Goal: Task Accomplishment & Management: Use online tool/utility

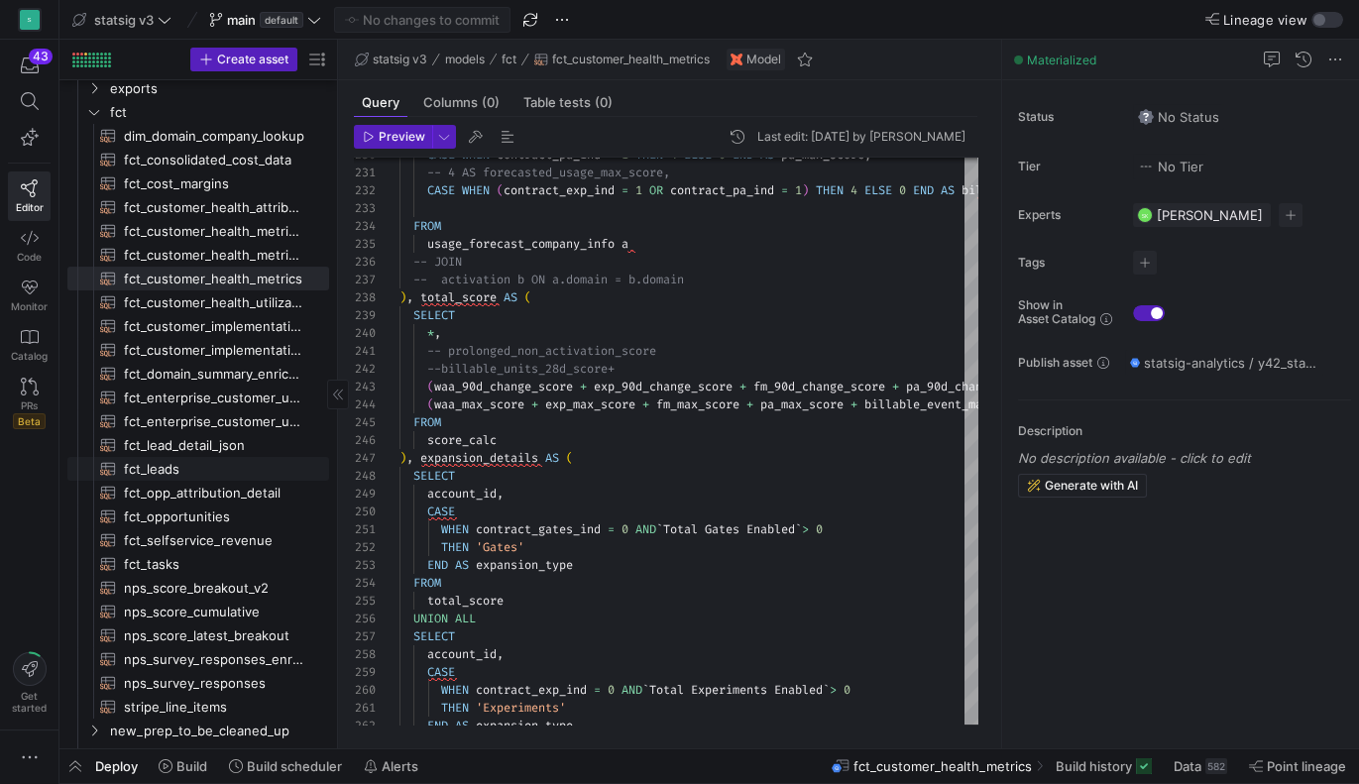
scroll to position [99, 0]
click at [169, 512] on span "fct_opportunities​​​​​​​​​​" at bounding box center [215, 517] width 182 height 23
type textarea "SELECT opp.*, usr.*, acc.*, [URL][DOMAIN_NAME] AS SDR_name, salesforce_[DOMAIN_…"
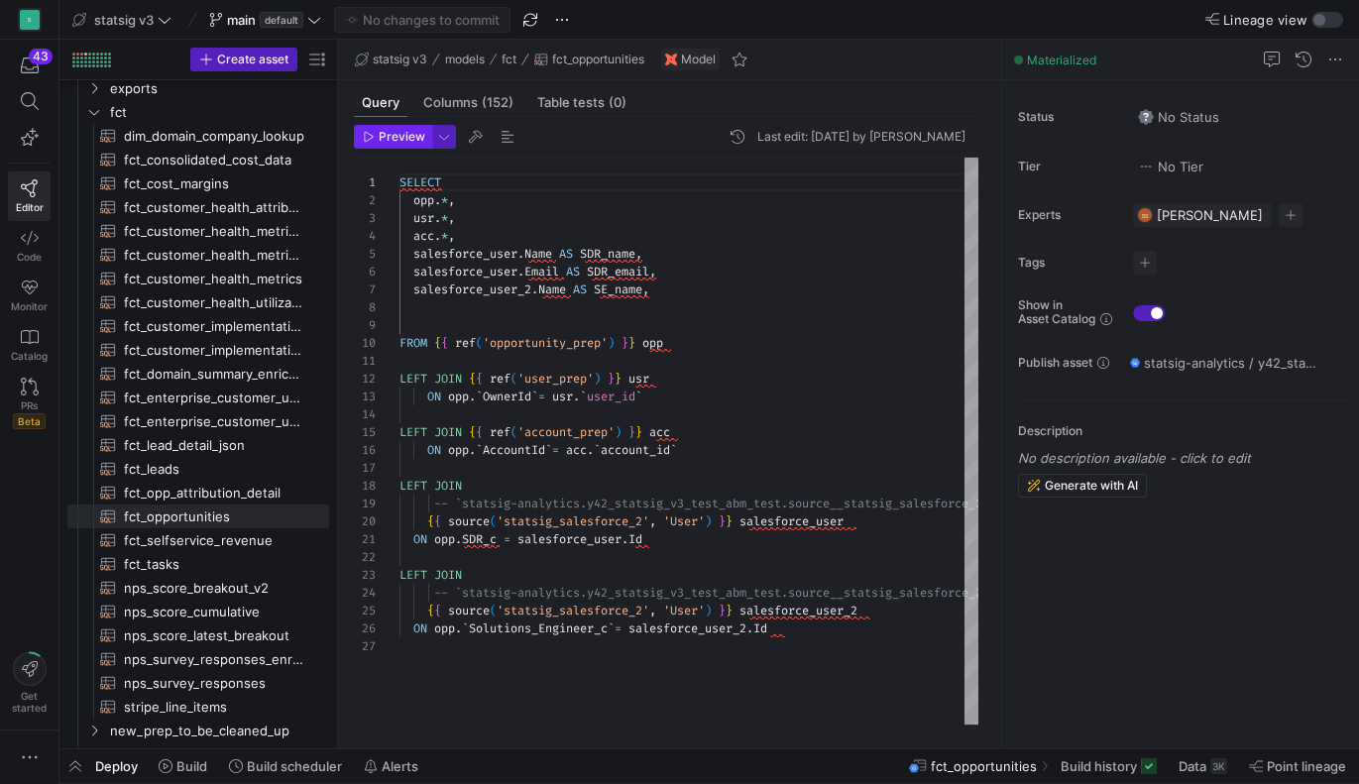
click at [392, 143] on span "button" at bounding box center [393, 137] width 76 height 22
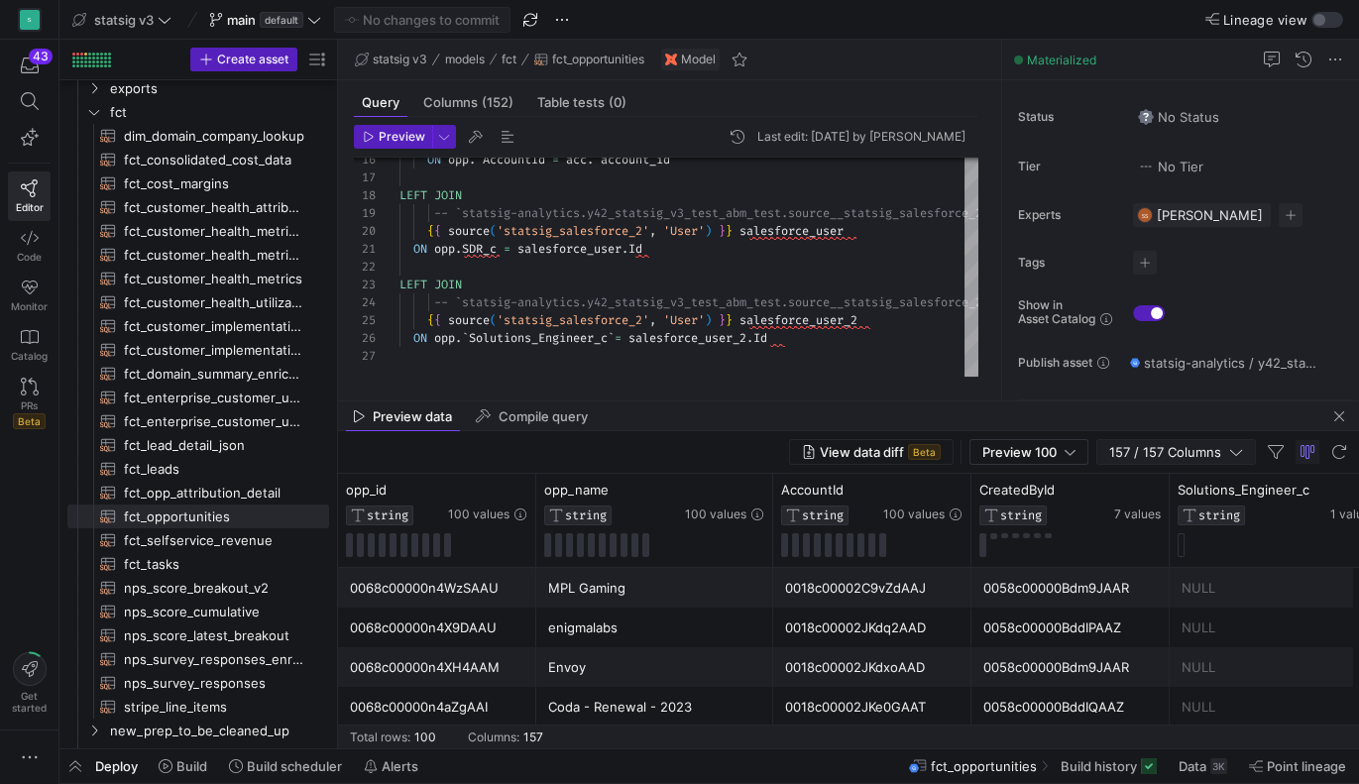
click at [1155, 455] on span "157 / 157 Columns" at bounding box center [1170, 452] width 120 height 16
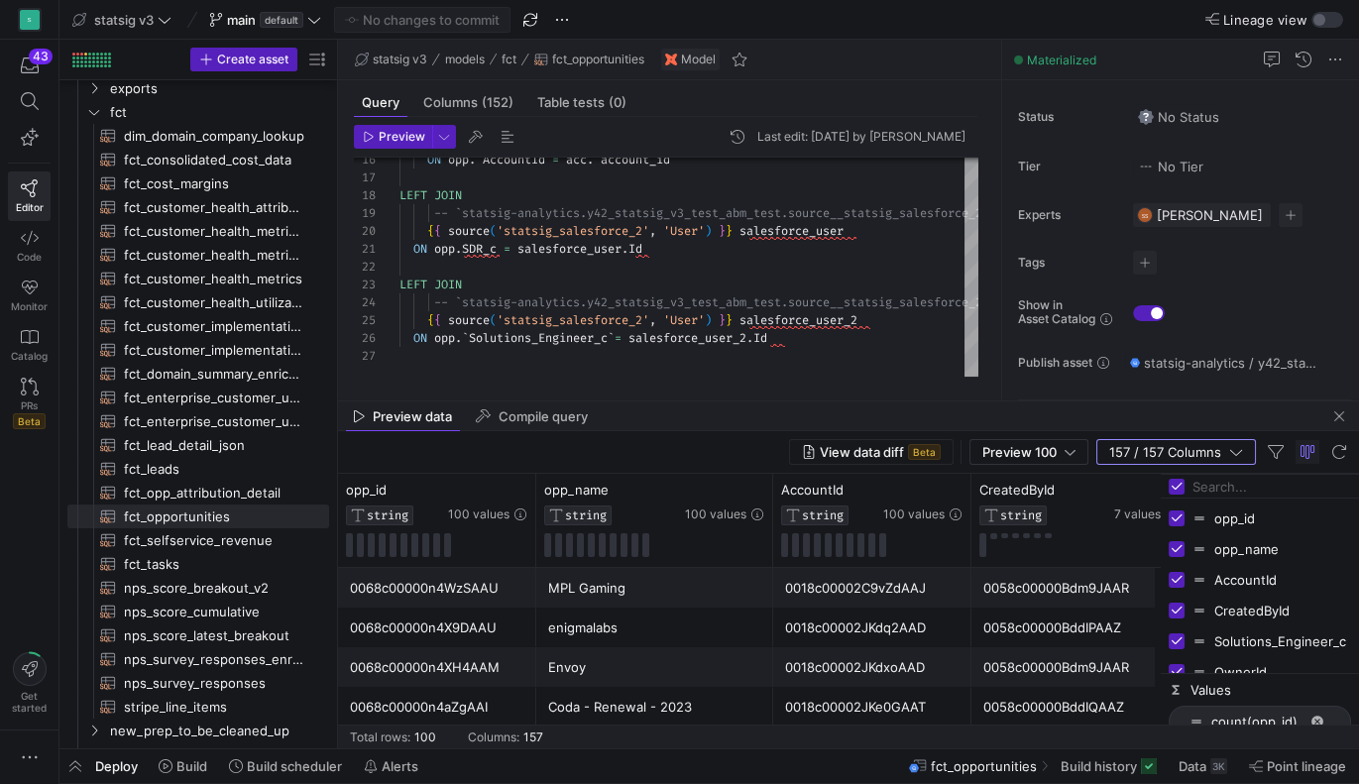
click at [1206, 480] on input "Filter Columns Input" at bounding box center [1272, 487] width 159 height 40
type input "stamped"
checkbox input "false"
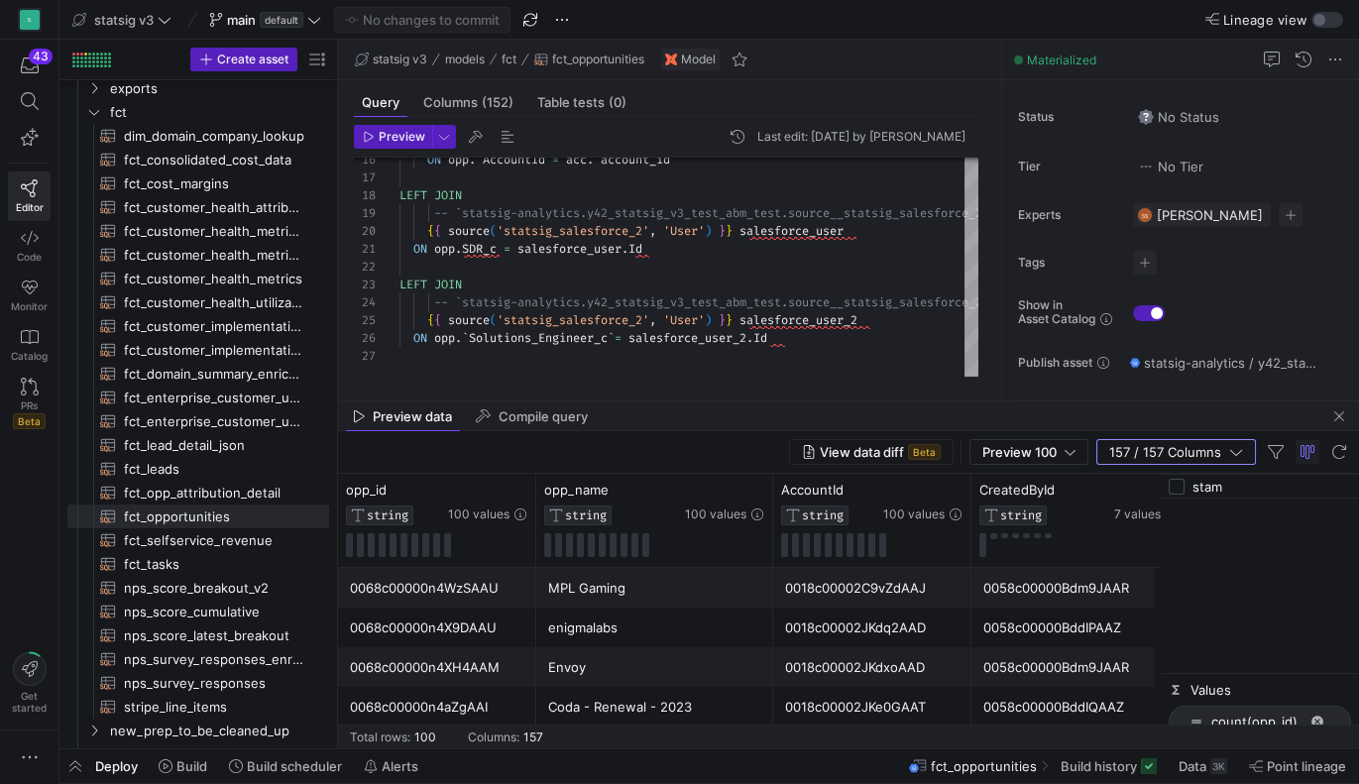
type input "sta"
checkbox input "true"
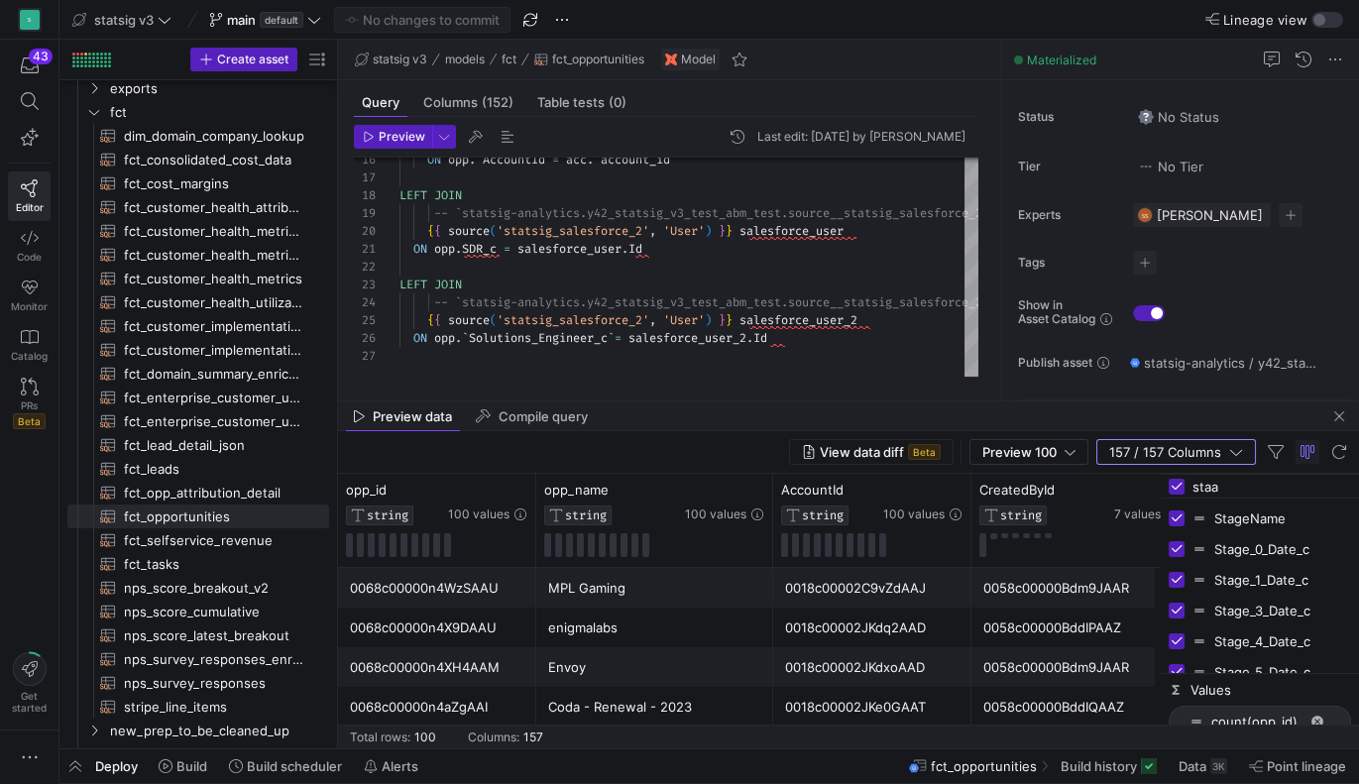
type input "staam"
checkbox input "false"
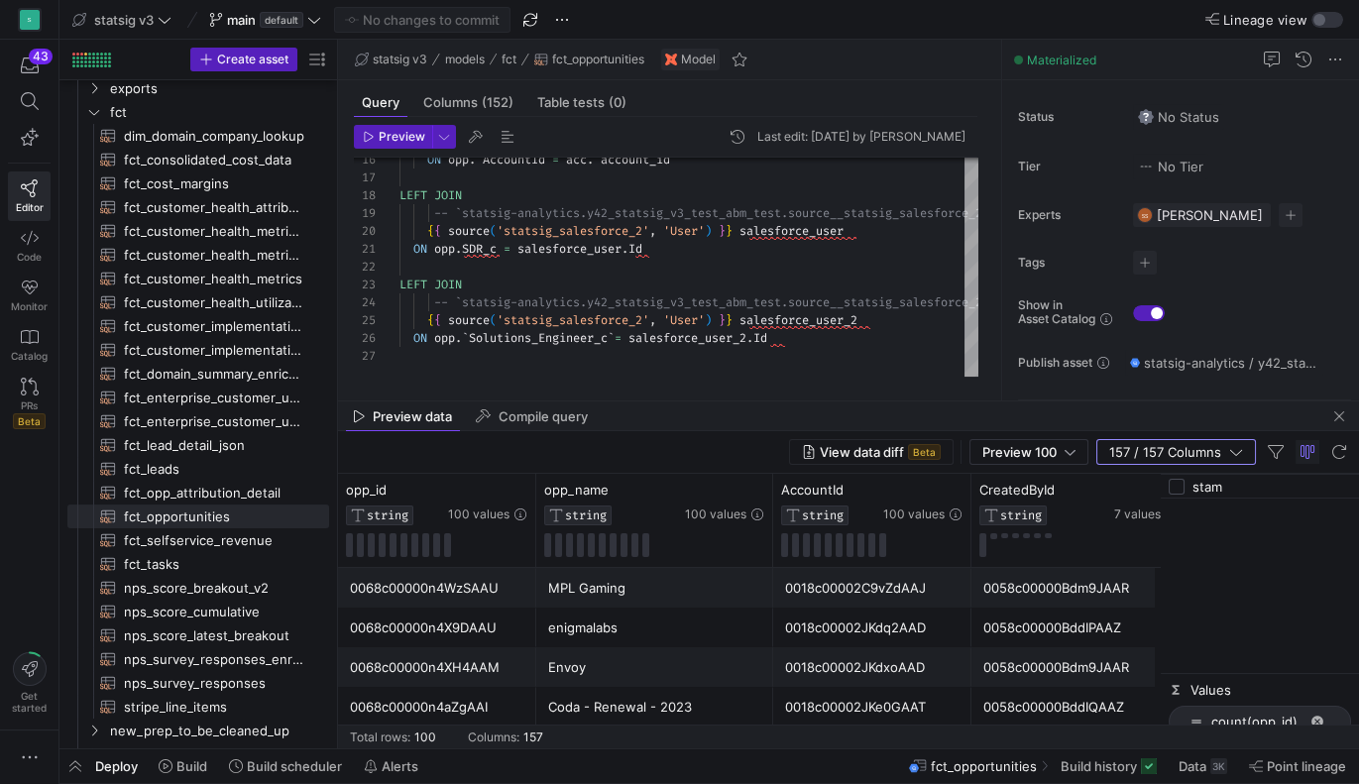
type input "sta"
checkbox input "true"
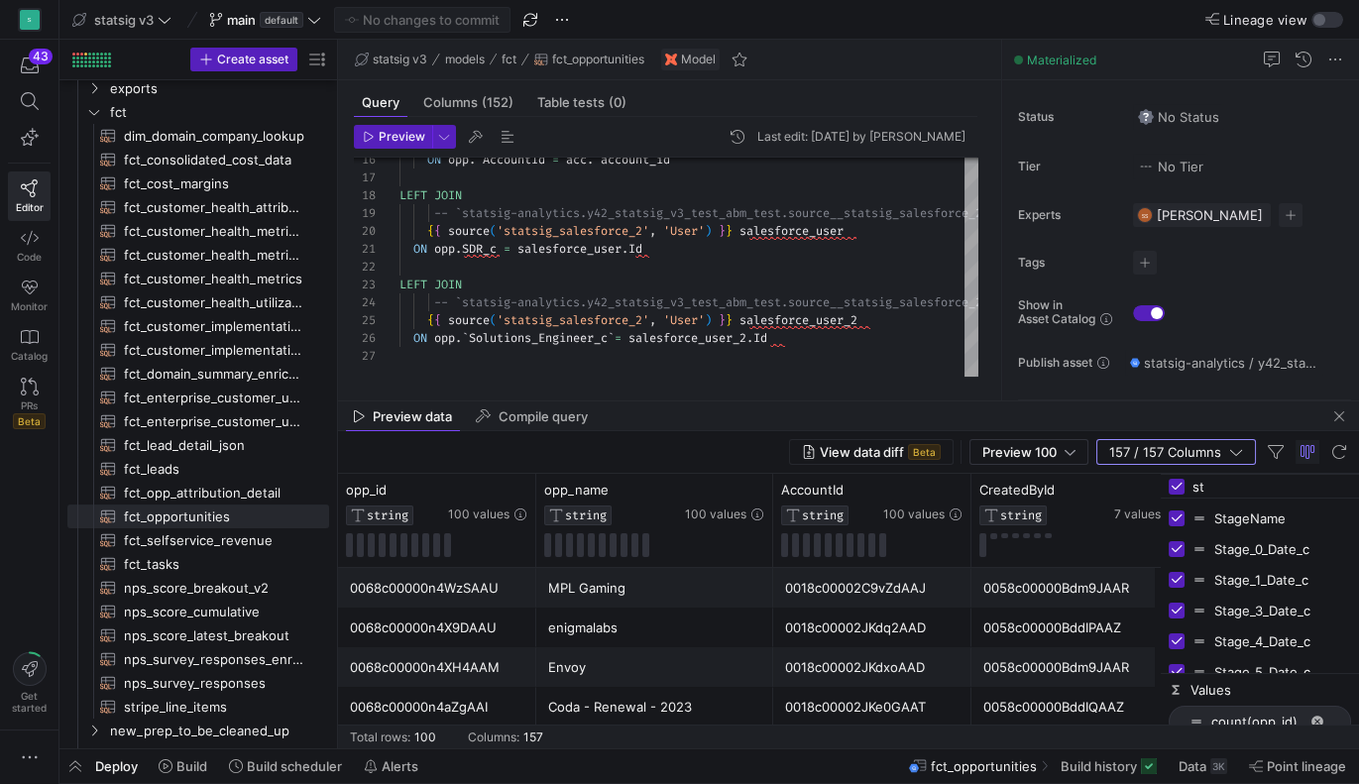
type input "s"
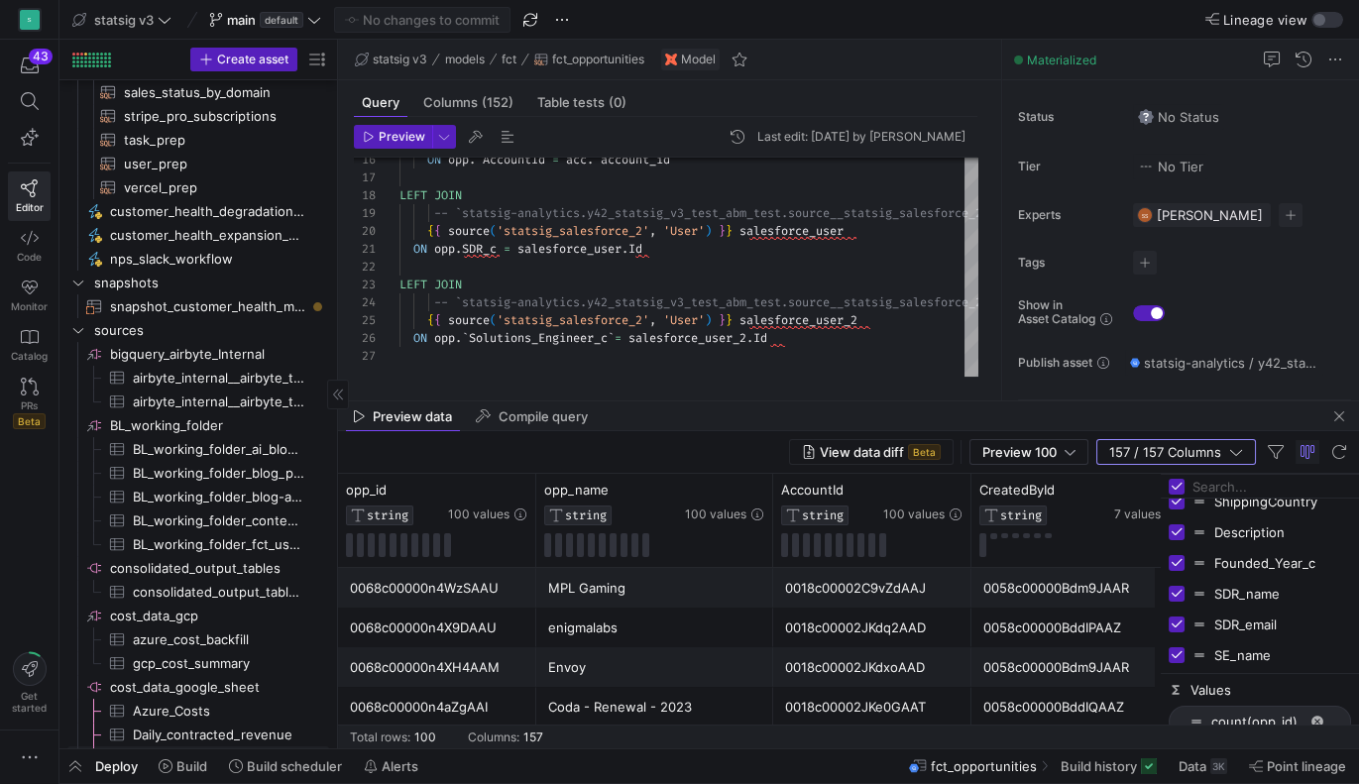
scroll to position [1611, 0]
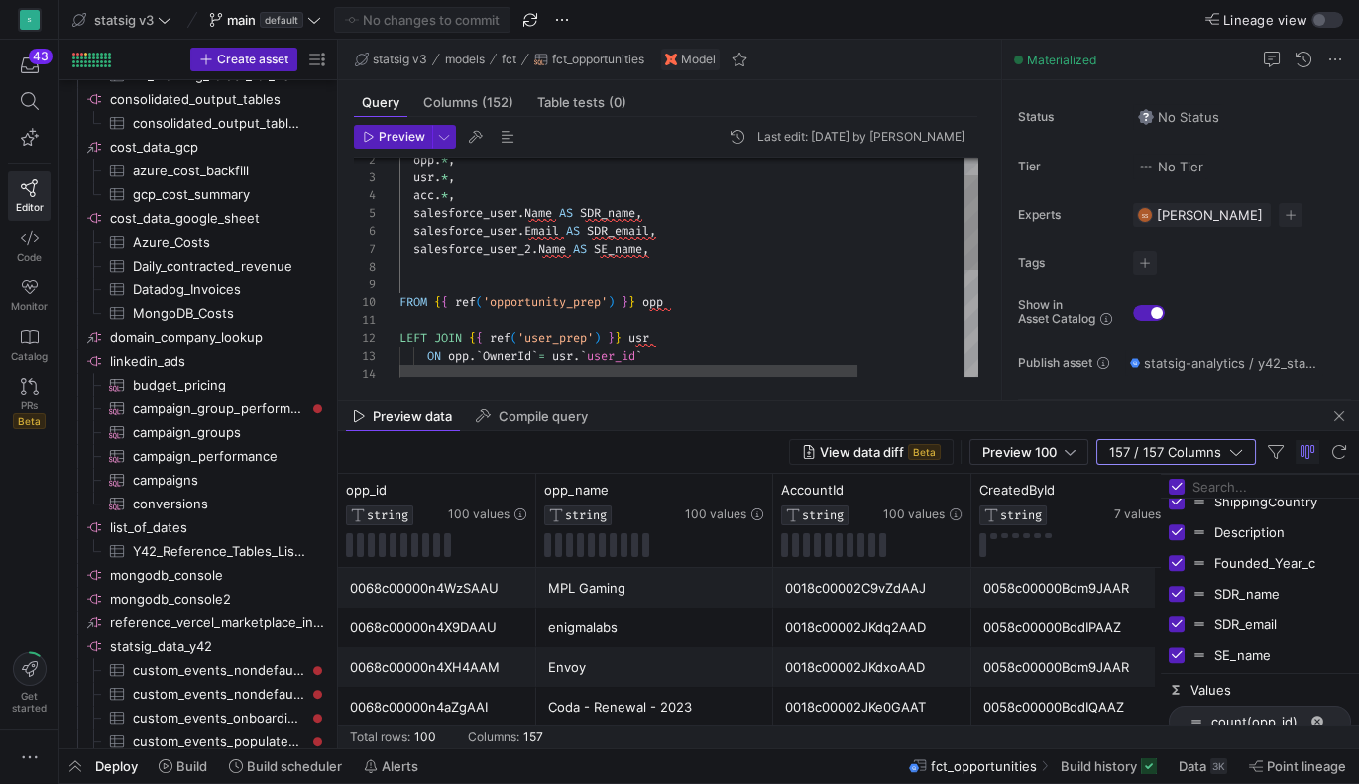
click at [555, 304] on div "LEFT JOIN { { ref ( 'user_prep' ) } } usr FROM { { ref ( 'opportunity_prep' ) }…" at bounding box center [756, 372] width 713 height 510
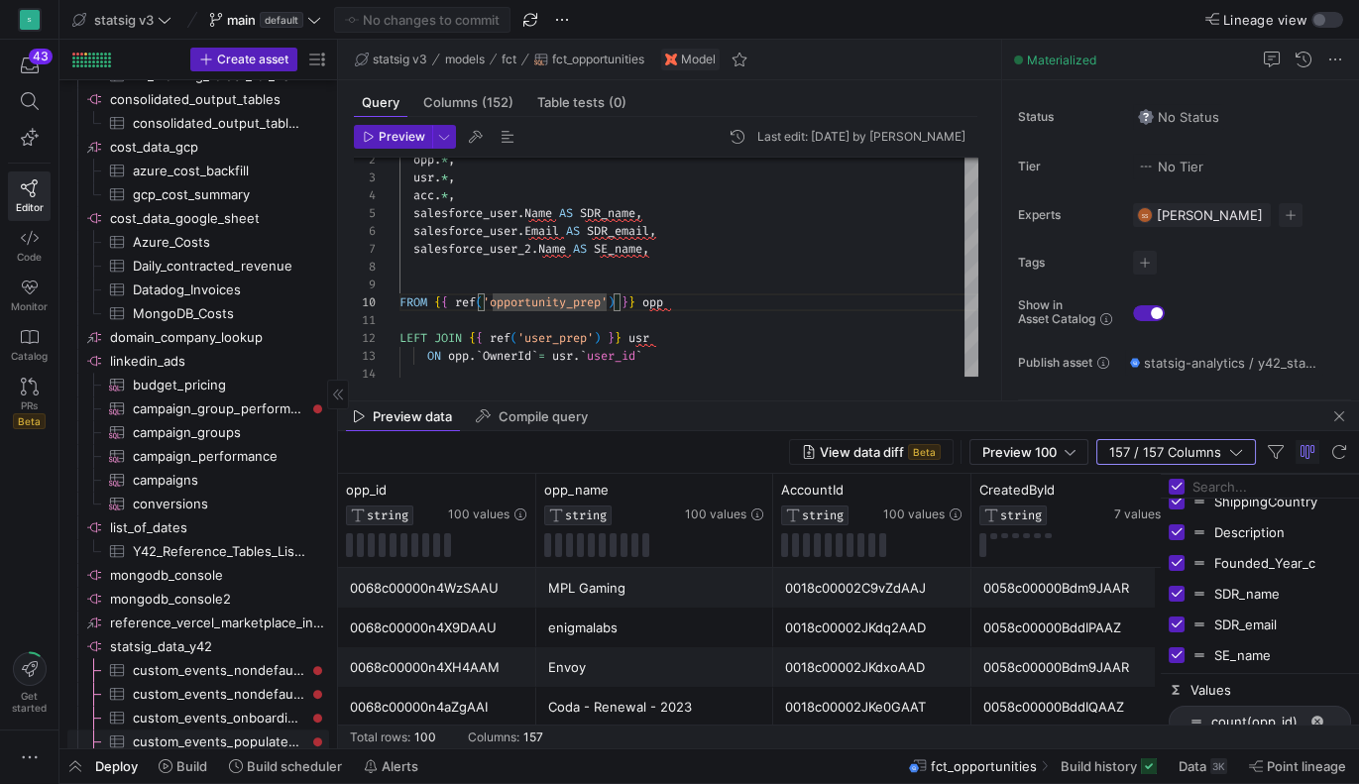
scroll to position [0, 0]
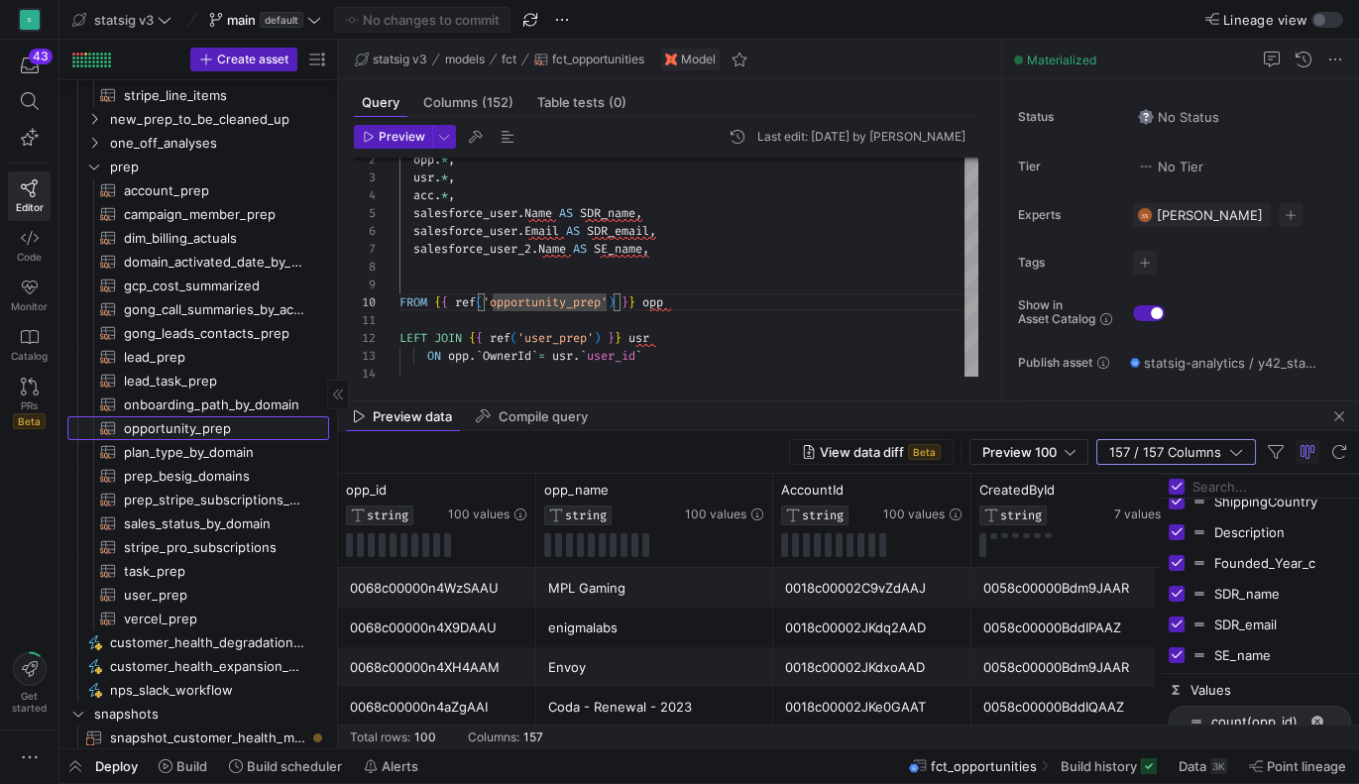
click at [179, 425] on span "opportunity_prep​​​​​​​​​​" at bounding box center [215, 428] width 182 height 23
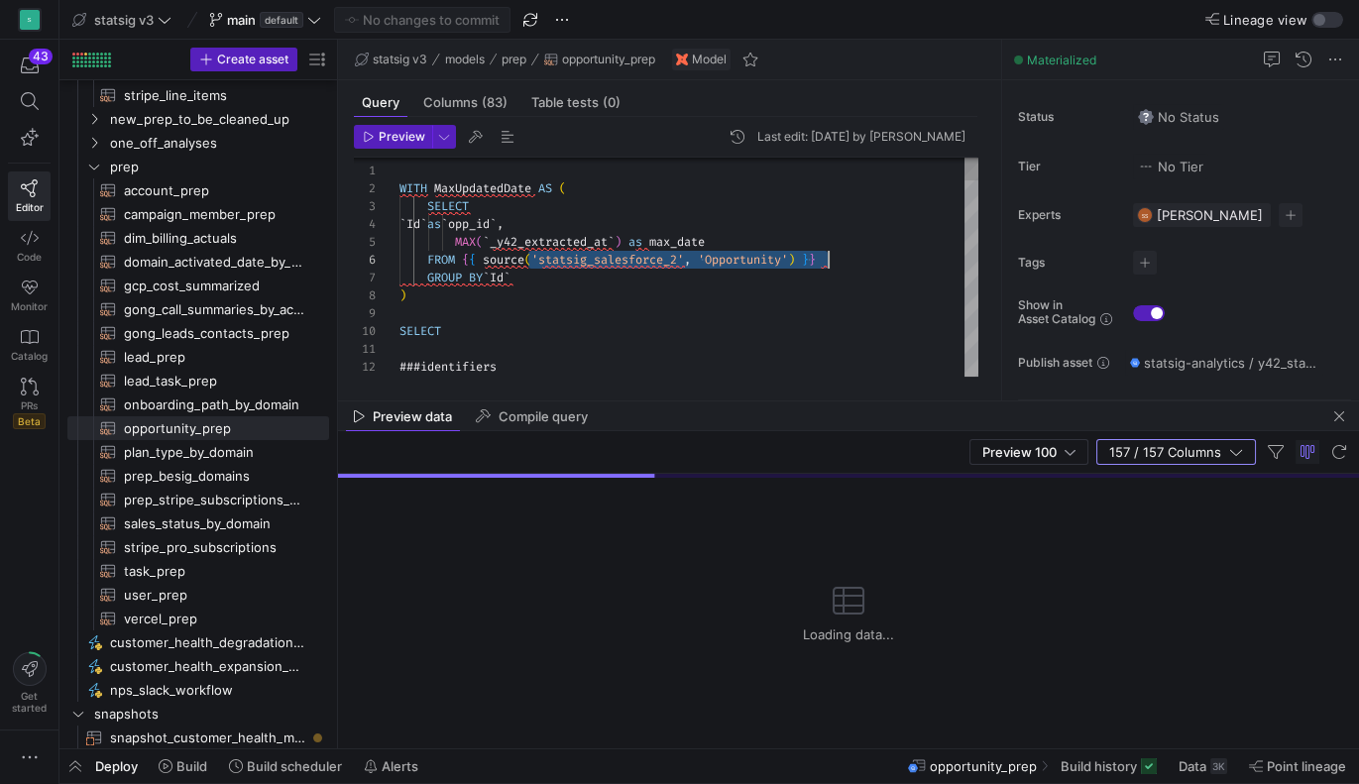
drag, startPoint x: 526, startPoint y: 258, endPoint x: 836, endPoint y: 262, distance: 309.4
click at [836, 262] on div "FROM { { source ( 'statsig_salesforce_2' , 'Opportunity' ) } }" at bounding box center [689, 260] width 579 height 18
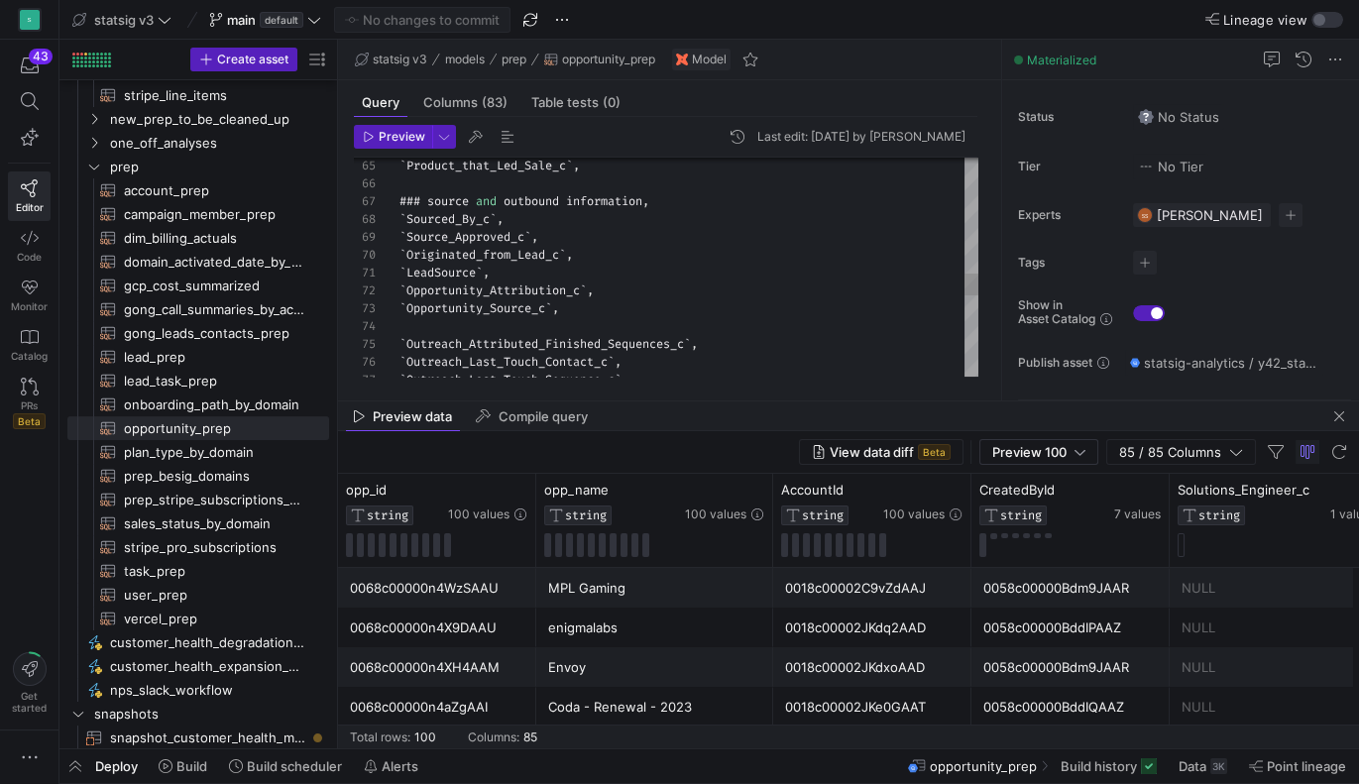
type textarea "`LeadSource`, `Opportunity_Attribution_c`, `Opportunity_Source_c`, `Outreach_At…"
click at [542, 279] on div "` Product_that_Led_Sale_c ` , ### source and outbound information , ` Sourced_B…" at bounding box center [689, 95] width 579 height 2193
type textarea "st"
type textarea "`Key_Deal_c`, `LastModifiedDate`, `LastStageChangeDate`, `Link_to_Contract_c`, …"
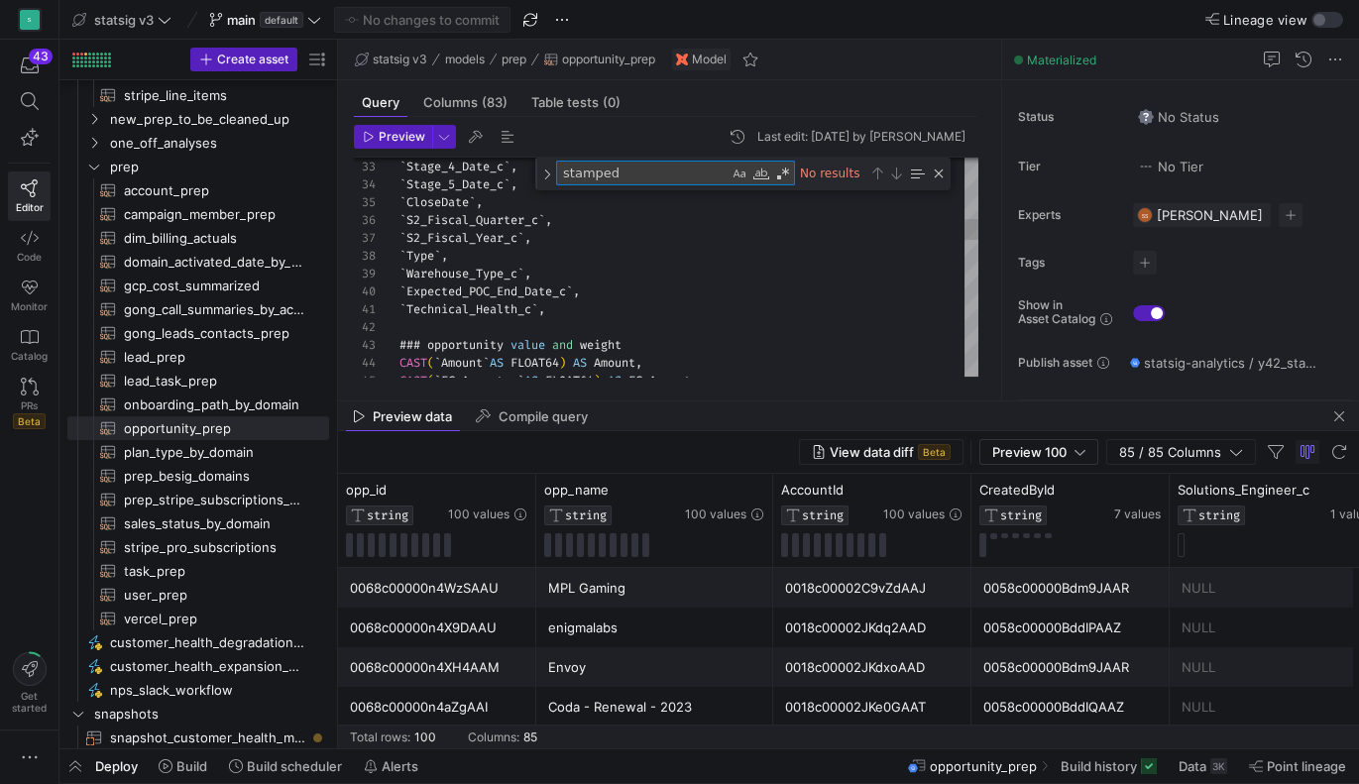
type textarea "stamped"
click at [564, 311] on div "` Stage_4_Date_c ` , ` Stage_5_Date_c ` , ` CloseDate ` , ` S2_Fiscal_Quarter_c…" at bounding box center [689, 651] width 579 height 2226
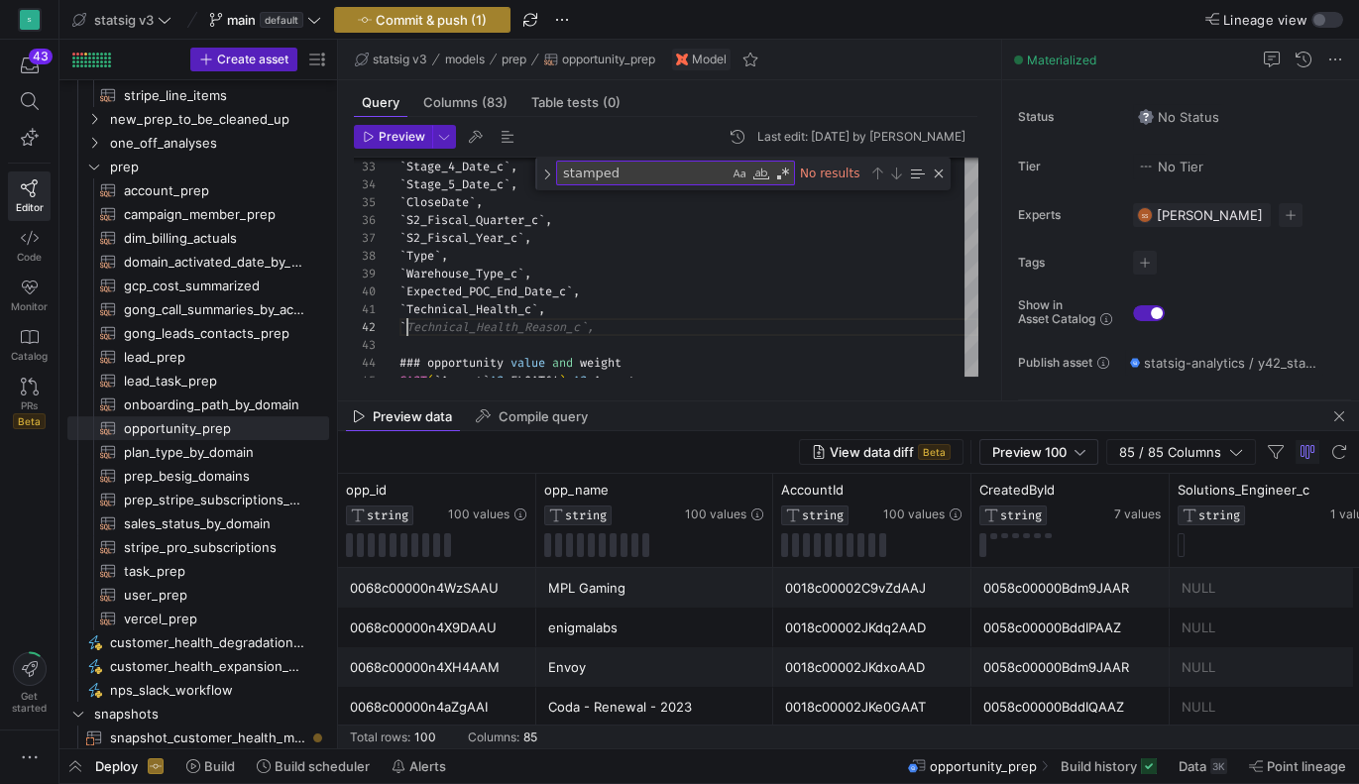
type textarea "`Technical_Health_c`, ` ### opportunity value and weight CAST(`Amount` AS FLOAT…"
click at [598, 178] on textarea "stamped" at bounding box center [643, 173] width 172 height 23
type textarea "c"
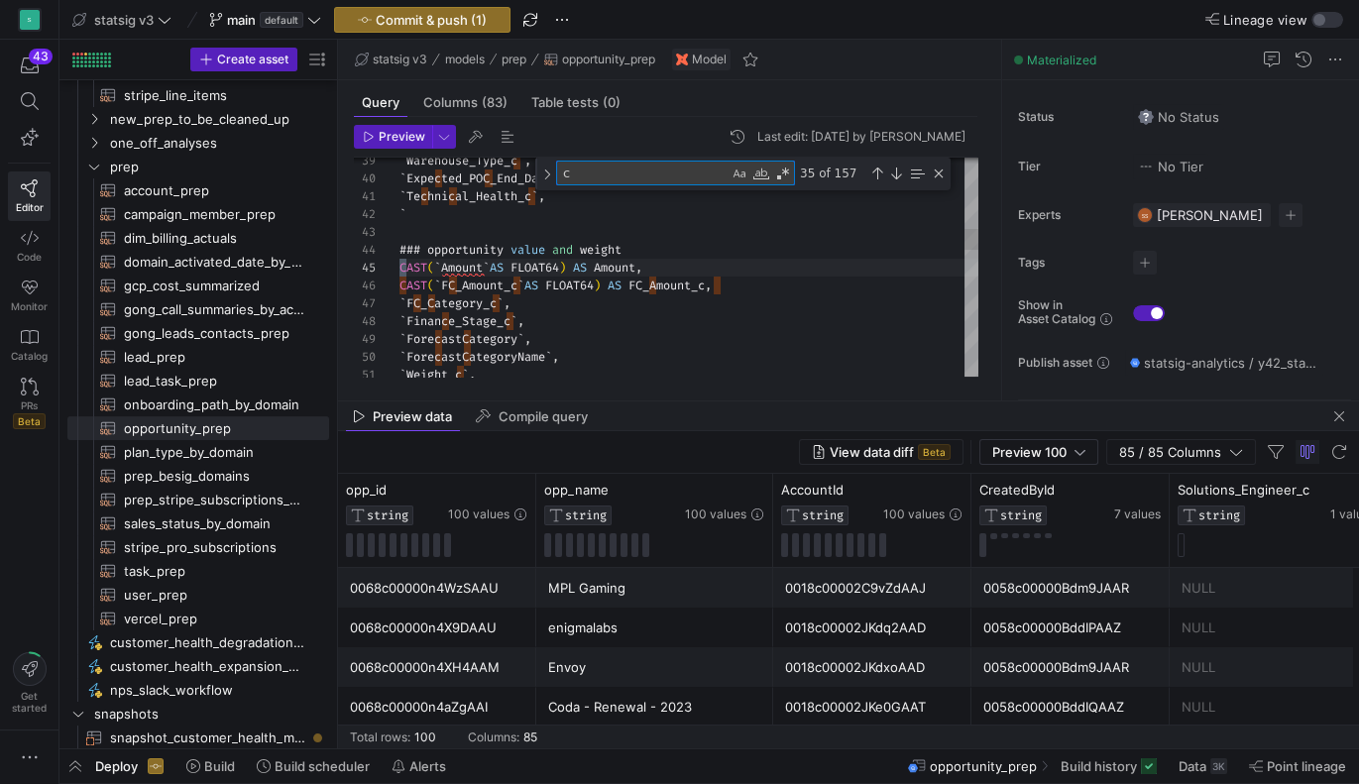
type textarea "`Weight_c`, `Weighted_Best_Case_c`, `Incremental_c`, `managers_Forecast_Call_c`…"
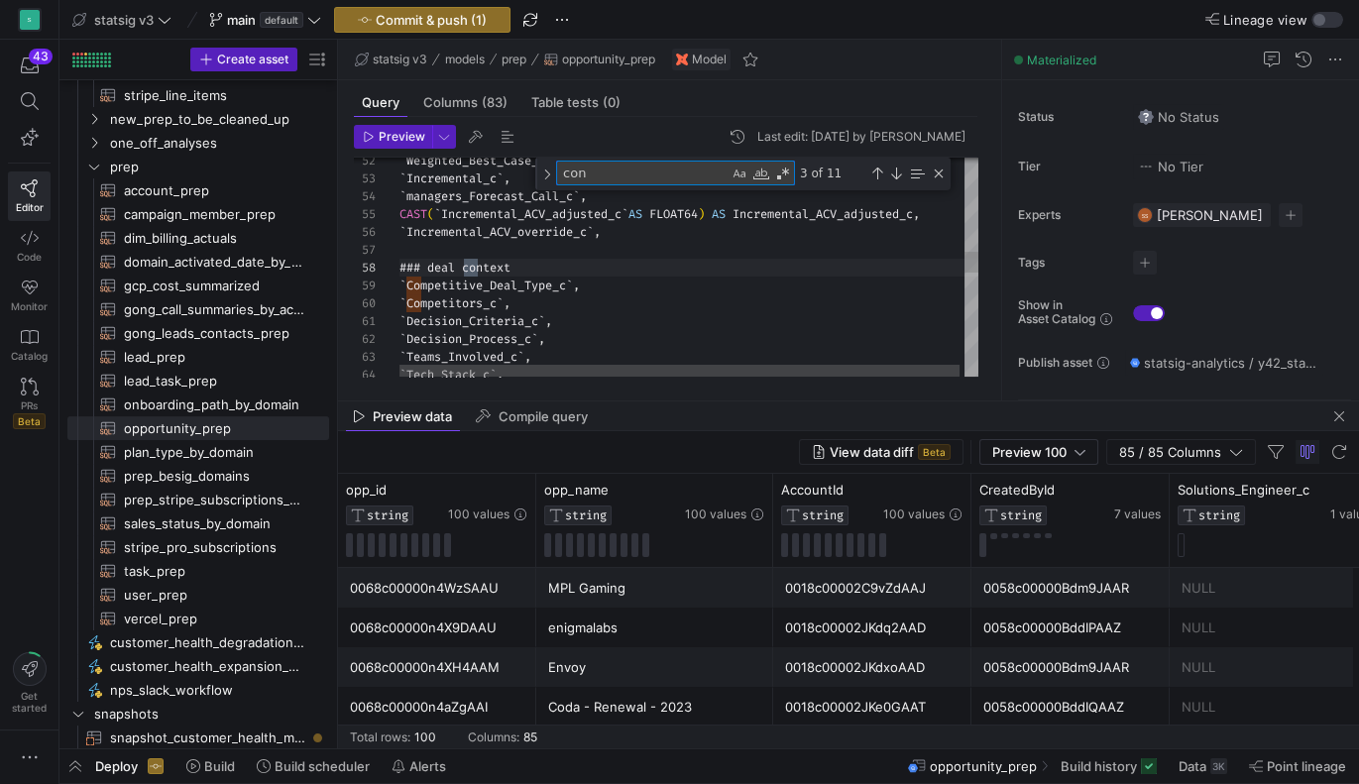
type textarea "cont"
type textarea "`HasOverdueTask`, `Key_Deal_c`, `LastModifiedDate`, `LastStageChangeDate`, `Lin…"
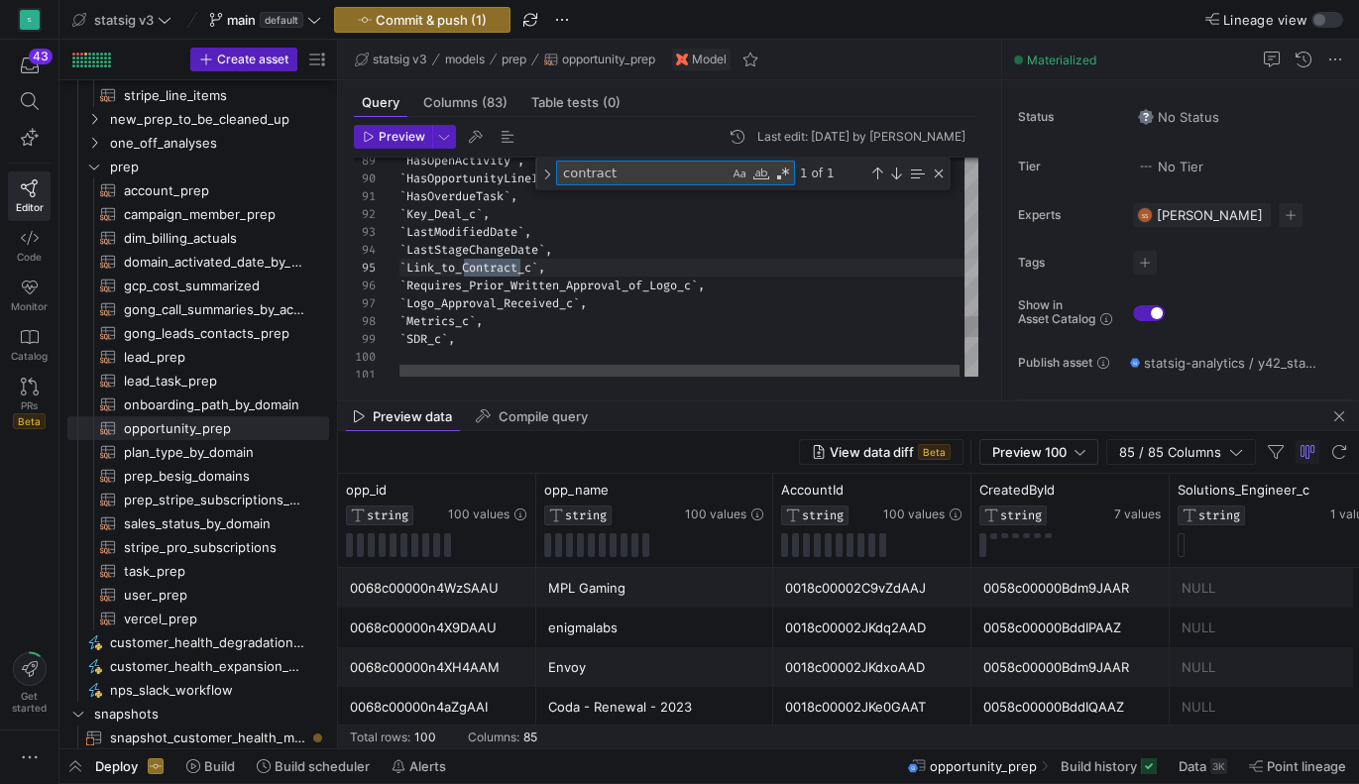
scroll to position [178, 120]
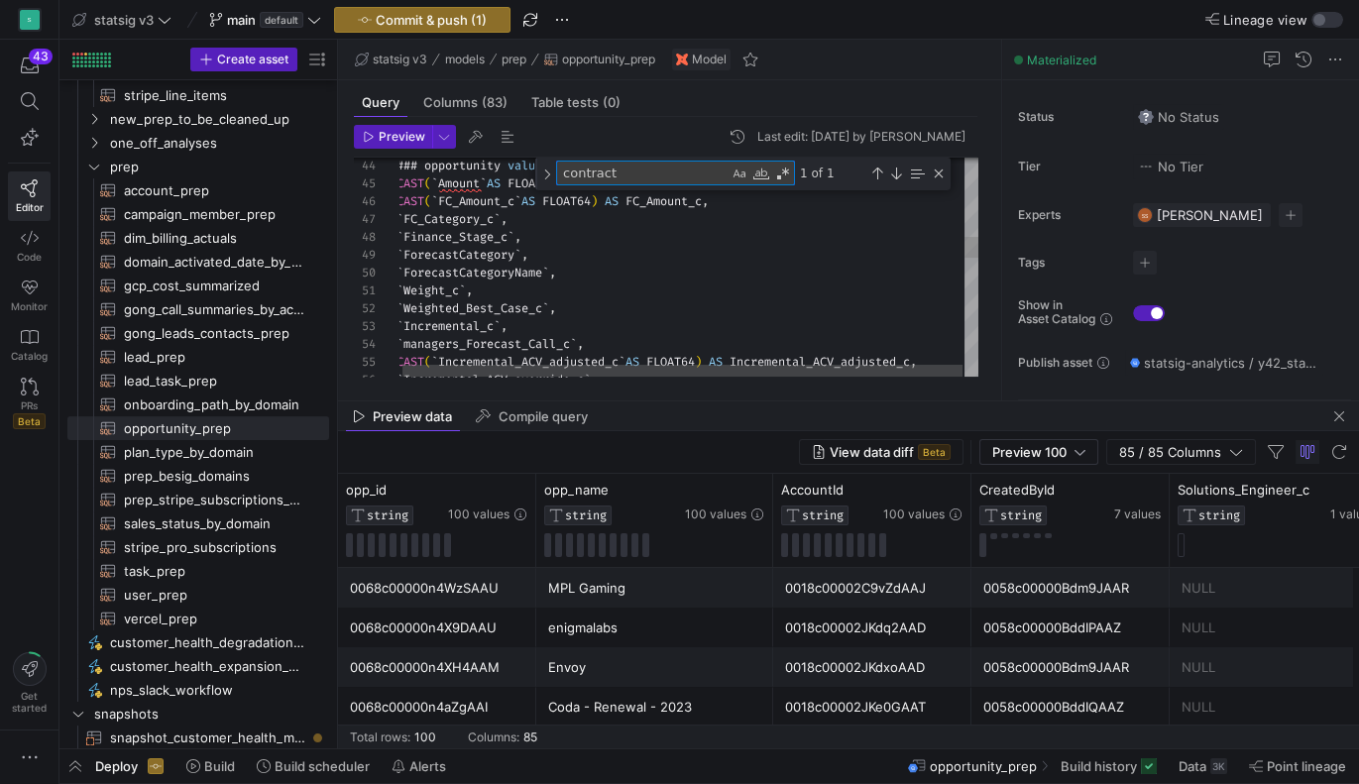
type textarea "contract"
click at [930, 175] on div "1 of 1" at bounding box center [871, 173] width 152 height 25
click at [940, 173] on div "Close (Escape)" at bounding box center [939, 174] width 16 height 16
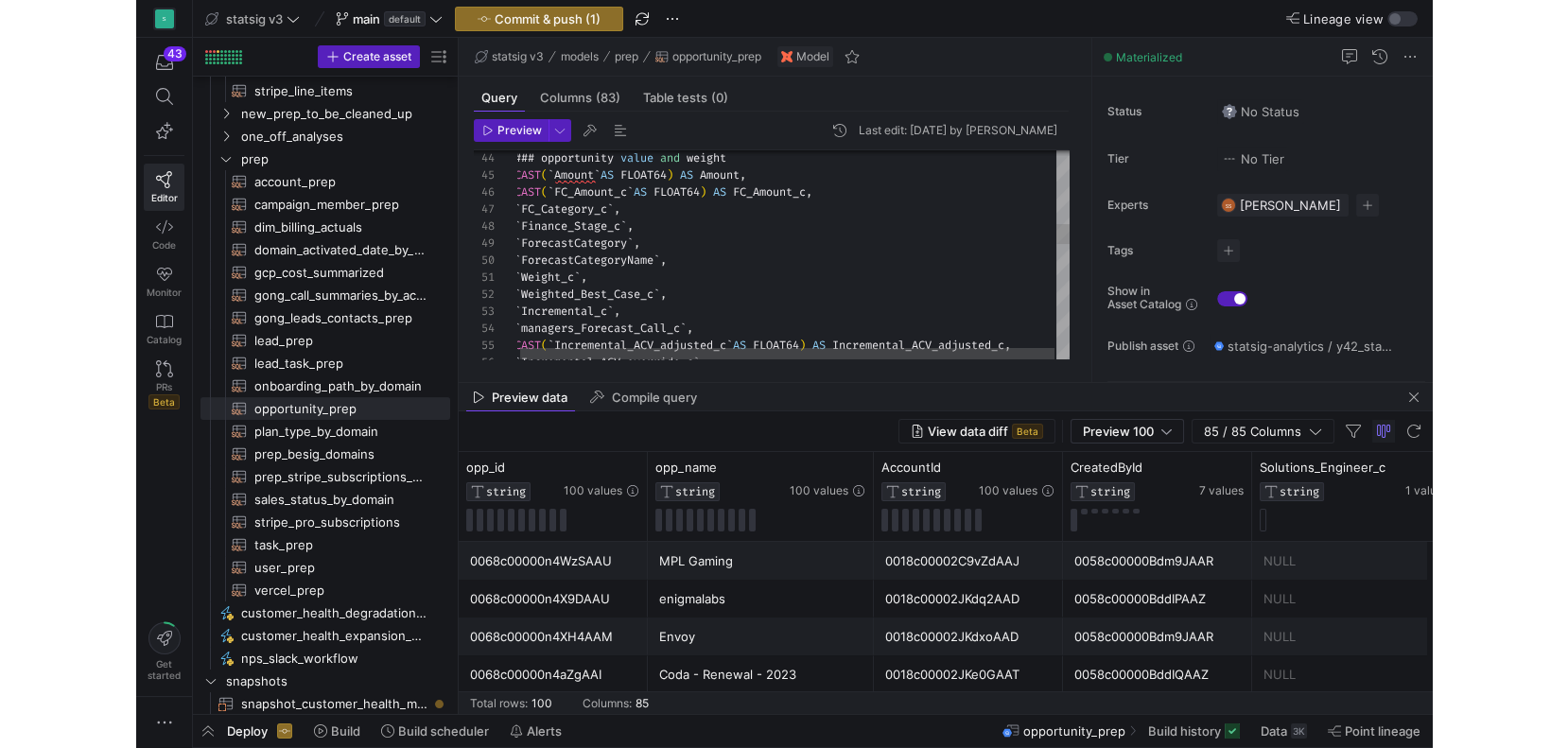
scroll to position [170, 0]
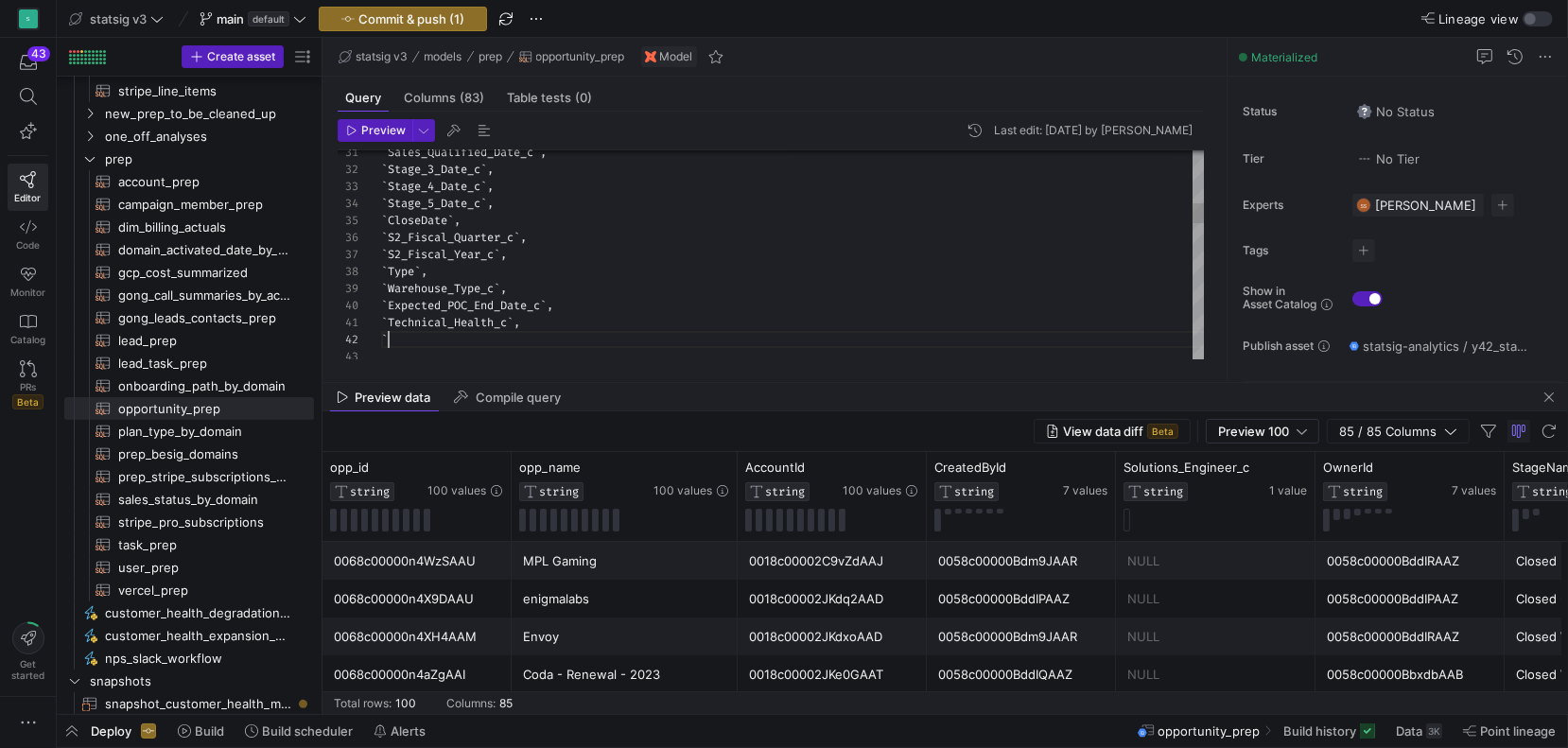
click at [411, 342] on div "` ` Technical_Health_c ` , ` Expected_POC_End_Date_c ` , ` Warehouse_Type_c ` ,…" at bounding box center [794, 672] width 825 height 2109
click at [566, 333] on div "` Stamped_Contract_End_Date__c ` Technical_Health_c ` , ` Expected_POC_End_Date…" at bounding box center [794, 666] width 825 height 2109
click at [580, 332] on div "` Stamped_Contract_End_Date_c ` Technical_Health_c ` , ` Expected_POC_End_Date_…" at bounding box center [794, 666] width 825 height 2109
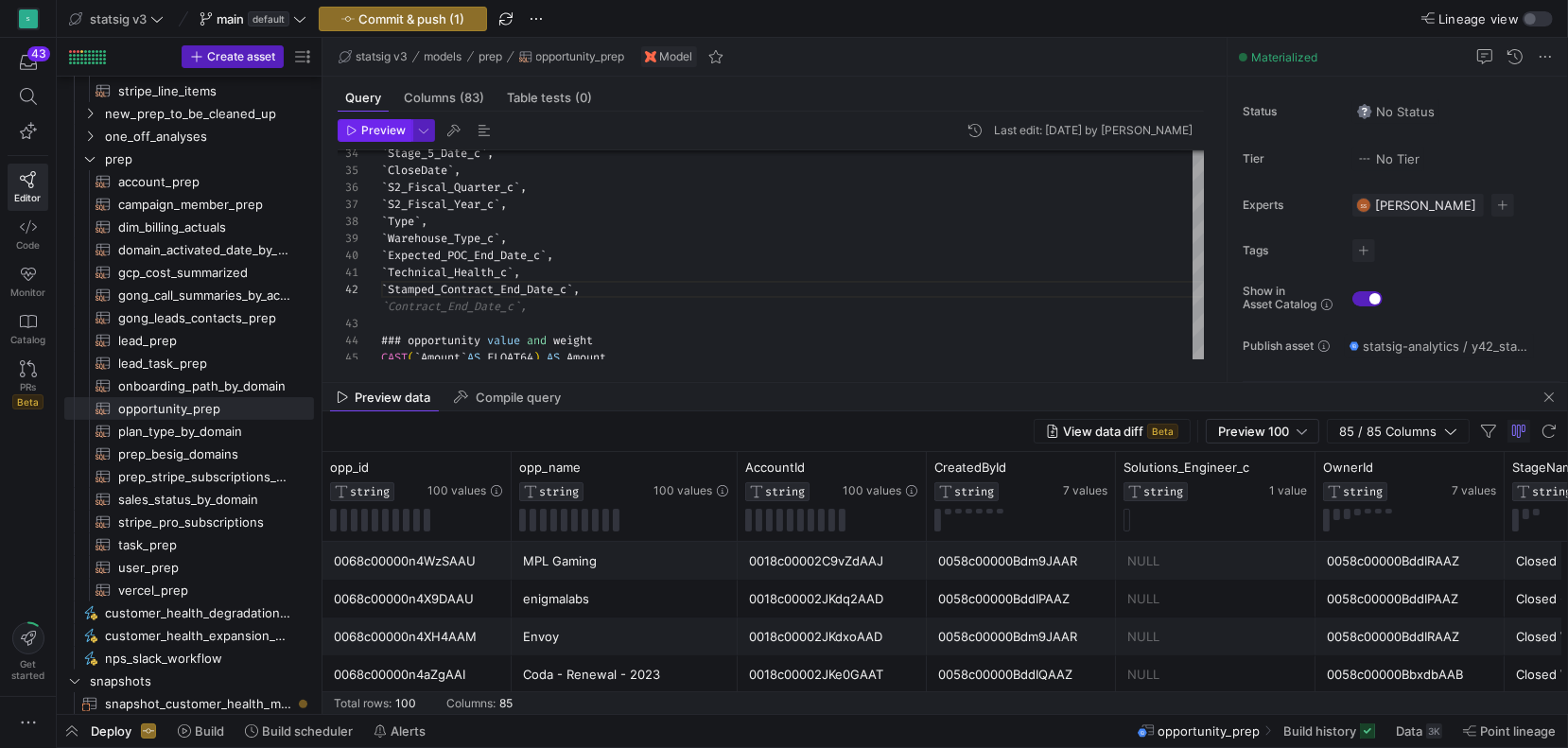
type textarea "`Technical_Health_c`, `Stamped_Contract_End_Date_c`, ### opportunity value and …"
click at [398, 135] on span "Preview" at bounding box center [383, 131] width 45 height 13
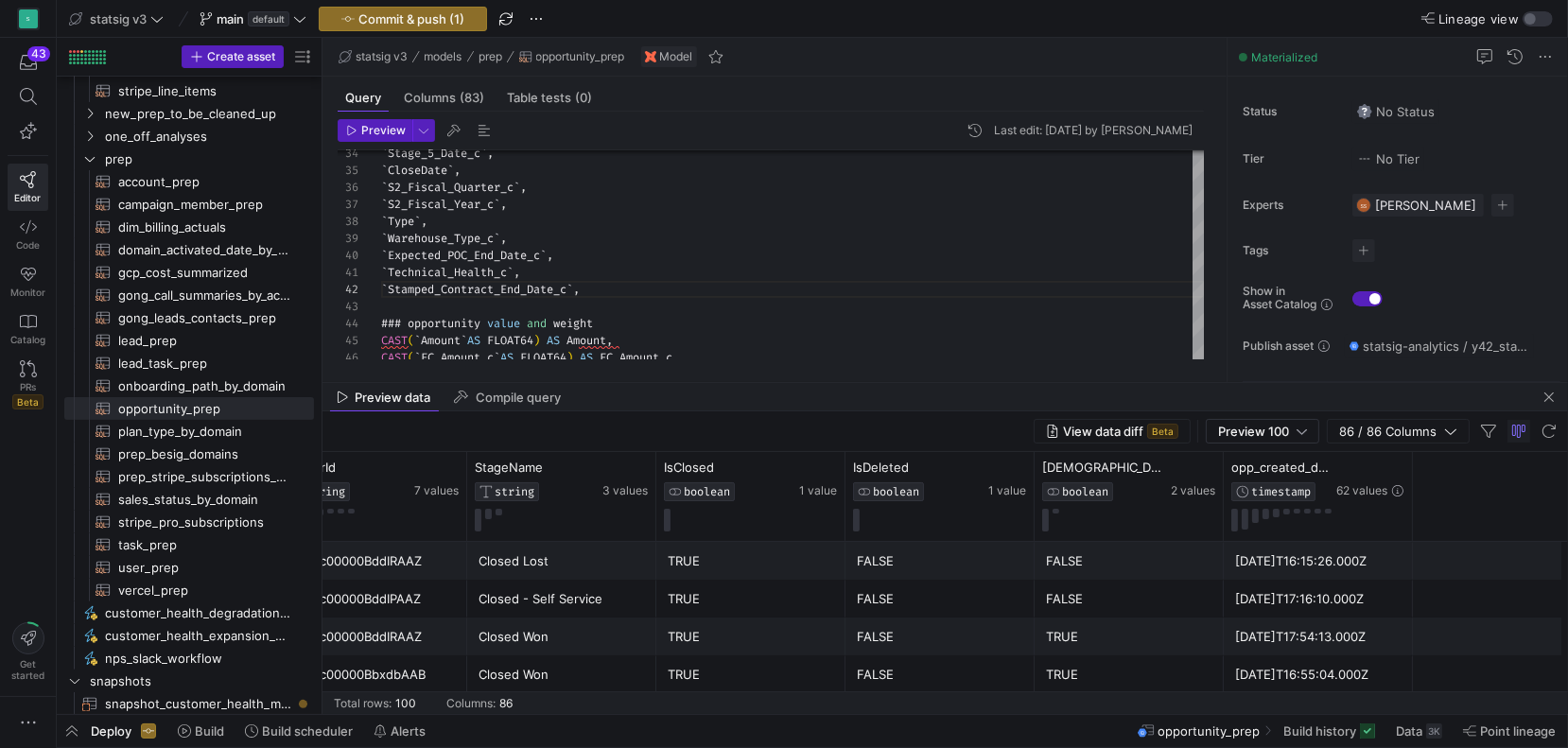
scroll to position [0, 1349]
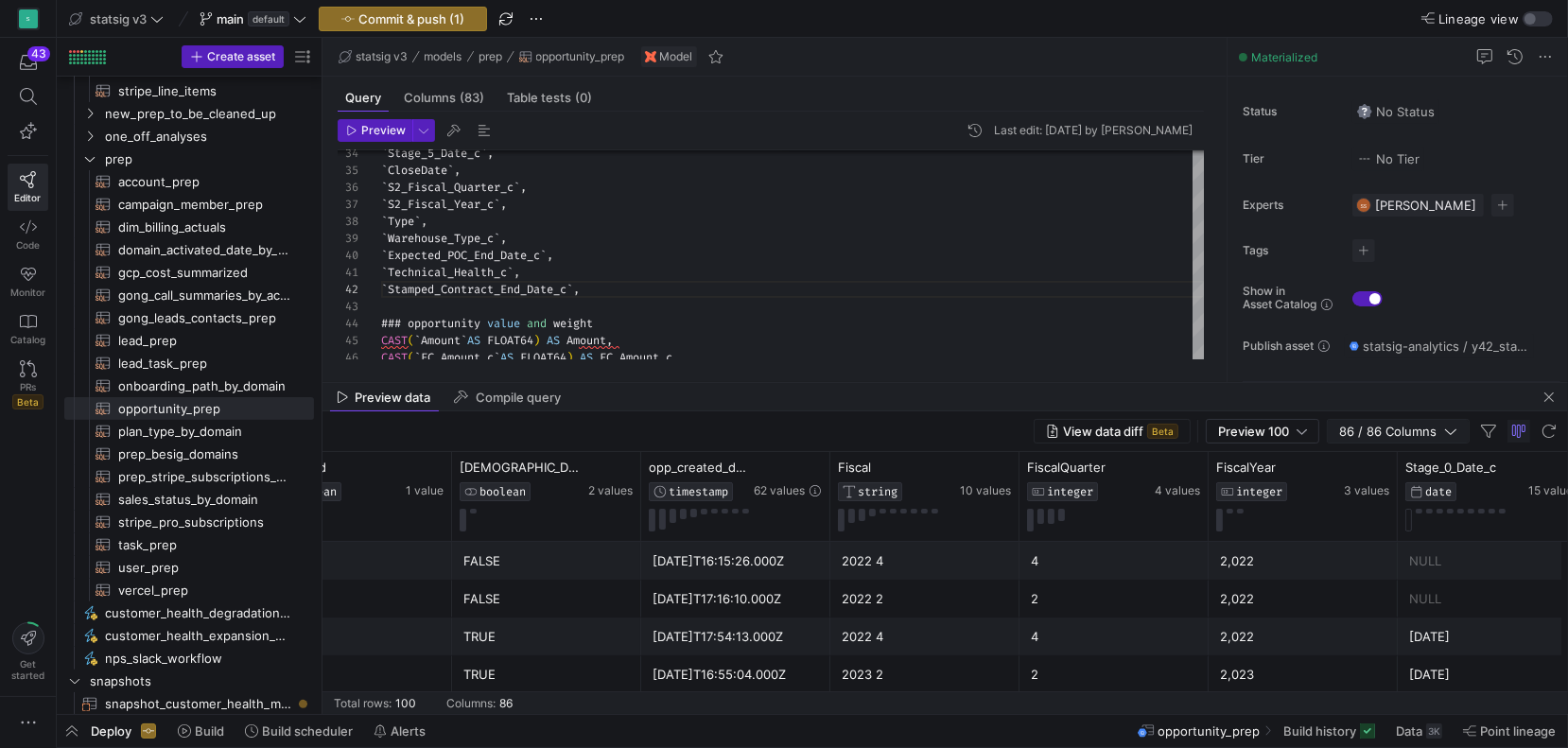
click at [1424, 426] on span "86 / 86 Columns" at bounding box center [1392, 431] width 105 height 15
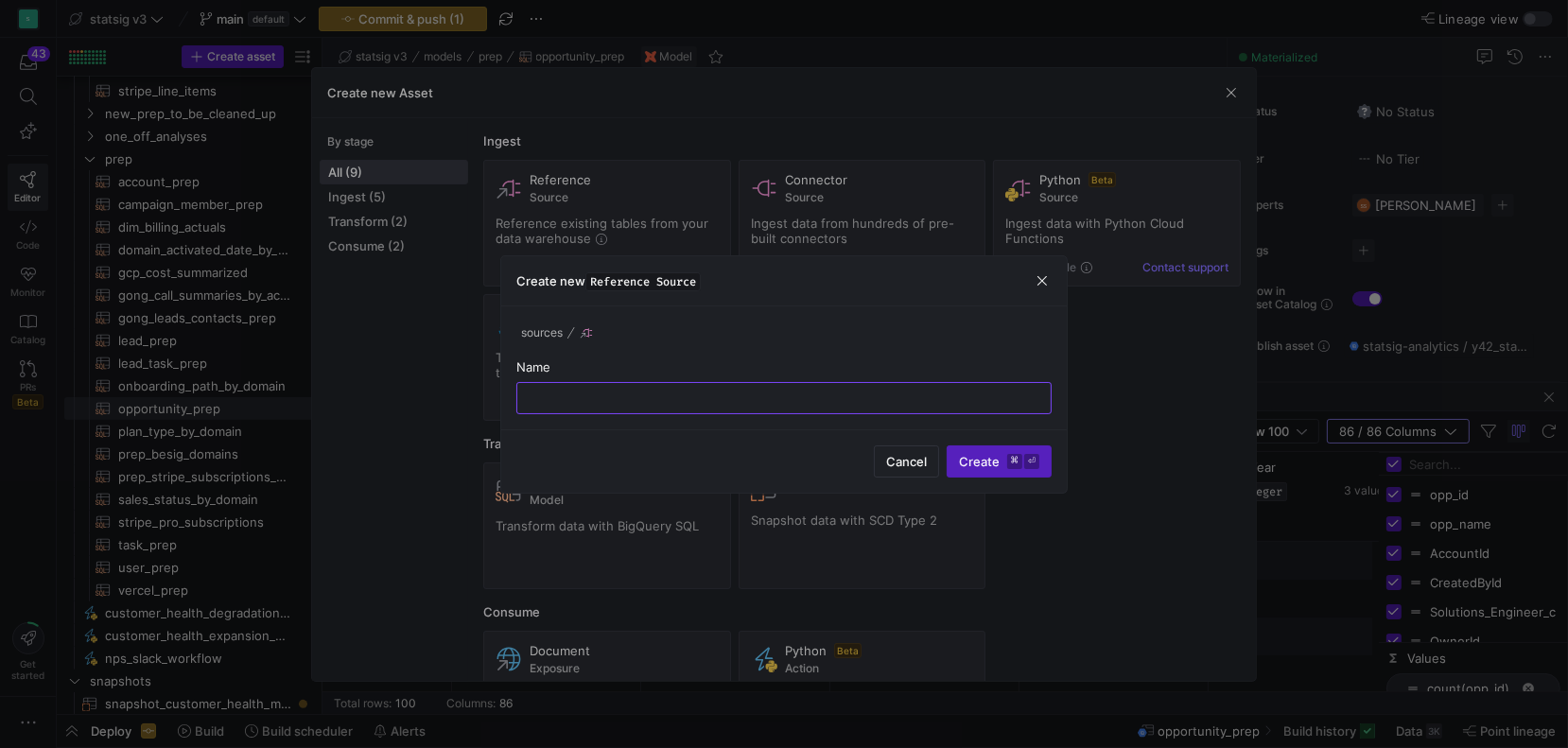
click at [1234, 113] on div at bounding box center [784, 374] width 1568 height 748
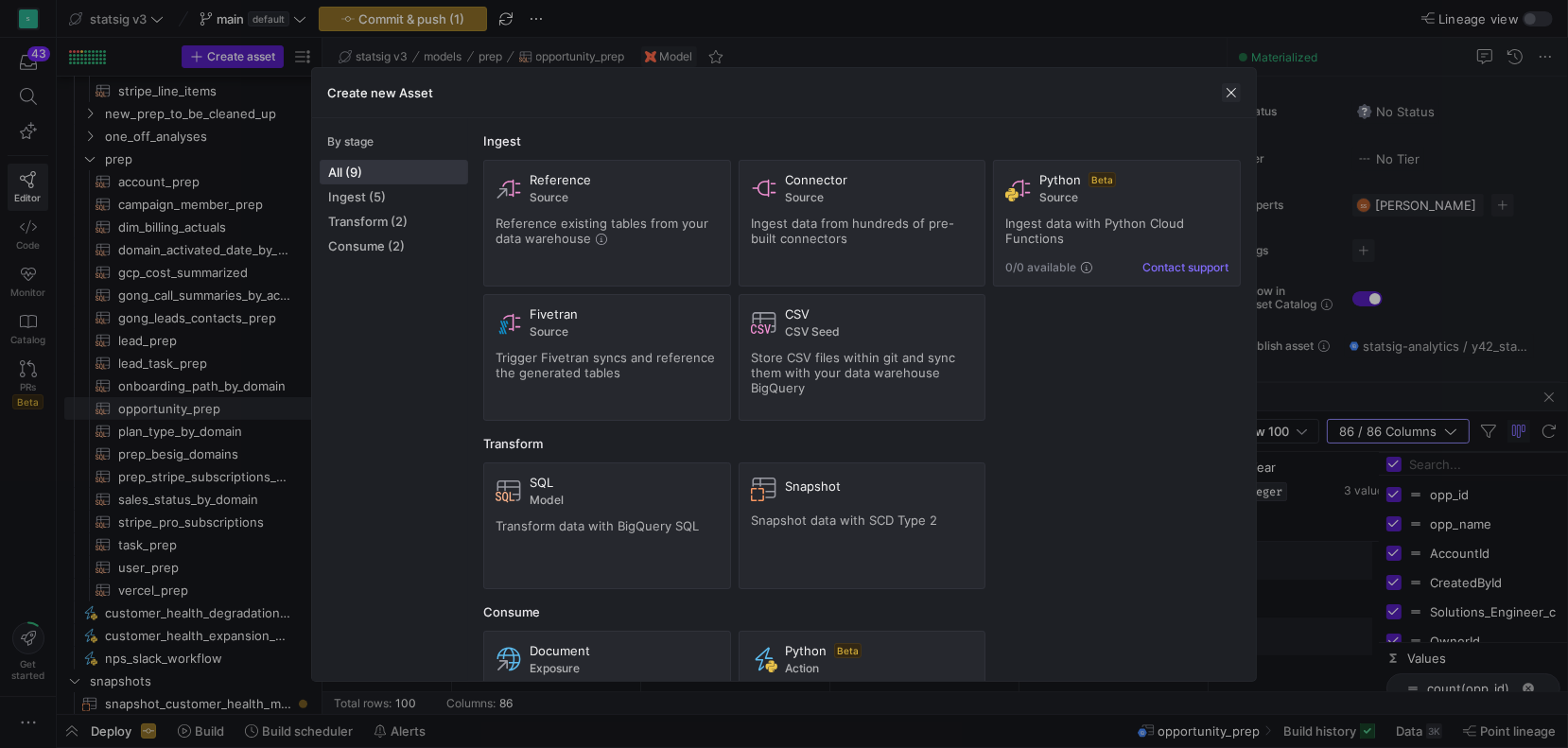
click at [1227, 100] on span "button" at bounding box center [1231, 93] width 19 height 19
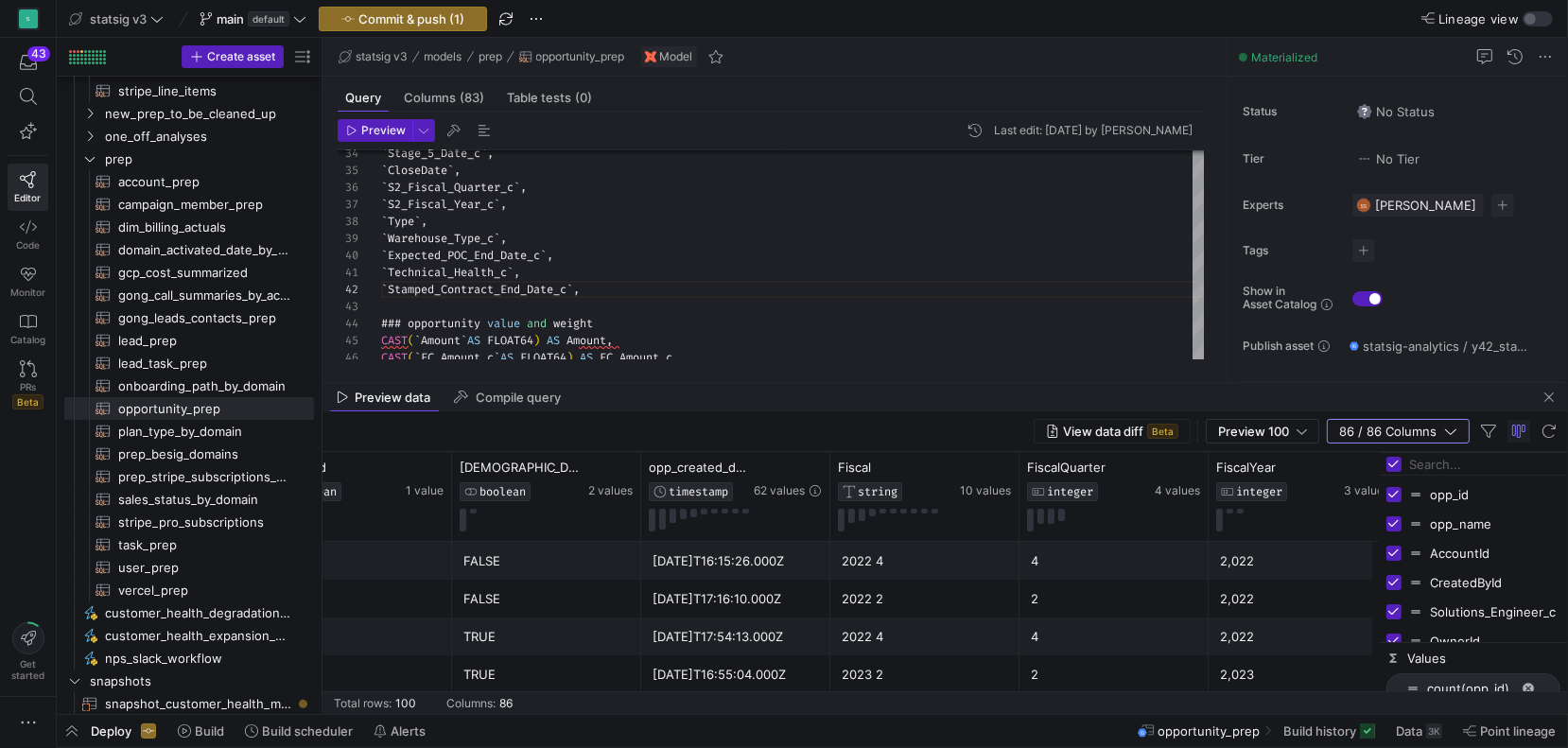
click at [1432, 465] on input "Filter Columns Input" at bounding box center [1484, 465] width 152 height 38
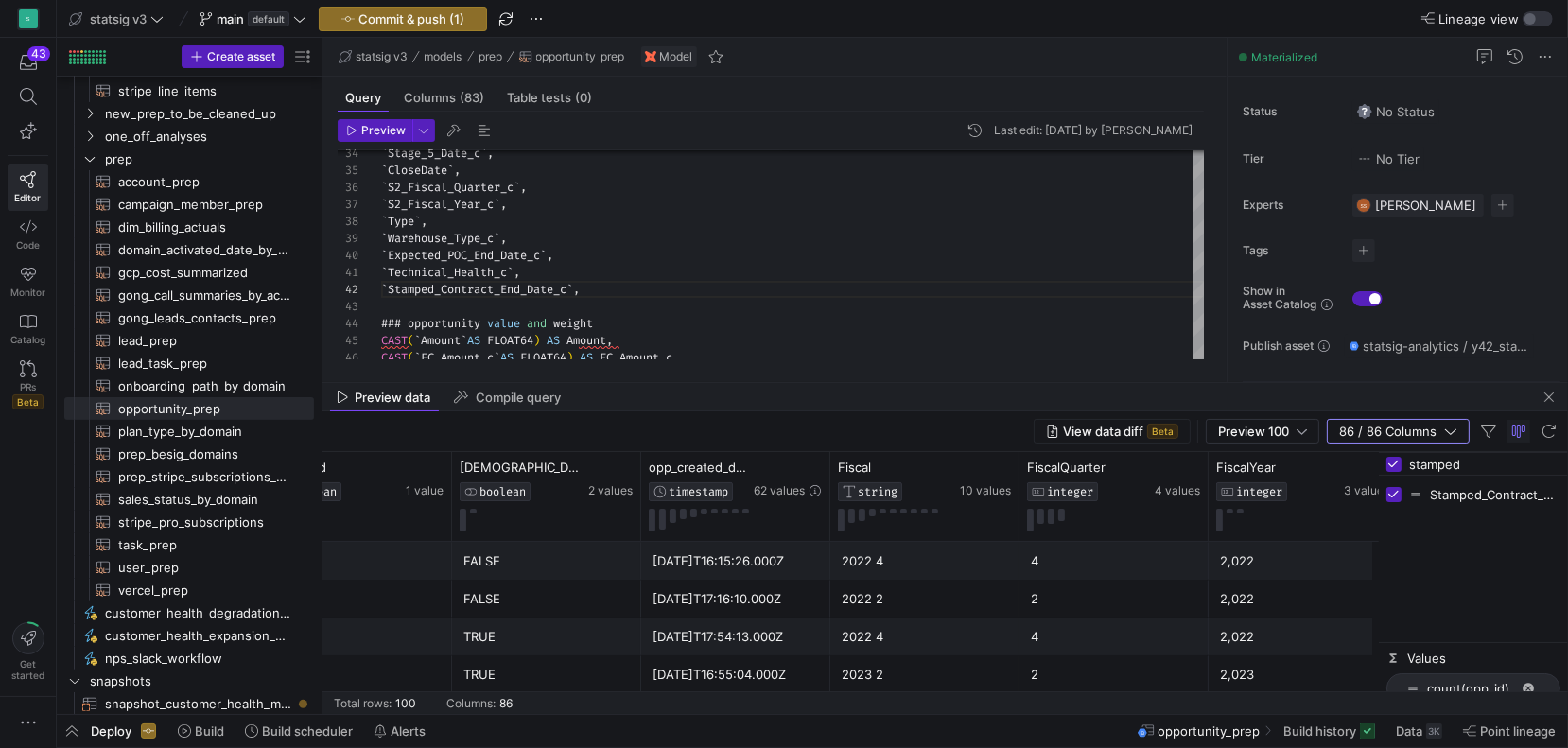
type input "stamped"
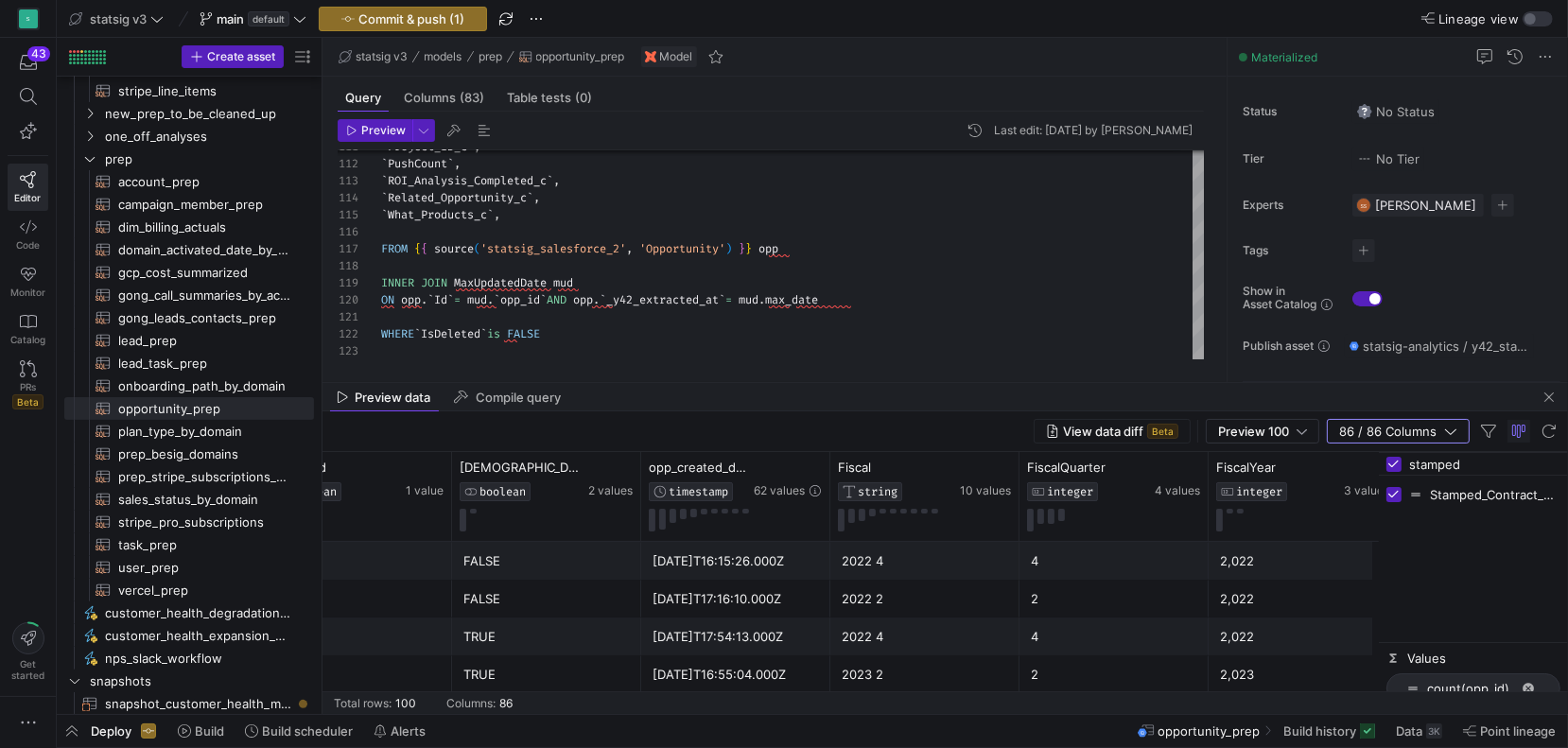
click at [1450, 459] on input "stamped" at bounding box center [1484, 465] width 152 height 38
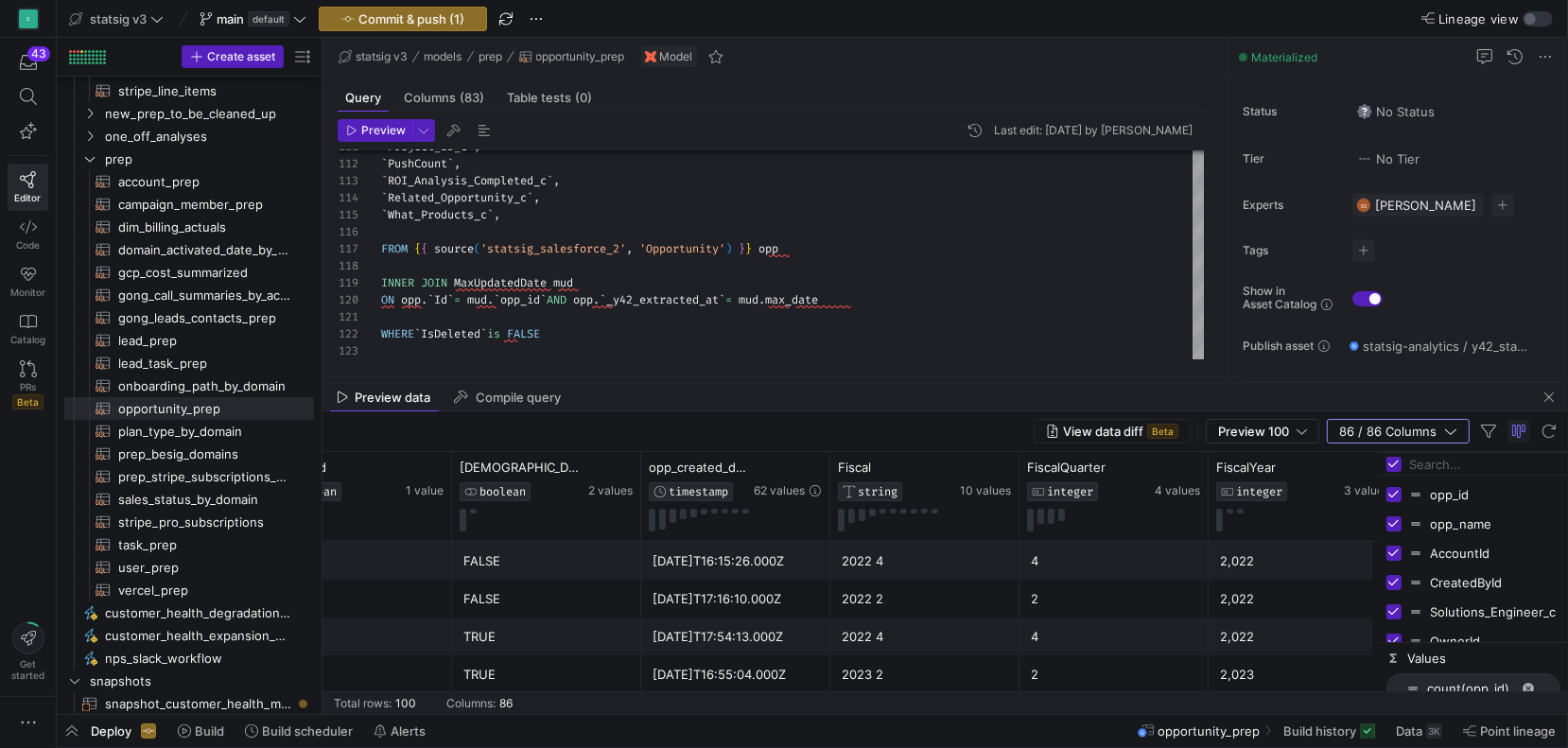
click at [1394, 466] on input "Toggle Select All Columns" at bounding box center [1394, 465] width 15 height 15
checkbox input "false"
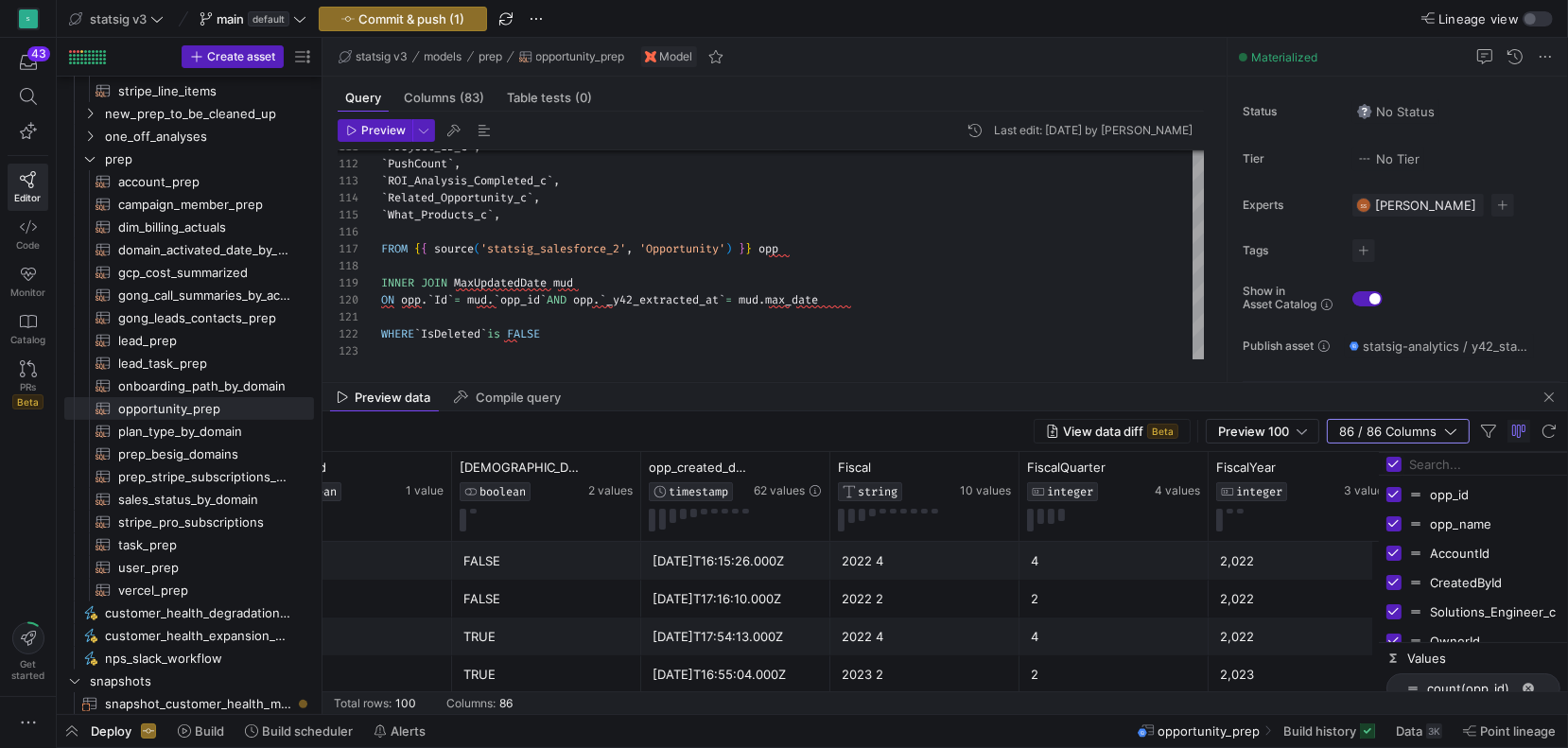
checkbox input "false"
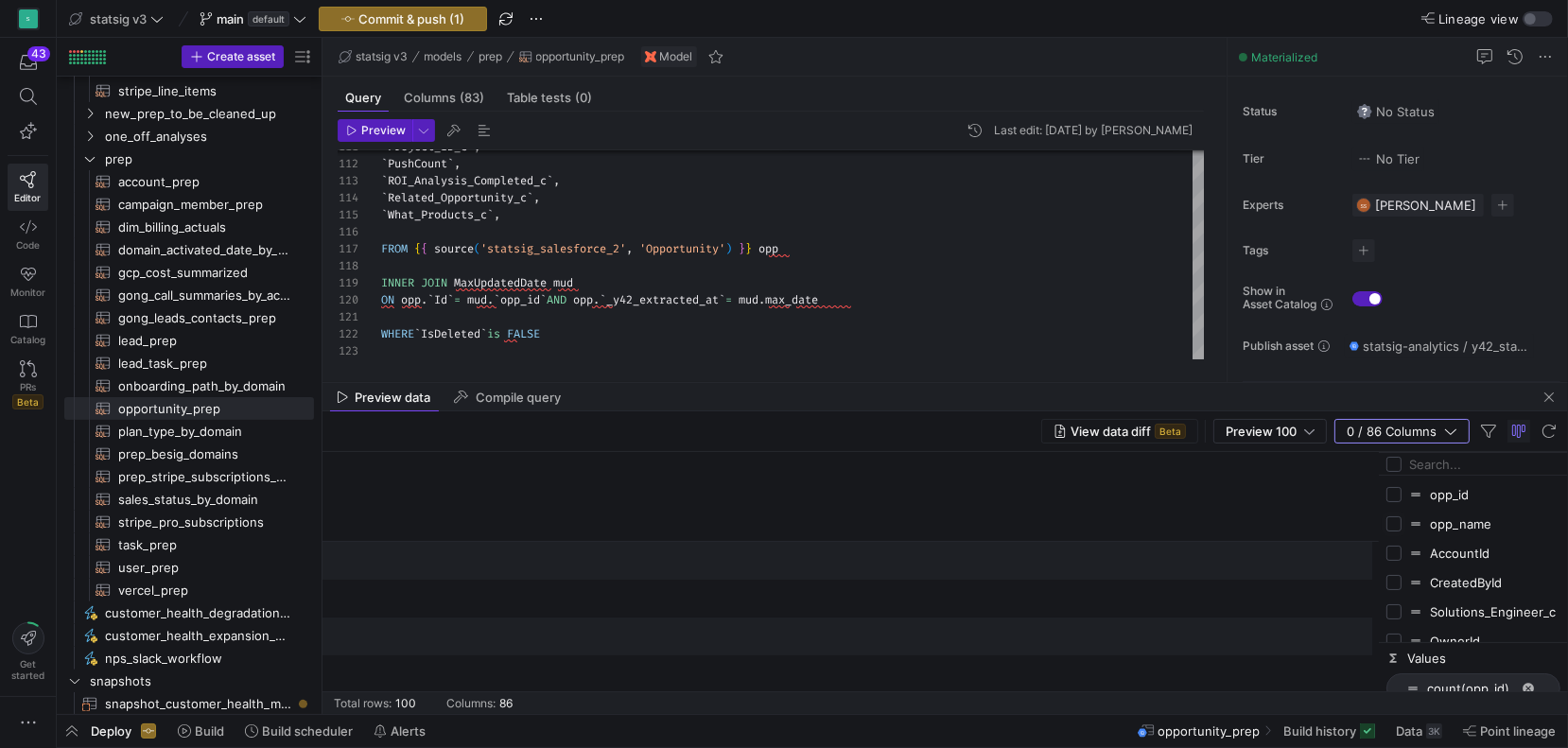
click at [1395, 523] on input "Press SPACE to toggle visibility (hidden)" at bounding box center [1394, 524] width 15 height 15
checkbox input "true"
checkbox input "false"
click at [1393, 557] on input "Press SPACE to toggle visibility (hidden)" at bounding box center [1394, 553] width 15 height 15
checkbox input "true"
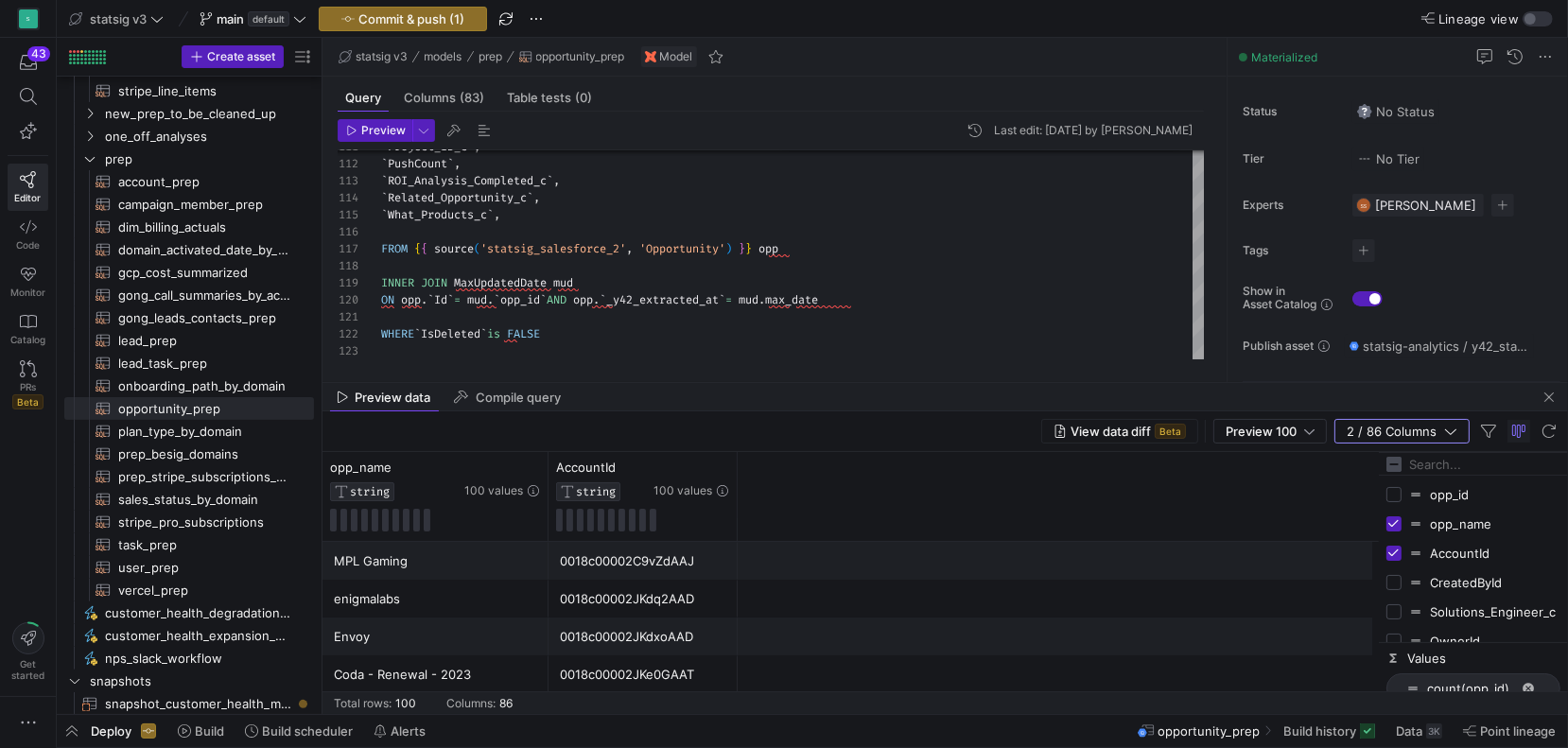
click at [1430, 463] on input "Filter Columns Input" at bounding box center [1484, 465] width 152 height 38
type input "stamp"
click at [1394, 497] on input "Press SPACE to toggle visibility (hidden)" at bounding box center [1394, 495] width 15 height 15
checkbox input "true"
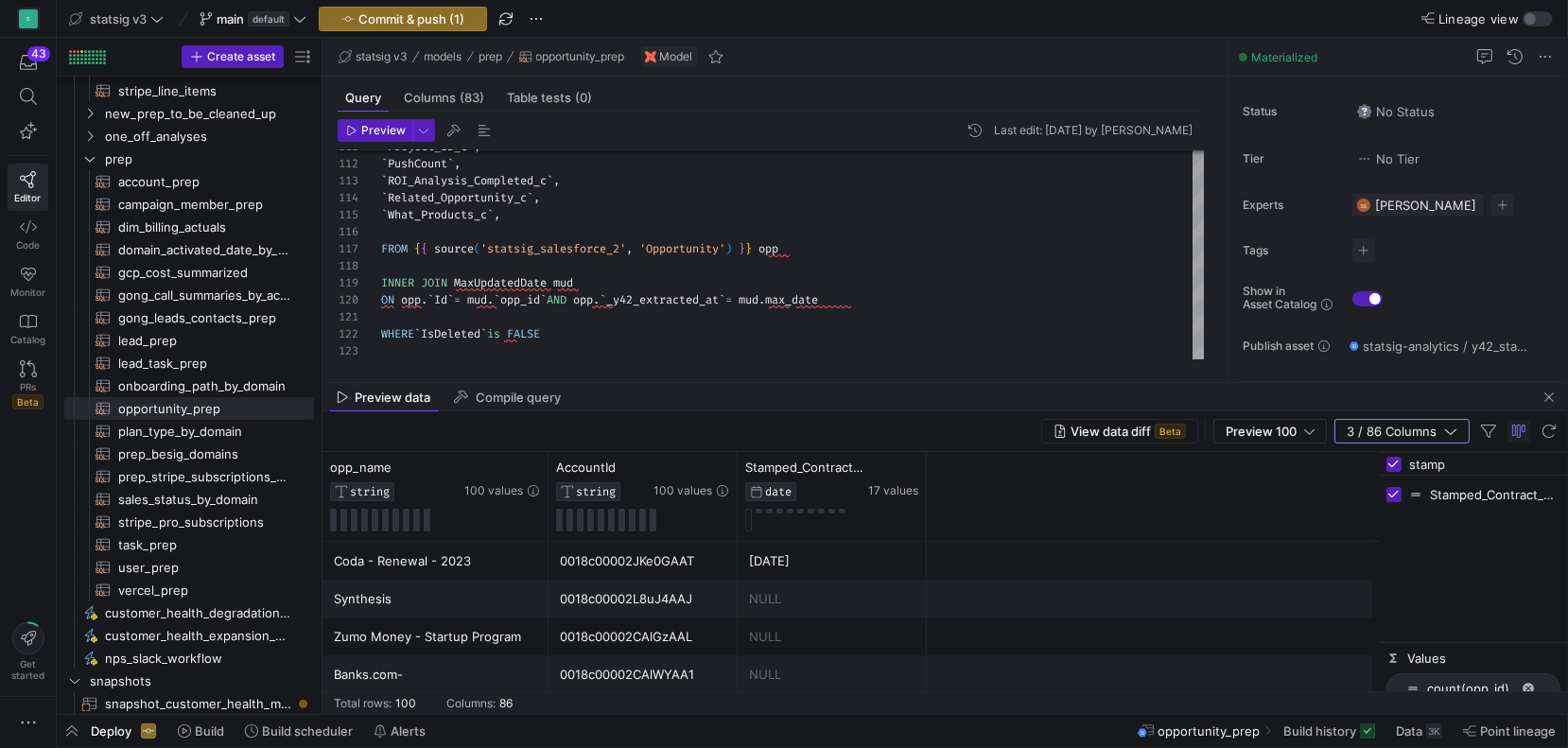
scroll to position [123, 0]
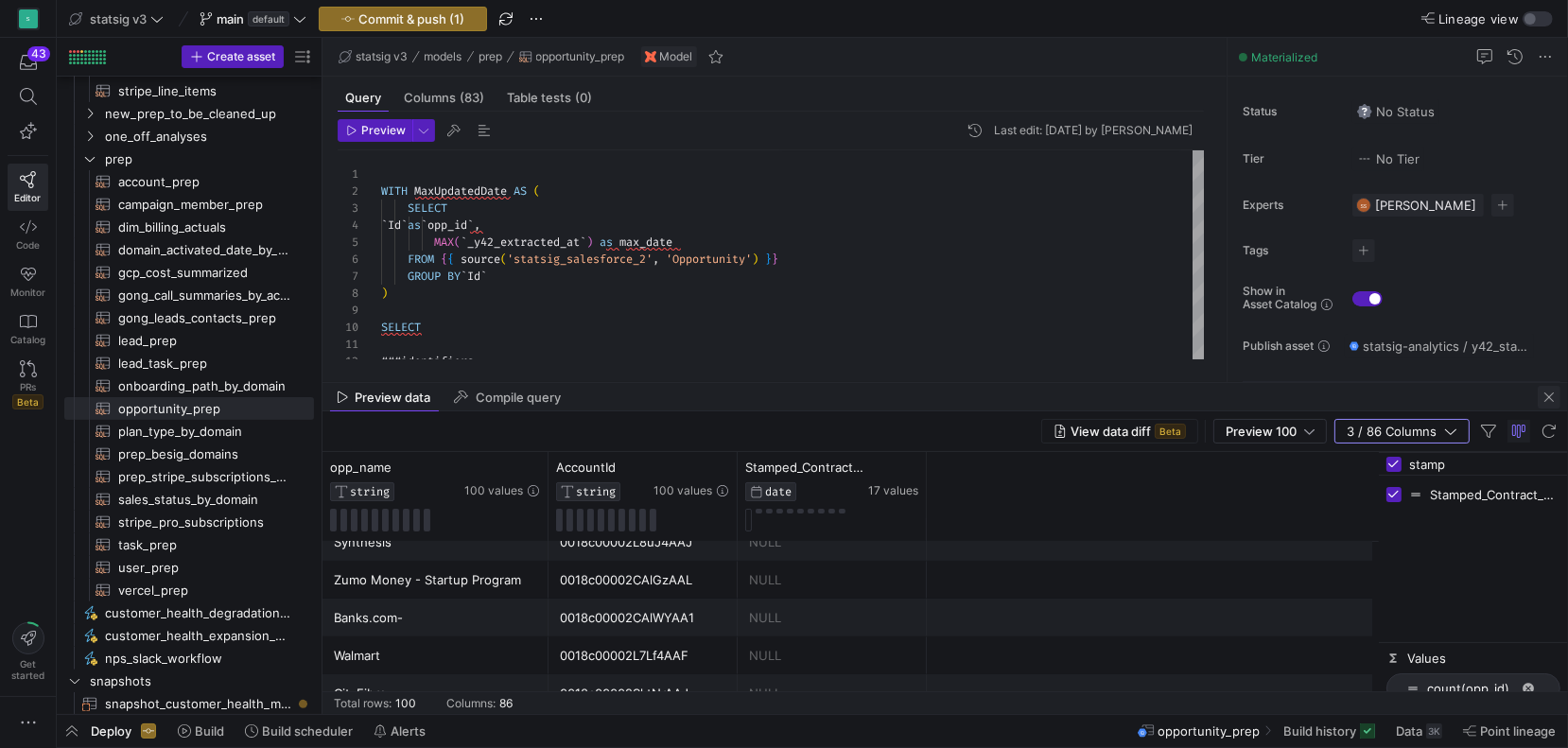
click at [1478, 399] on span "button" at bounding box center [1549, 398] width 23 height 23
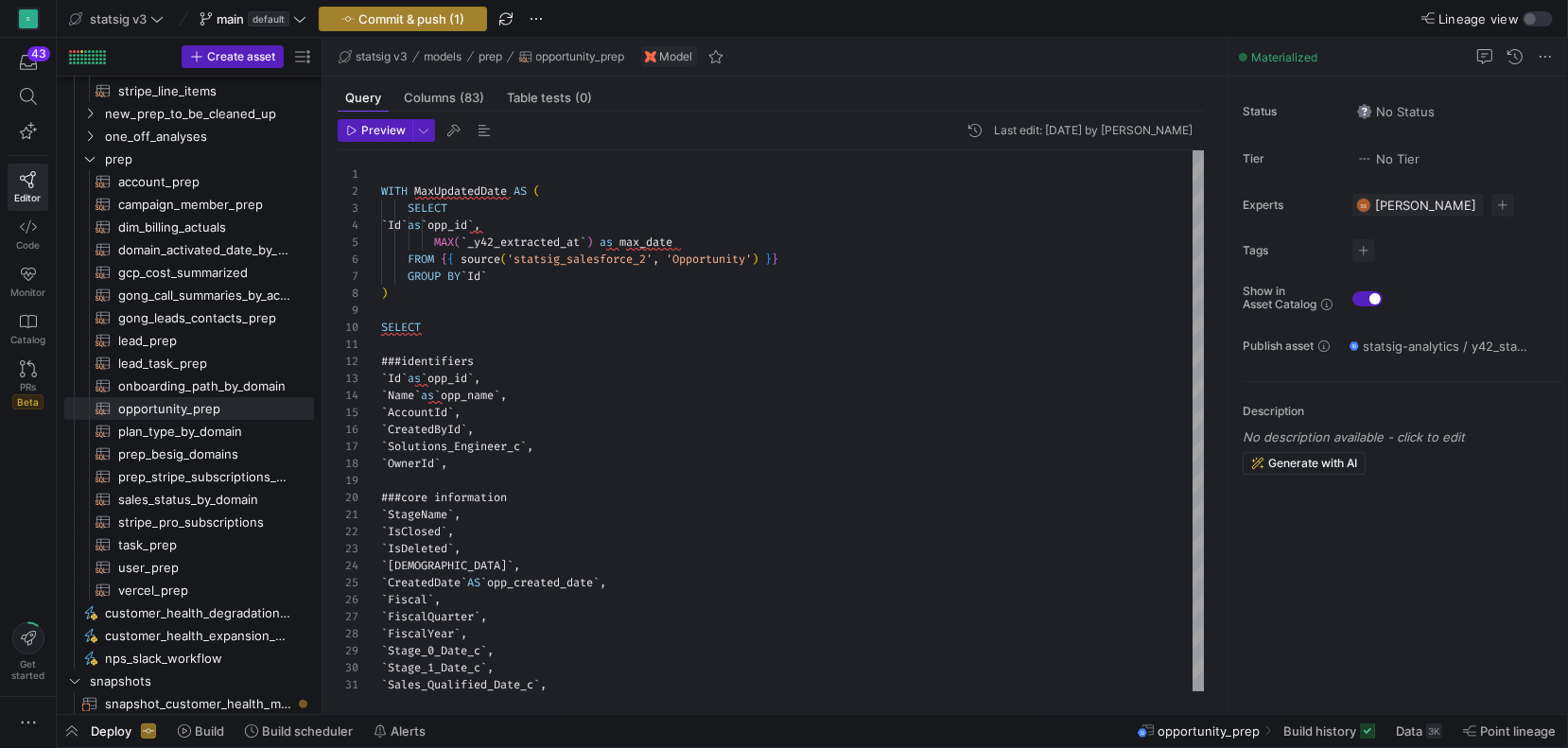
click at [422, 21] on span "Commit & push (1)" at bounding box center [411, 19] width 106 height 15
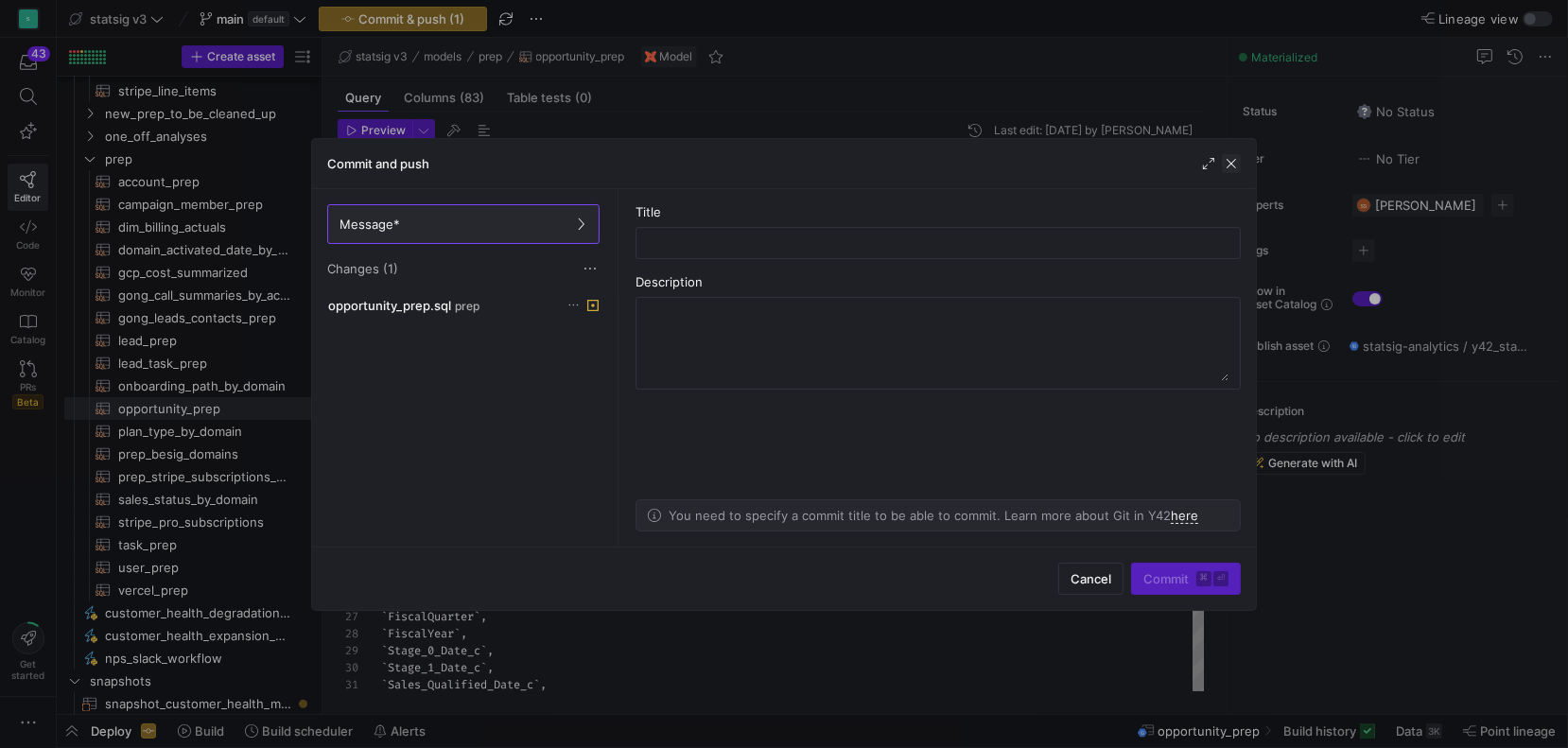
click at [1232, 158] on span "button" at bounding box center [1231, 164] width 19 height 19
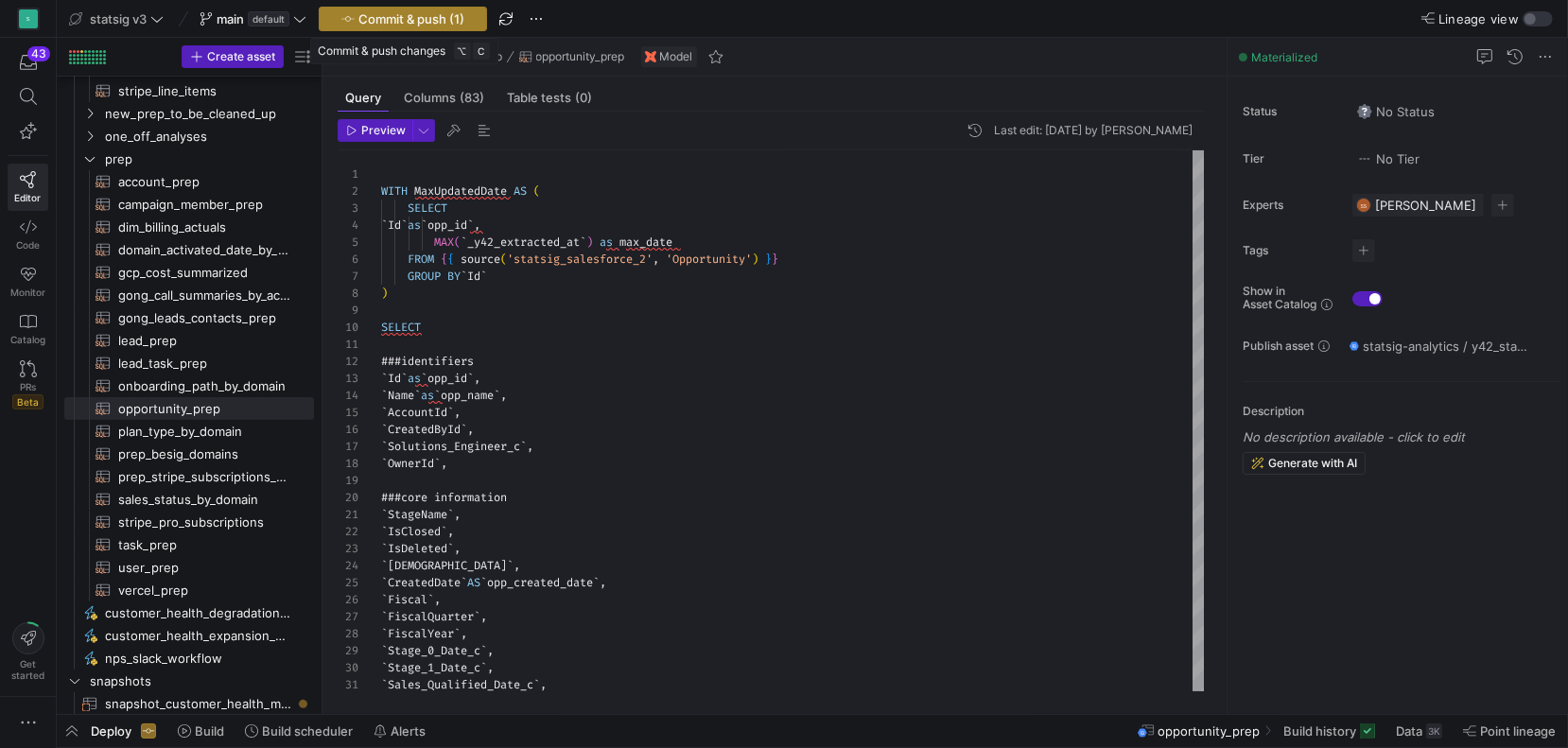
click at [423, 16] on span "Commit & push (1)" at bounding box center [411, 19] width 106 height 15
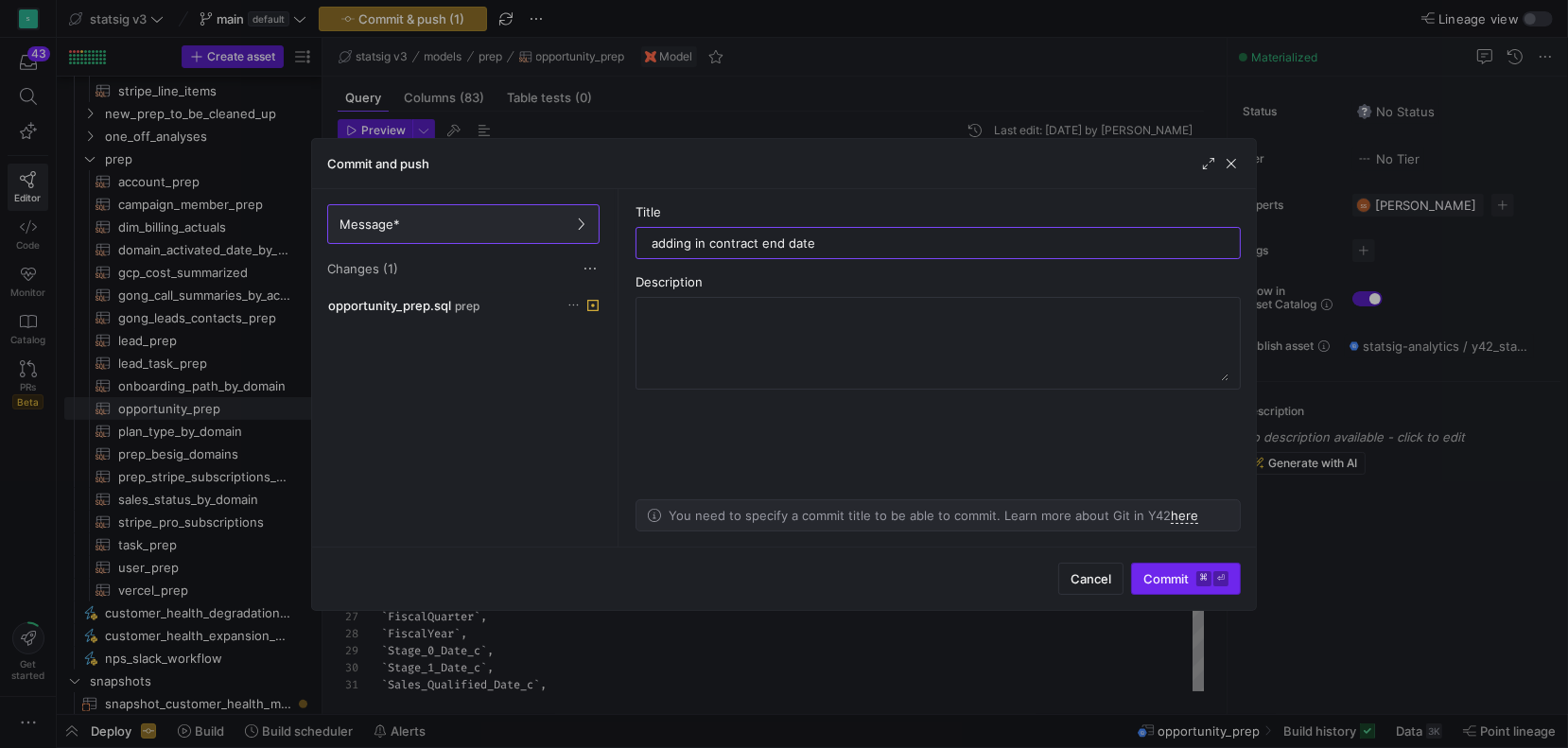
type input "adding in contract end date"
click at [1157, 571] on span "Commit ⌘ ⏎" at bounding box center [1186, 579] width 85 height 15
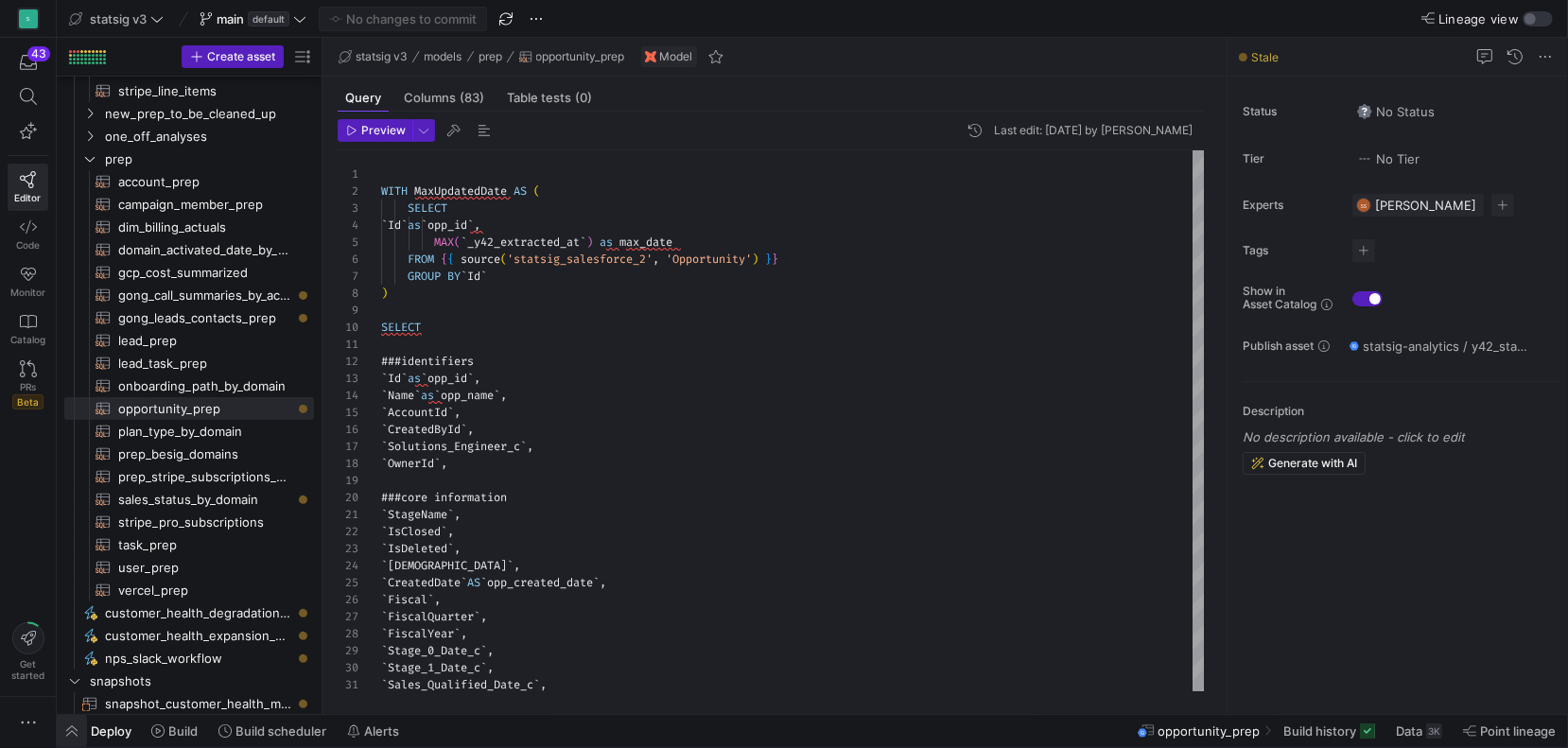
click at [78, 730] on span "button" at bounding box center [72, 732] width 31 height 32
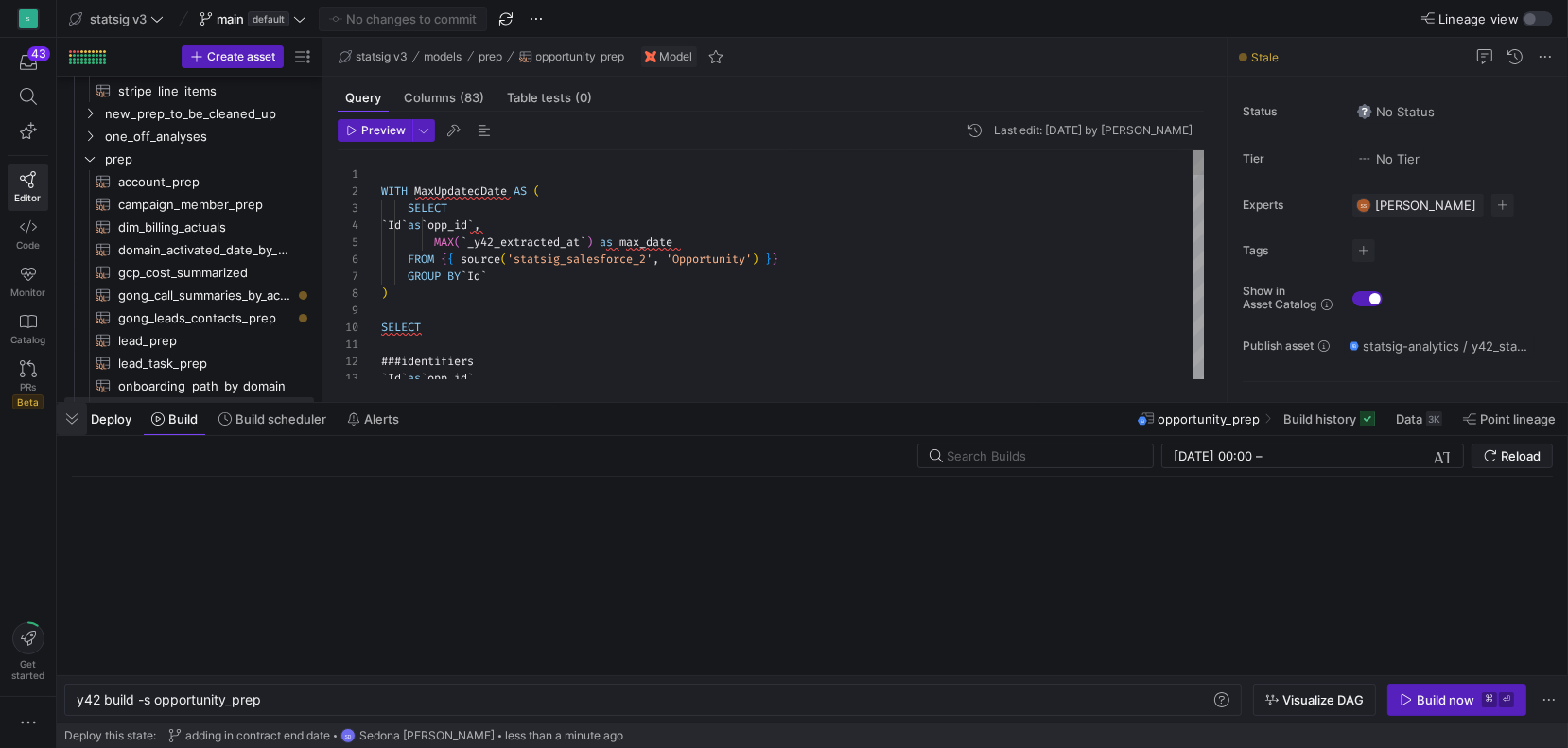
scroll to position [0, 184]
click at [1435, 701] on div "Build now" at bounding box center [1445, 700] width 57 height 15
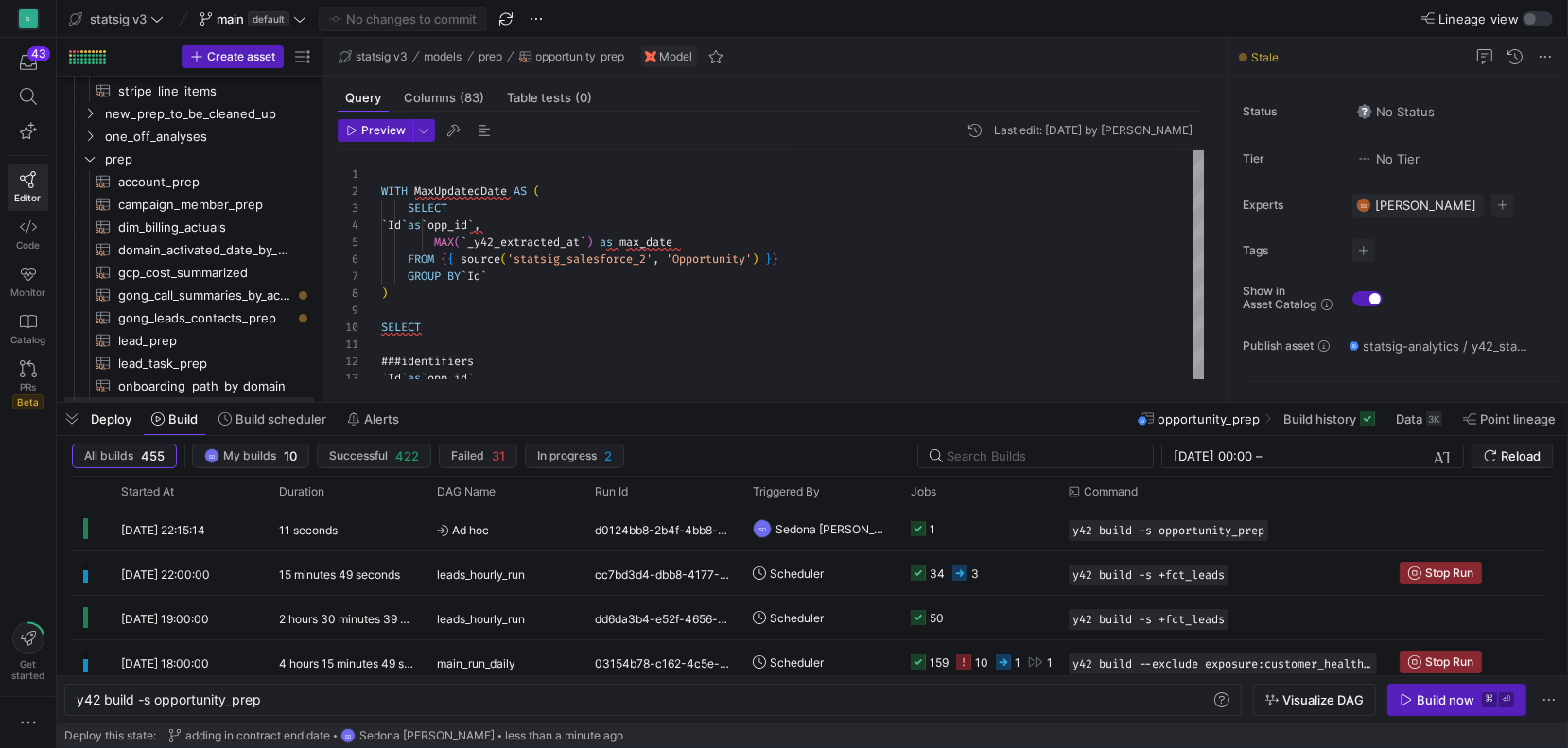
click at [1090, 76] on mat-tab-group "Query Columns (83) Table tests (0) Preview Last edit: [DATE] by Sedona [PERSON_…" at bounding box center [771, 239] width 897 height 325
click at [1059, 45] on div "statsig v3 models prep opportunity_prep Model" at bounding box center [774, 57] width 904 height 39
click at [79, 414] on span "button" at bounding box center [72, 419] width 31 height 32
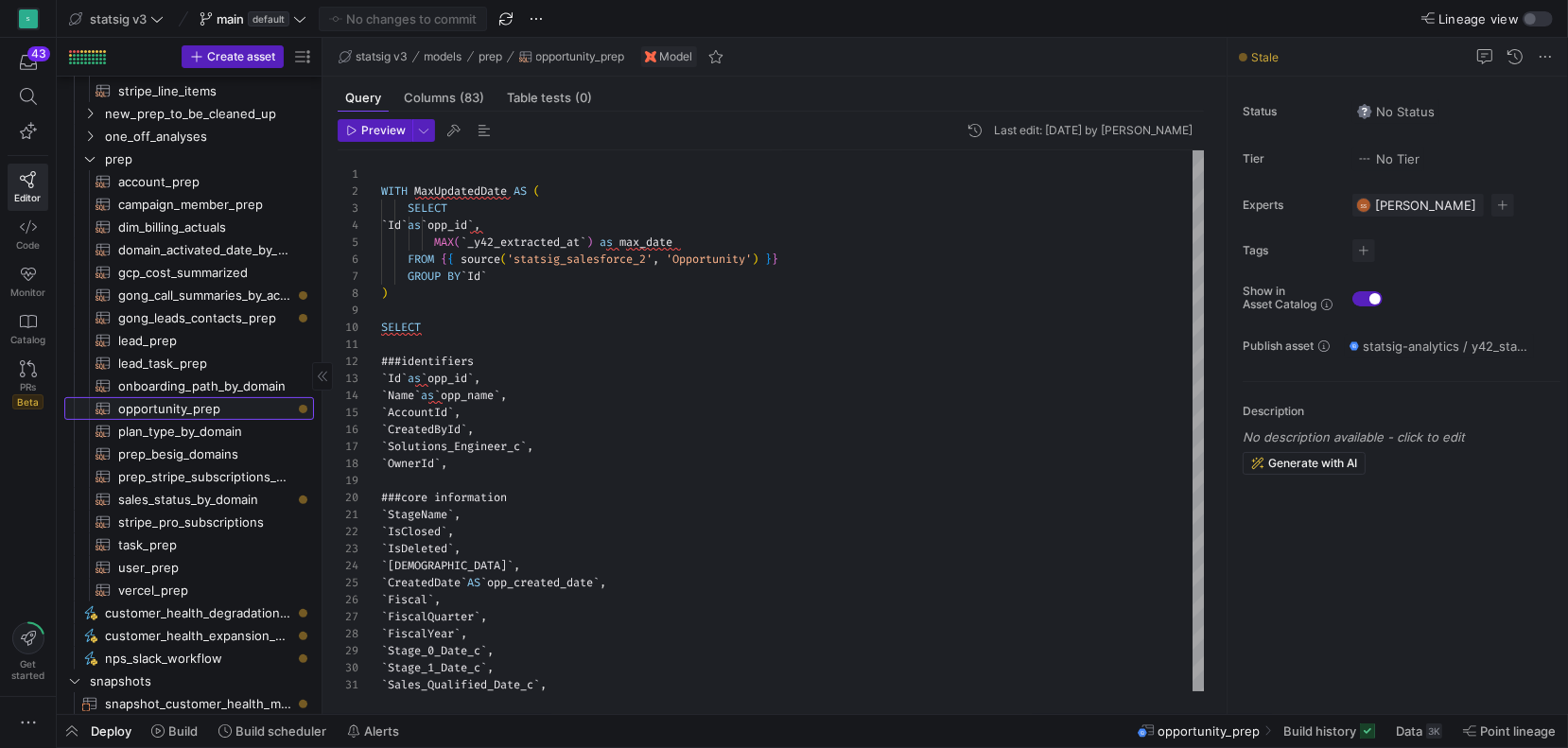
click at [221, 409] on span "opportunity_prep​​​​​​​​​​" at bounding box center [205, 408] width 174 height 22
click at [73, 733] on span "button" at bounding box center [72, 732] width 31 height 32
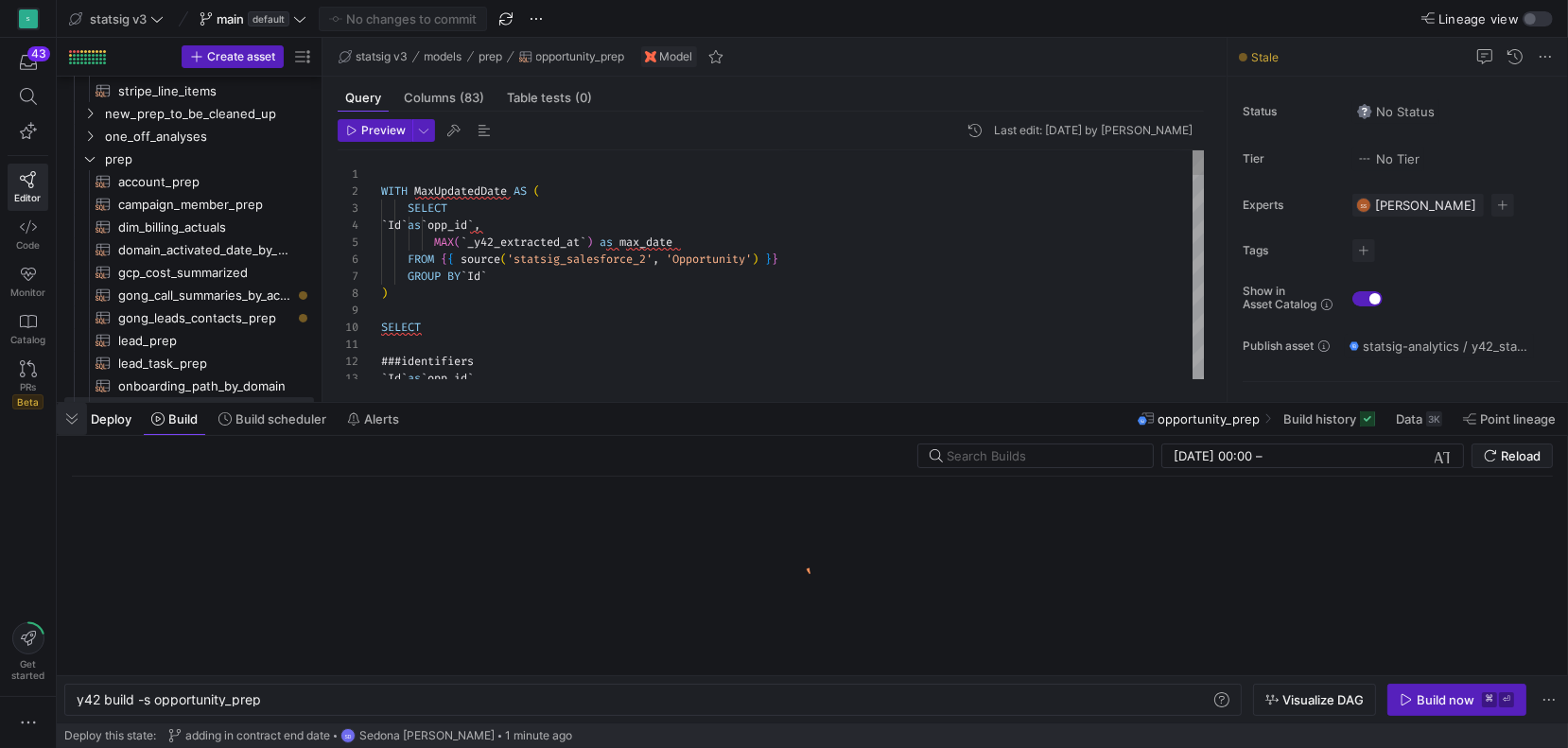
scroll to position [0, 184]
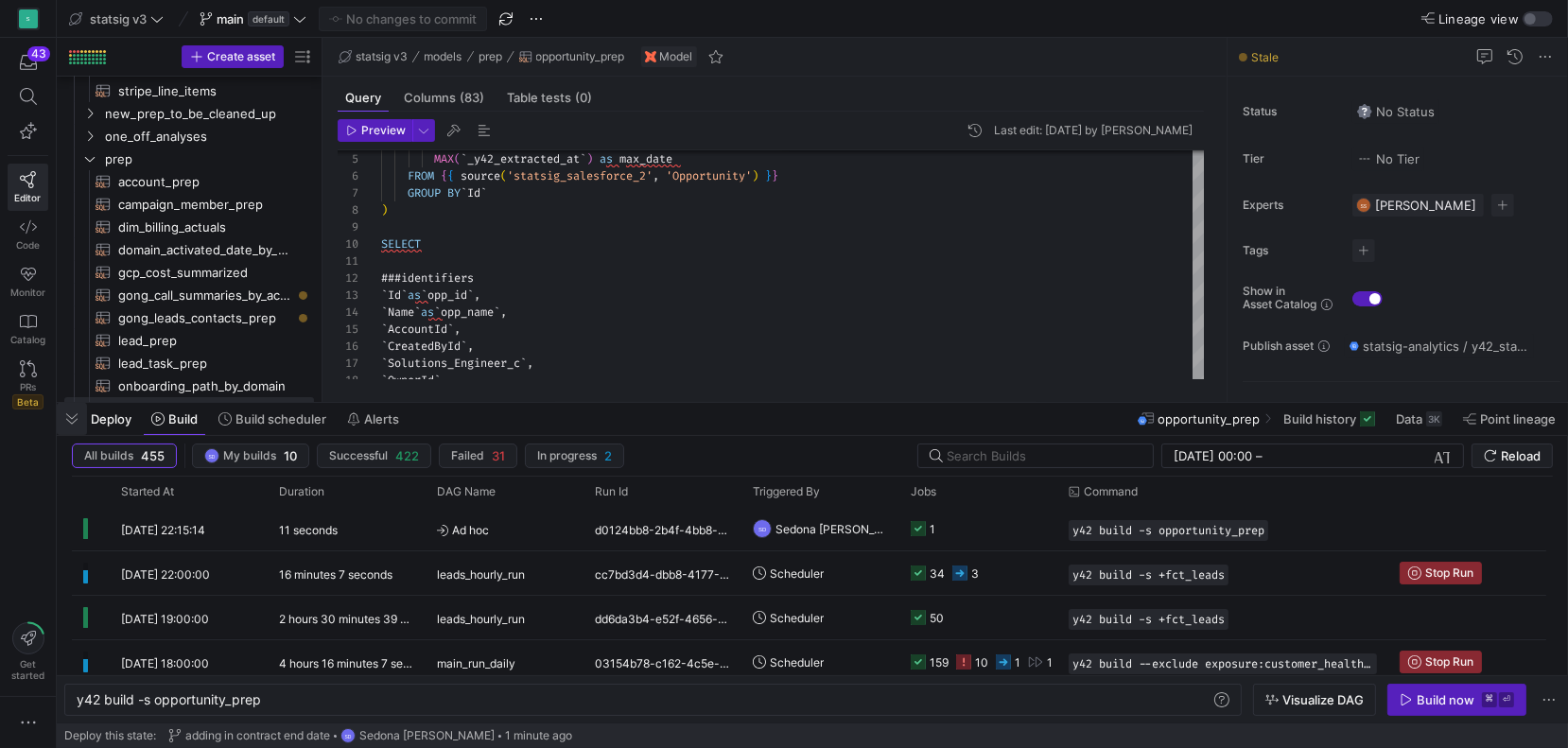
click at [72, 423] on span "button" at bounding box center [72, 419] width 31 height 32
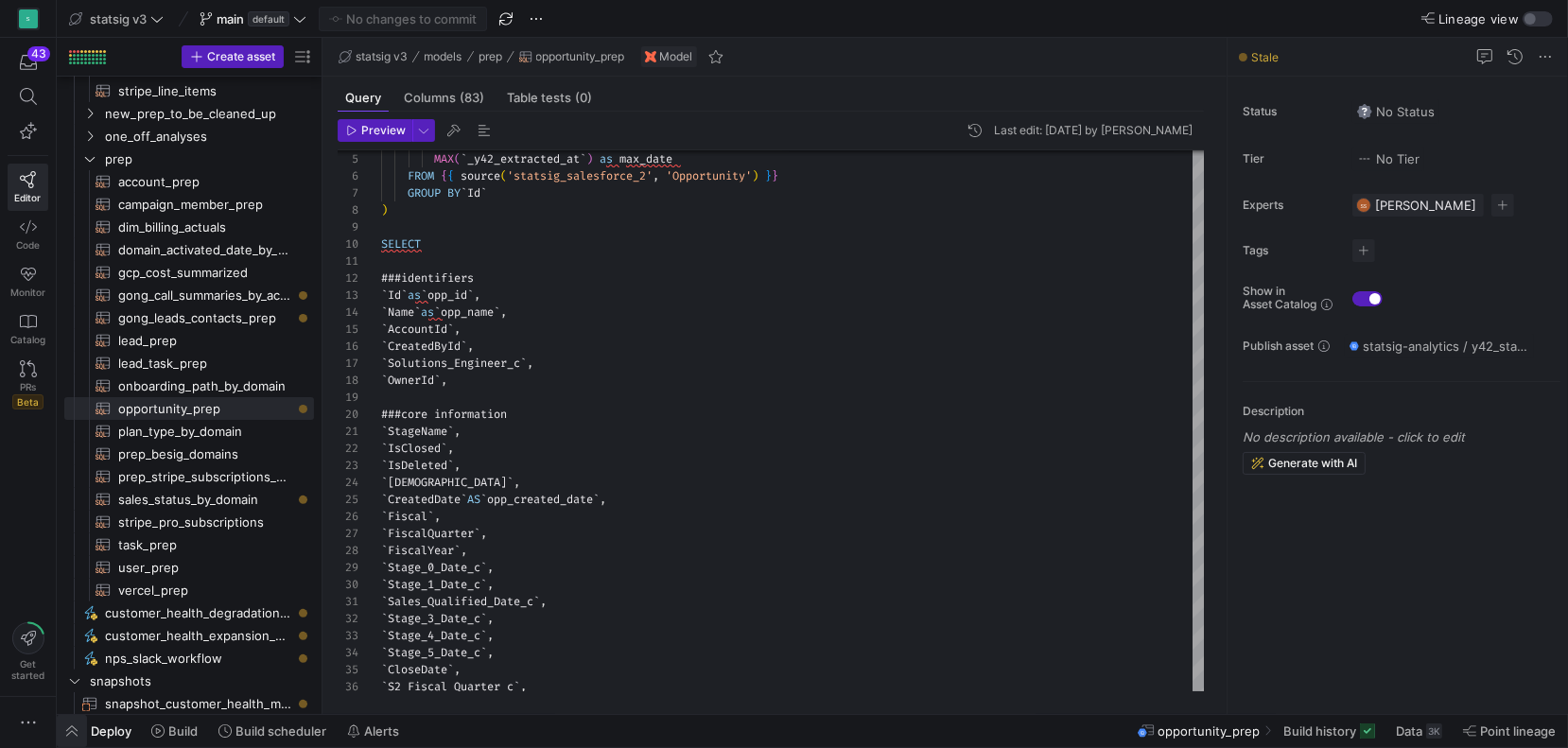
click at [73, 731] on span "button" at bounding box center [72, 732] width 31 height 32
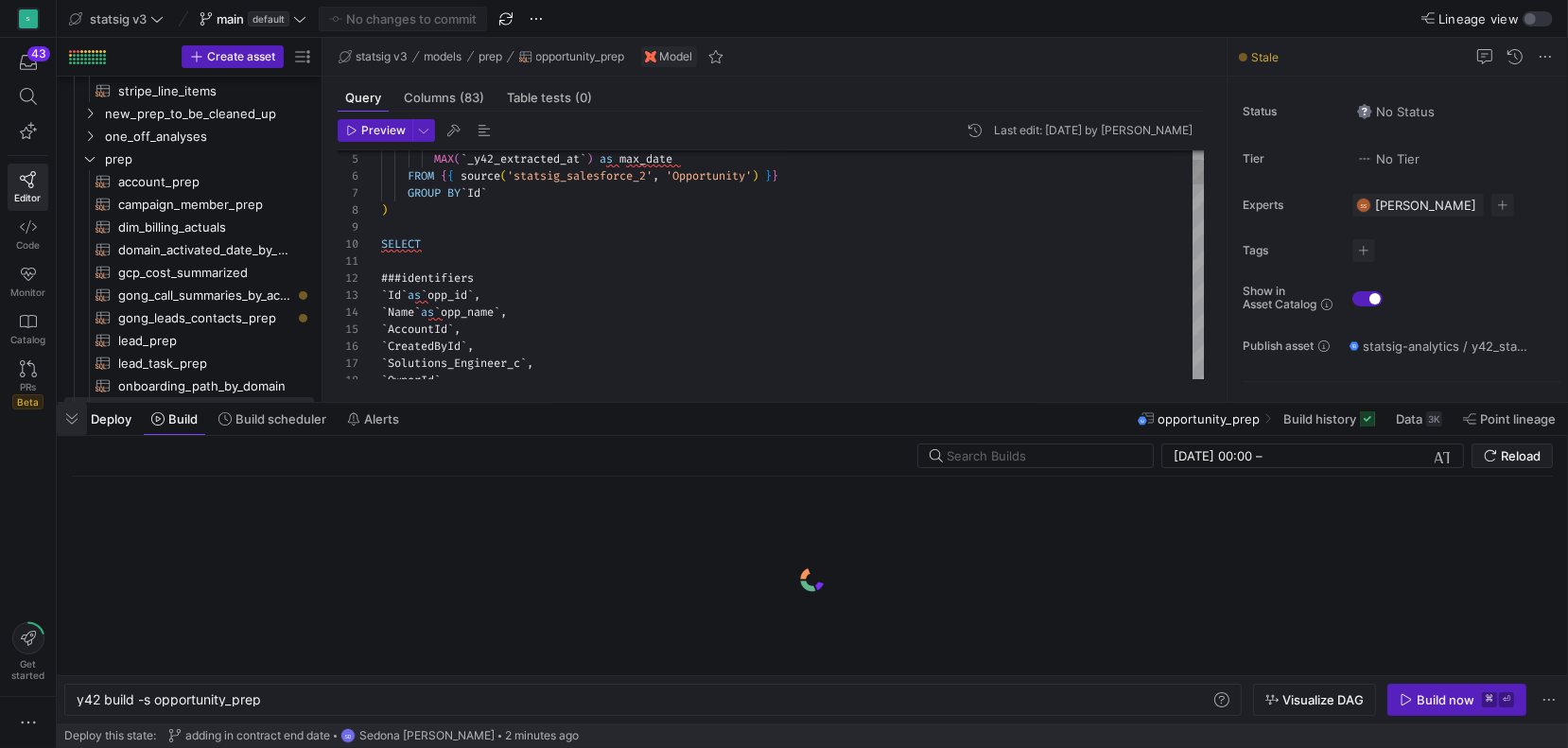
scroll to position [0, 184]
click at [1420, 705] on div "Build now" at bounding box center [1445, 700] width 57 height 15
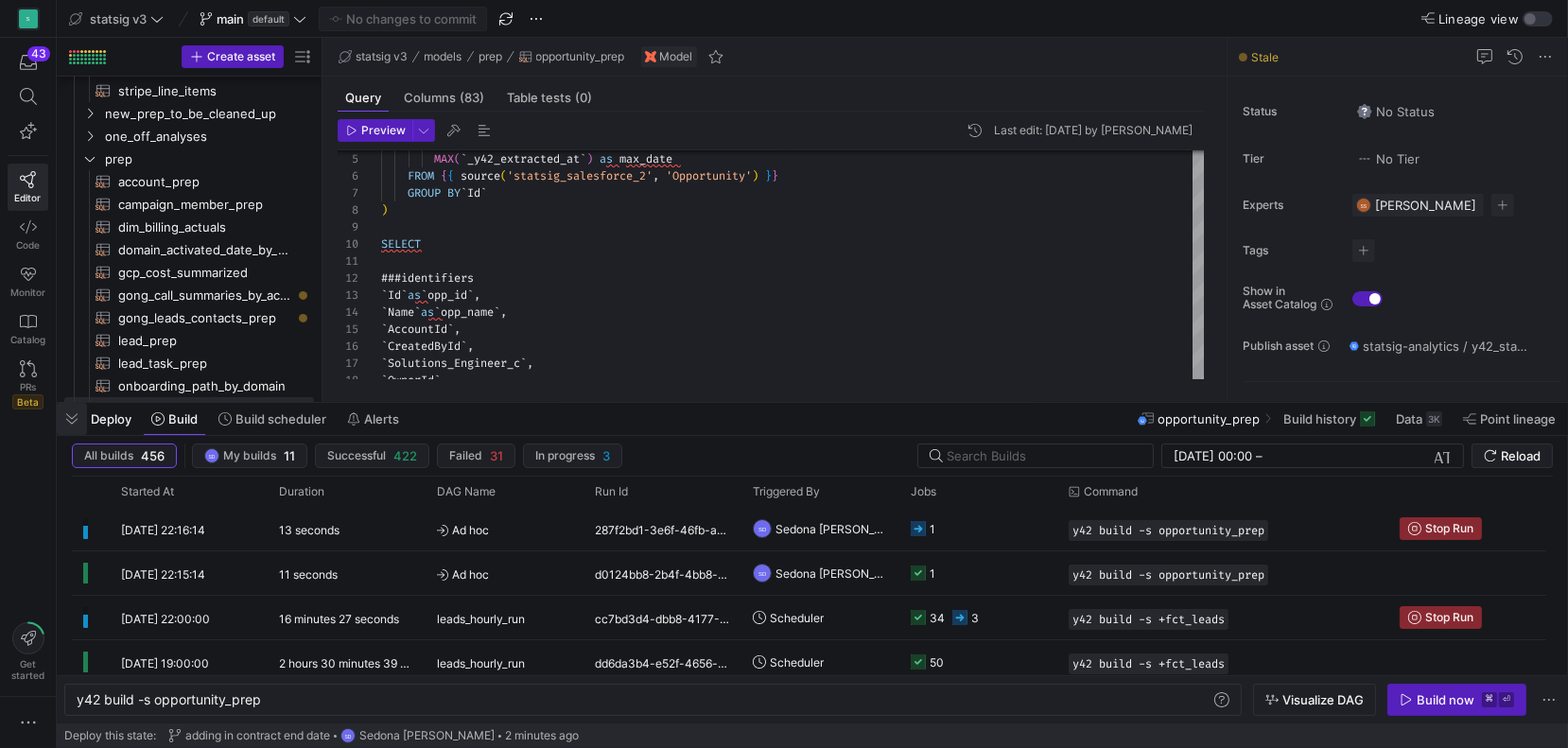
click at [80, 419] on span "button" at bounding box center [72, 419] width 31 height 32
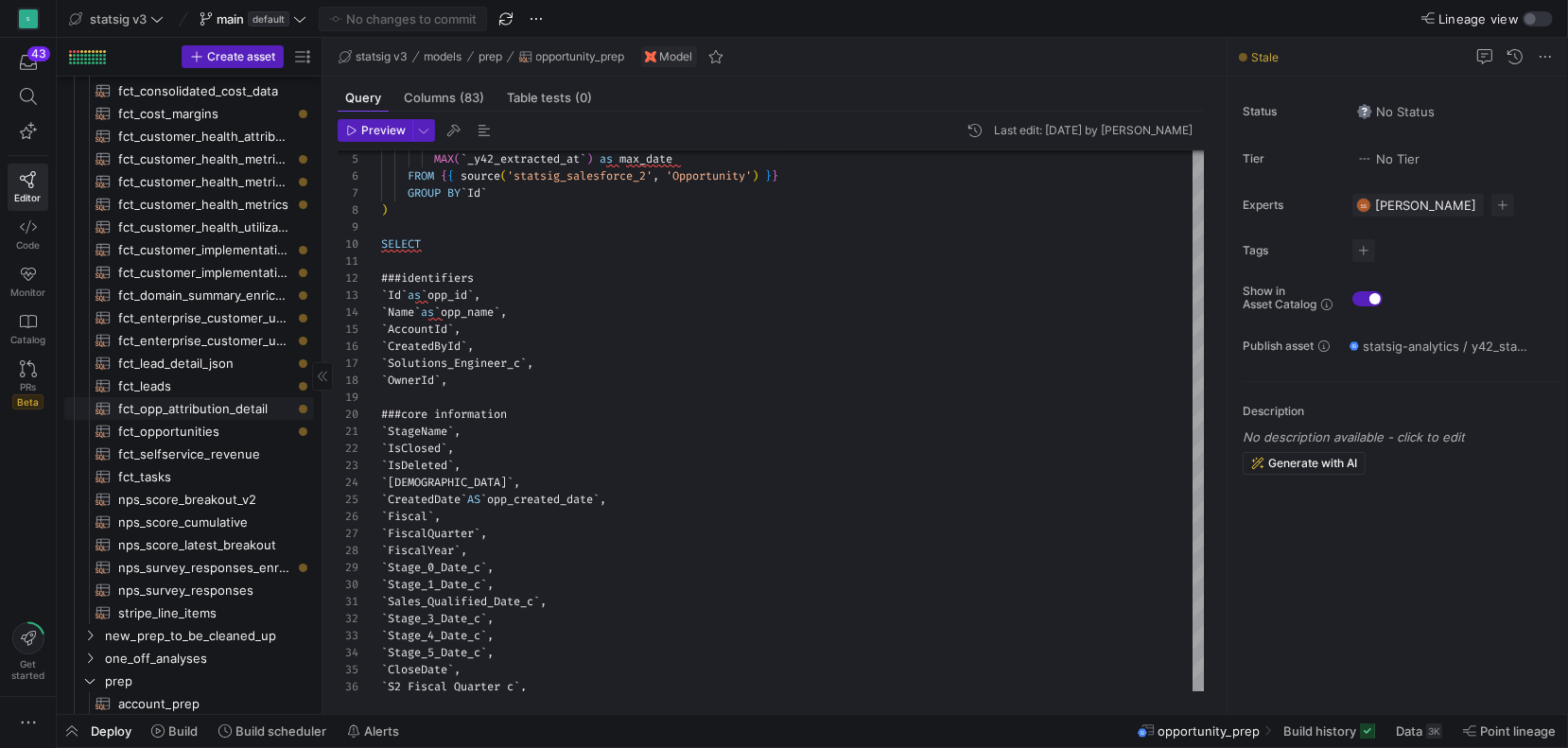
scroll to position [179, 0]
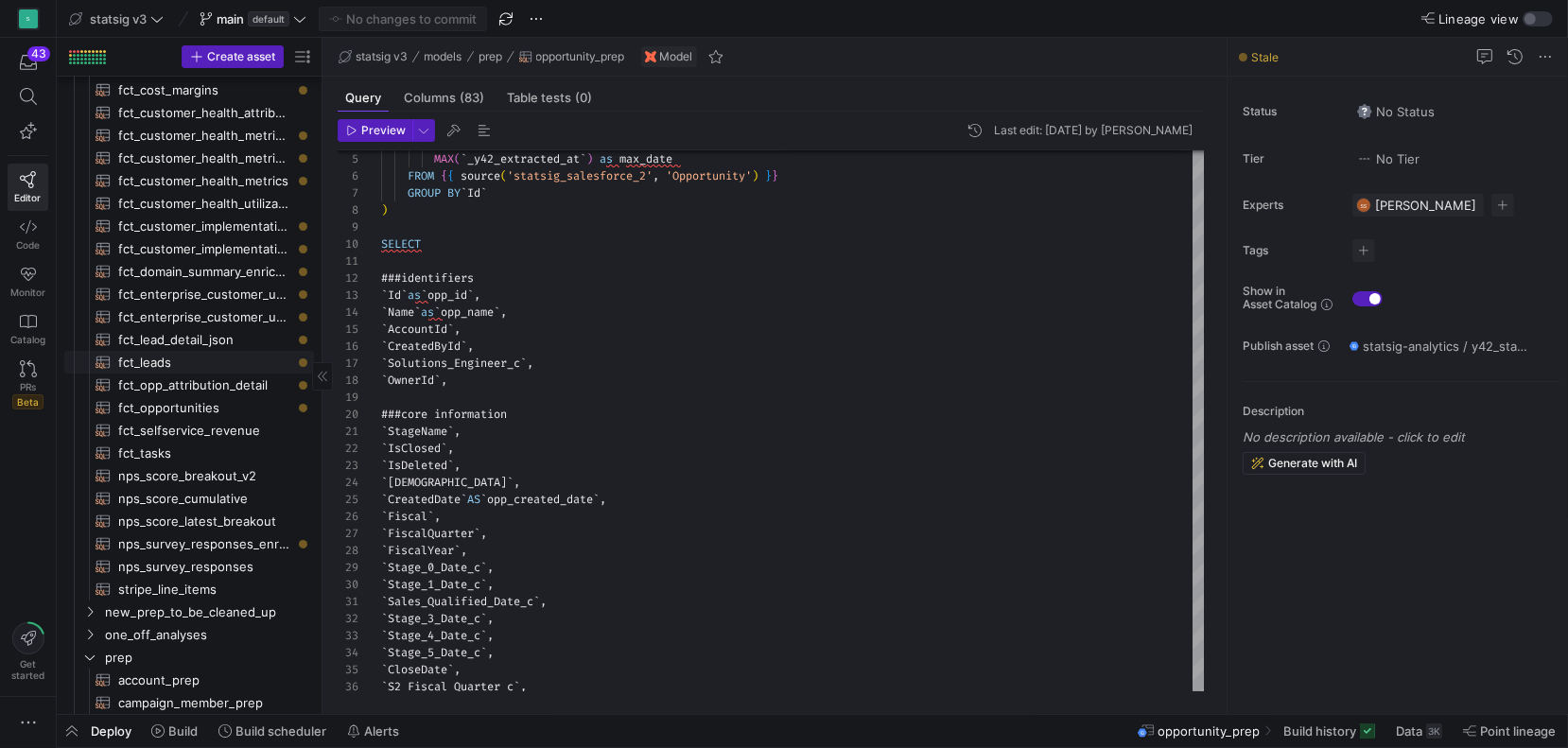
click at [144, 359] on span "fct_leads​​​​​​​​​​" at bounding box center [205, 363] width 174 height 22
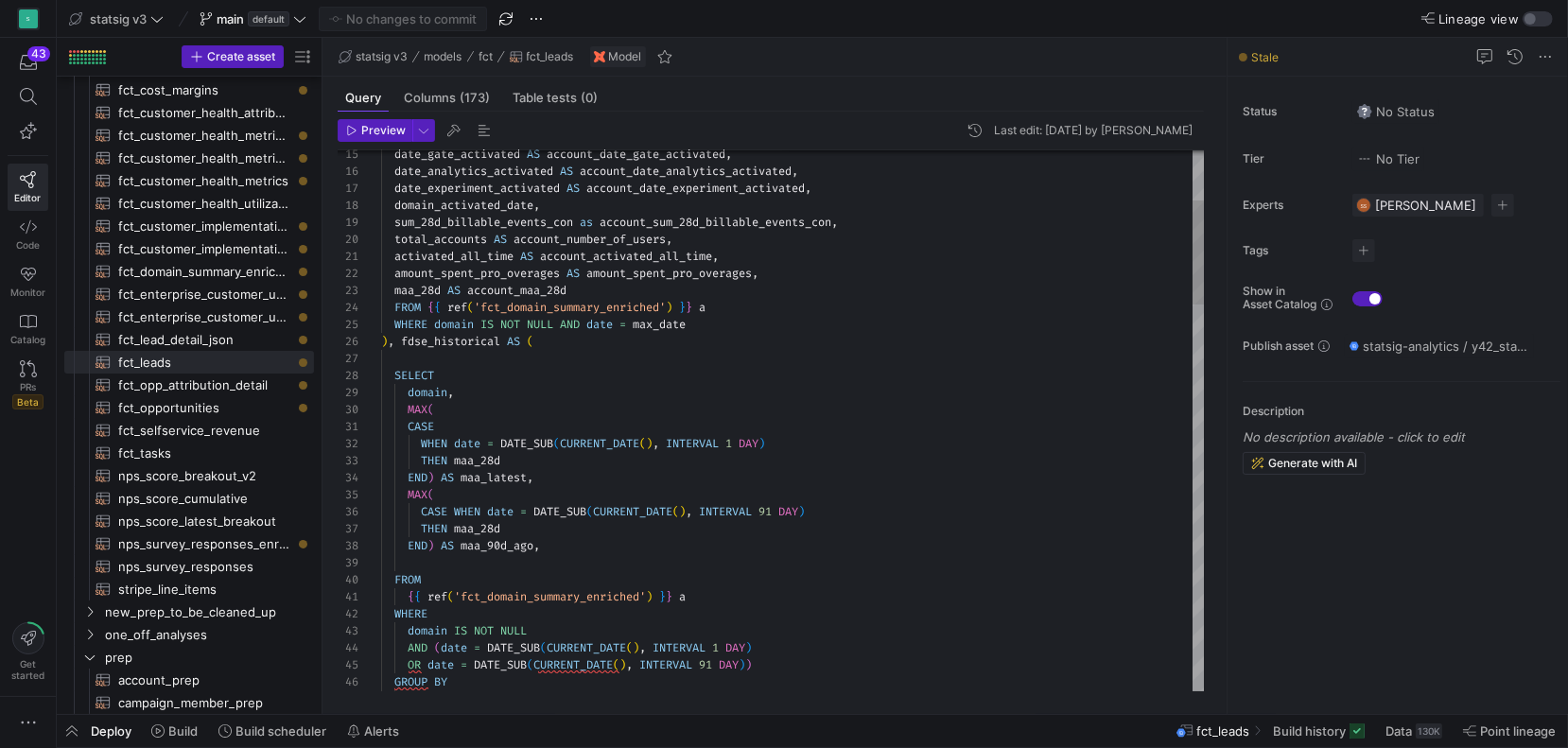
type textarea "activated_all_time AS account_activated_all_time, amount_spent_pro_overages AS …"
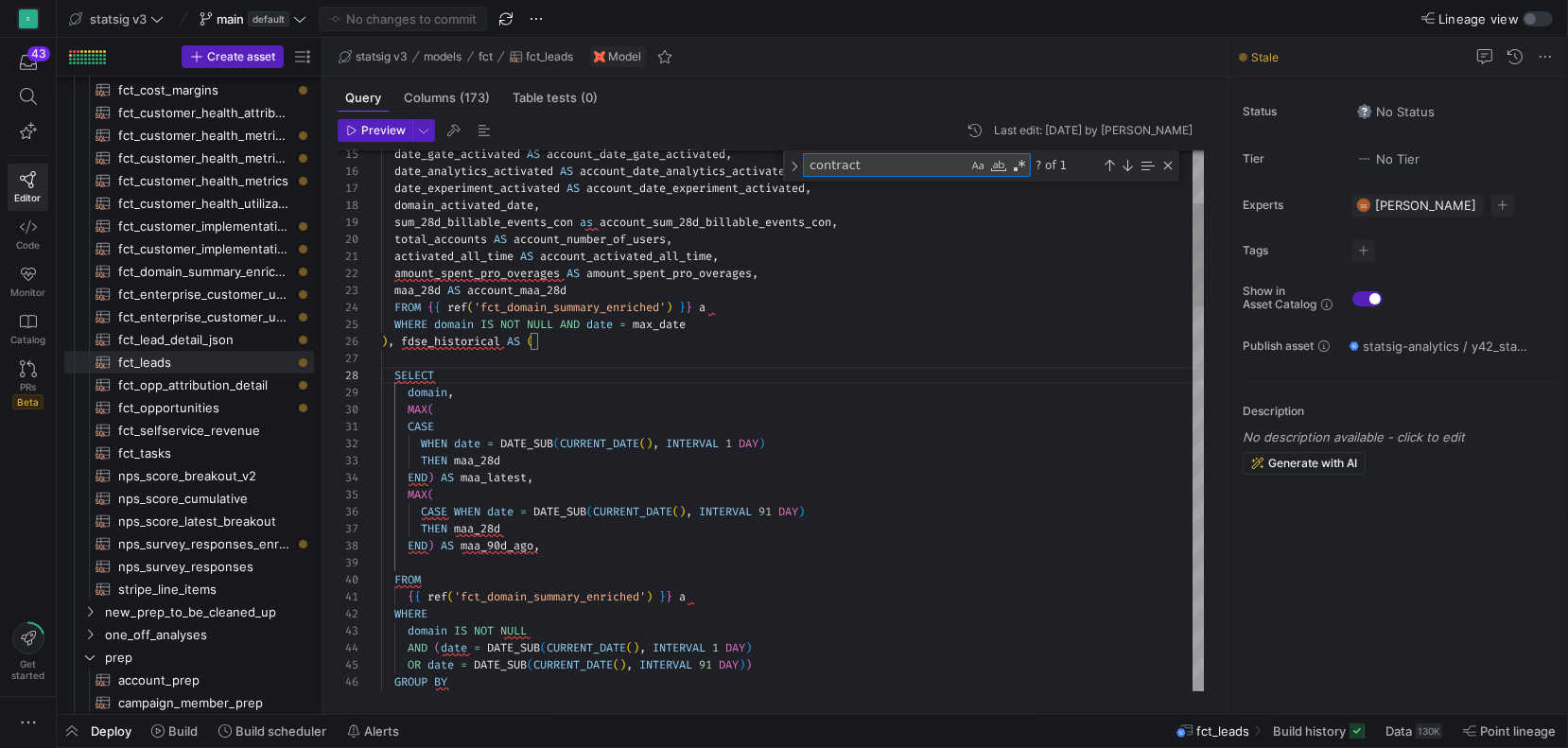
type textarea "o"
type textarea "`Has_Competitor_Data_c`, `Industry_GPT_c`, `Integration_Amp_Seg_c`, `Intent_Sco…"
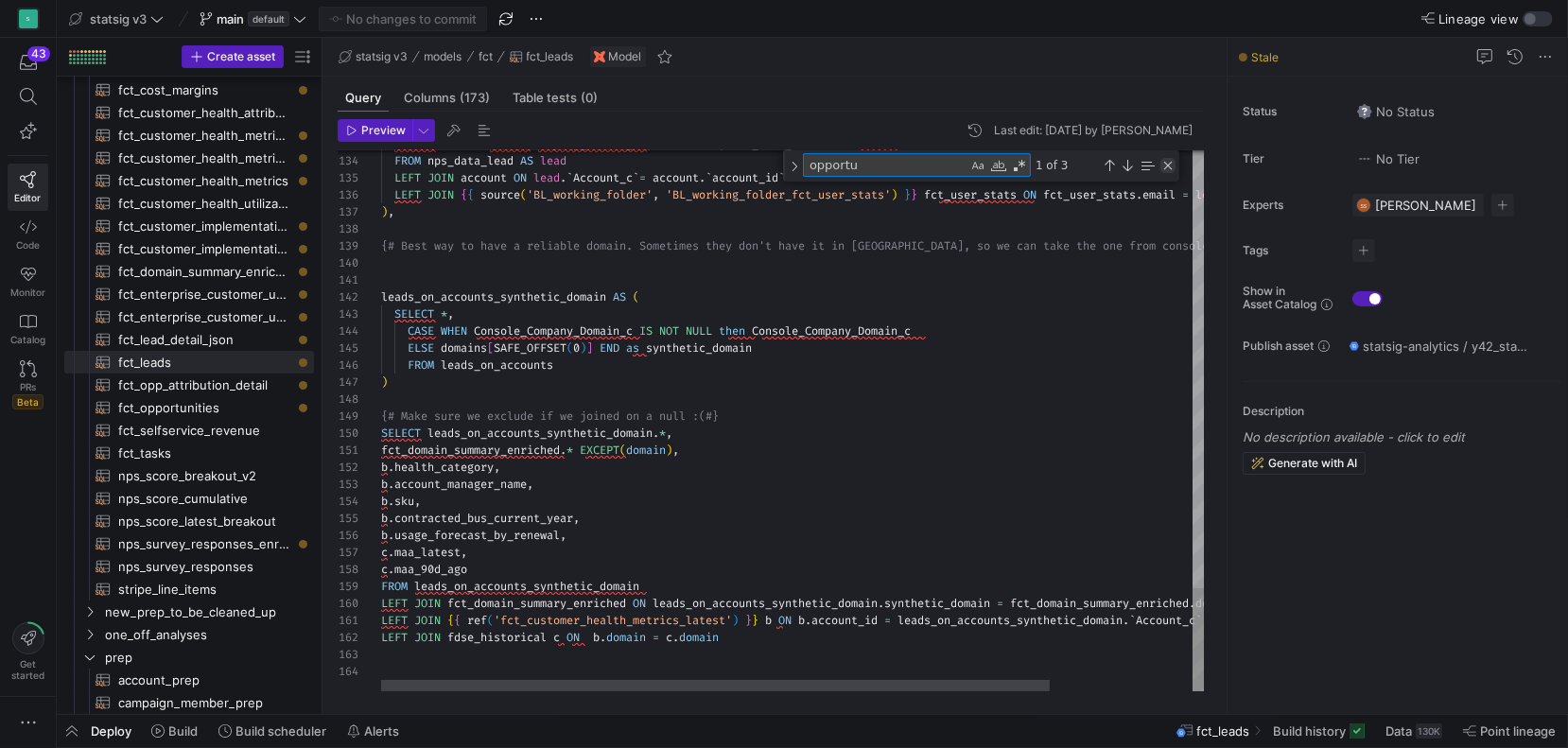
type textarea "opportu"
click at [1166, 165] on div "Close (Escape)" at bounding box center [1168, 166] width 15 height 15
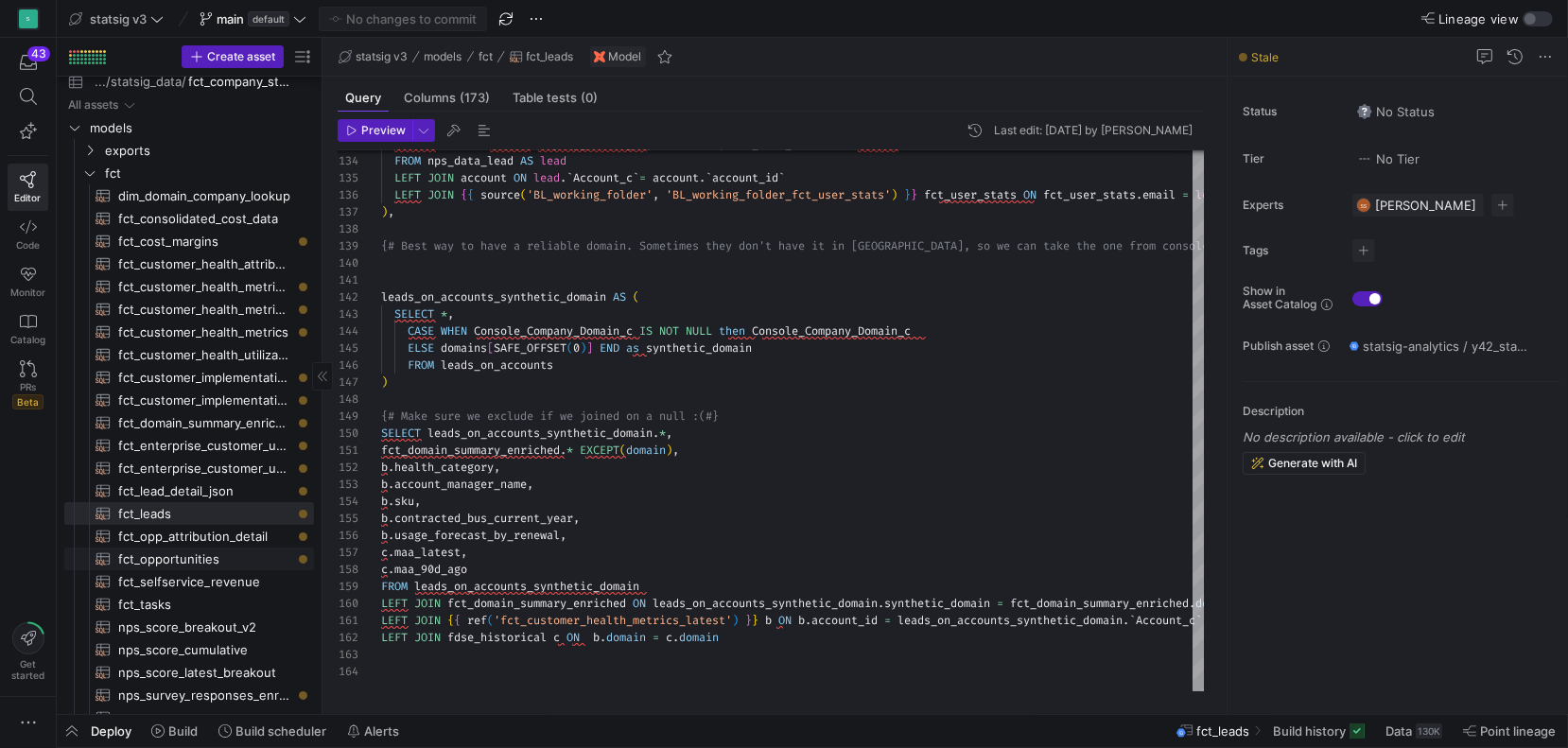
click at [138, 558] on span "fct_opportunities​​​​​​​​​​" at bounding box center [205, 559] width 174 height 22
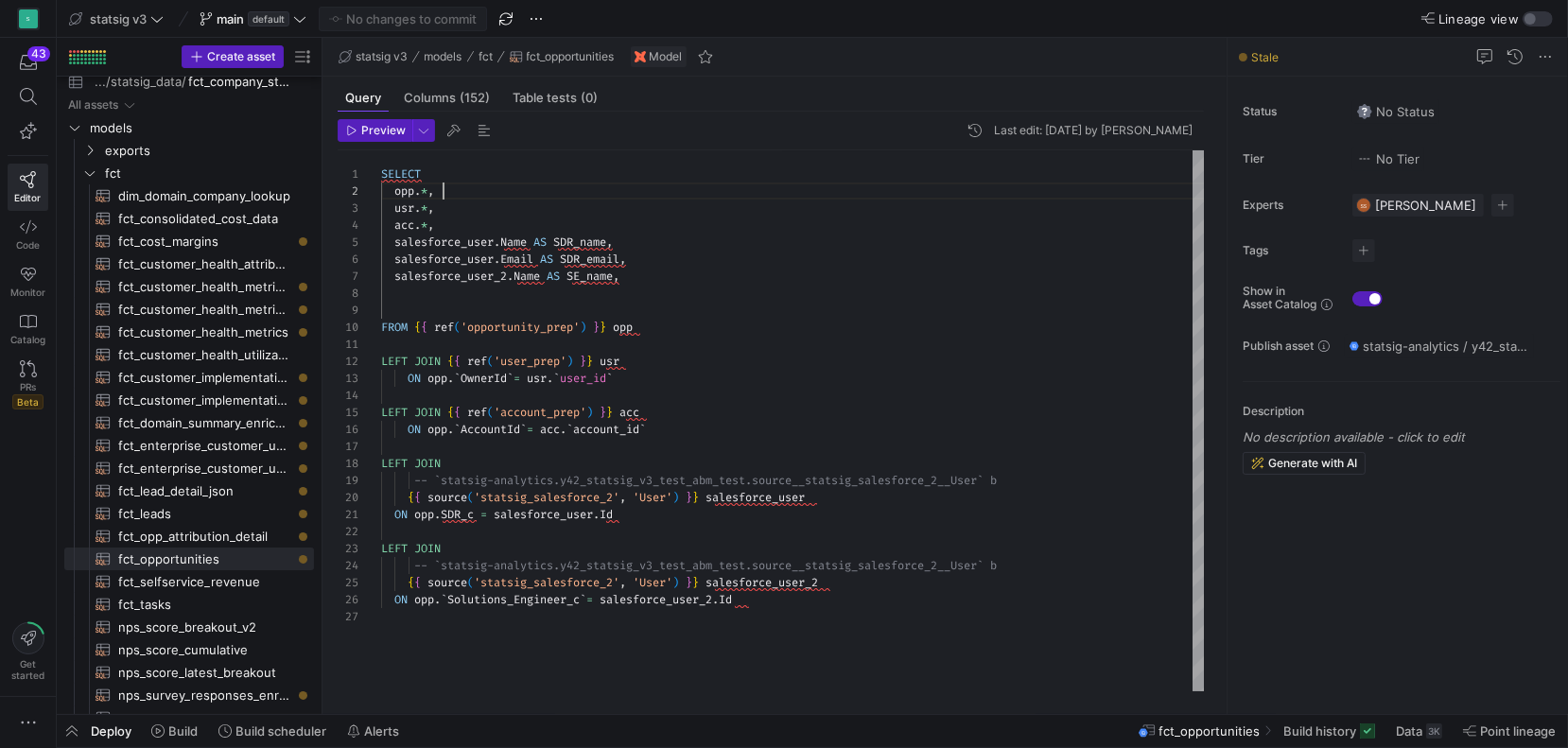
click at [446, 191] on div "SELECT opp . * , usr . * , acc . * , salesforce_user . Name AS SDR_name , sales…" at bounding box center [794, 421] width 825 height 541
drag, startPoint x: 447, startPoint y: 191, endPoint x: 387, endPoint y: 184, distance: 60.4
click at [388, 186] on div "SELECT opp . * , usr . * , acc . * , salesforce_user . Name AS SDR_name , sales…" at bounding box center [794, 421] width 825 height 541
click at [162, 519] on span "fct_leads​​​​​​​​​​" at bounding box center [205, 513] width 174 height 22
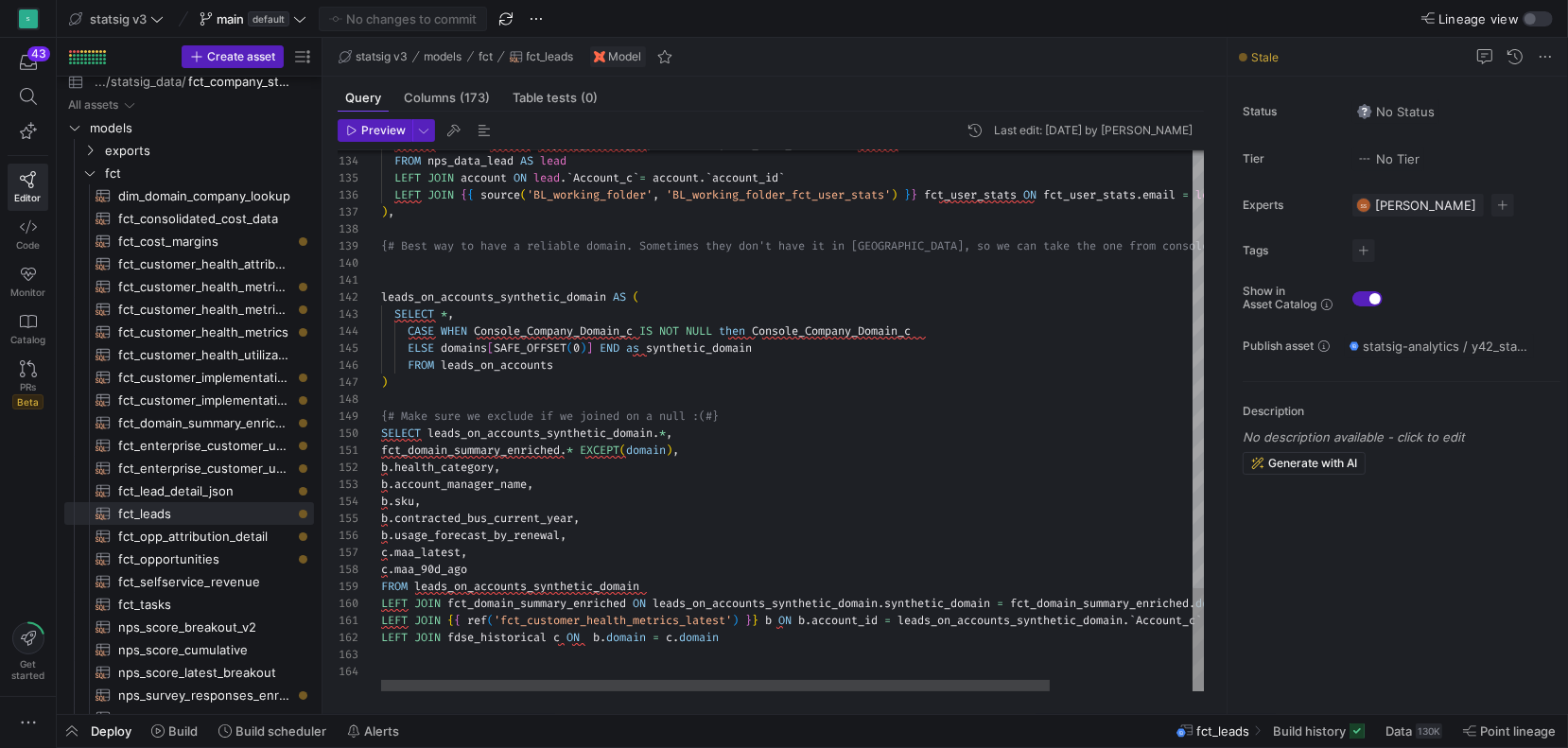
type textarea "fct_domain_summary_enriched.* EXCEPT(domain), [DOMAIN_NAME]_category, b.account…"
type textarea "o"
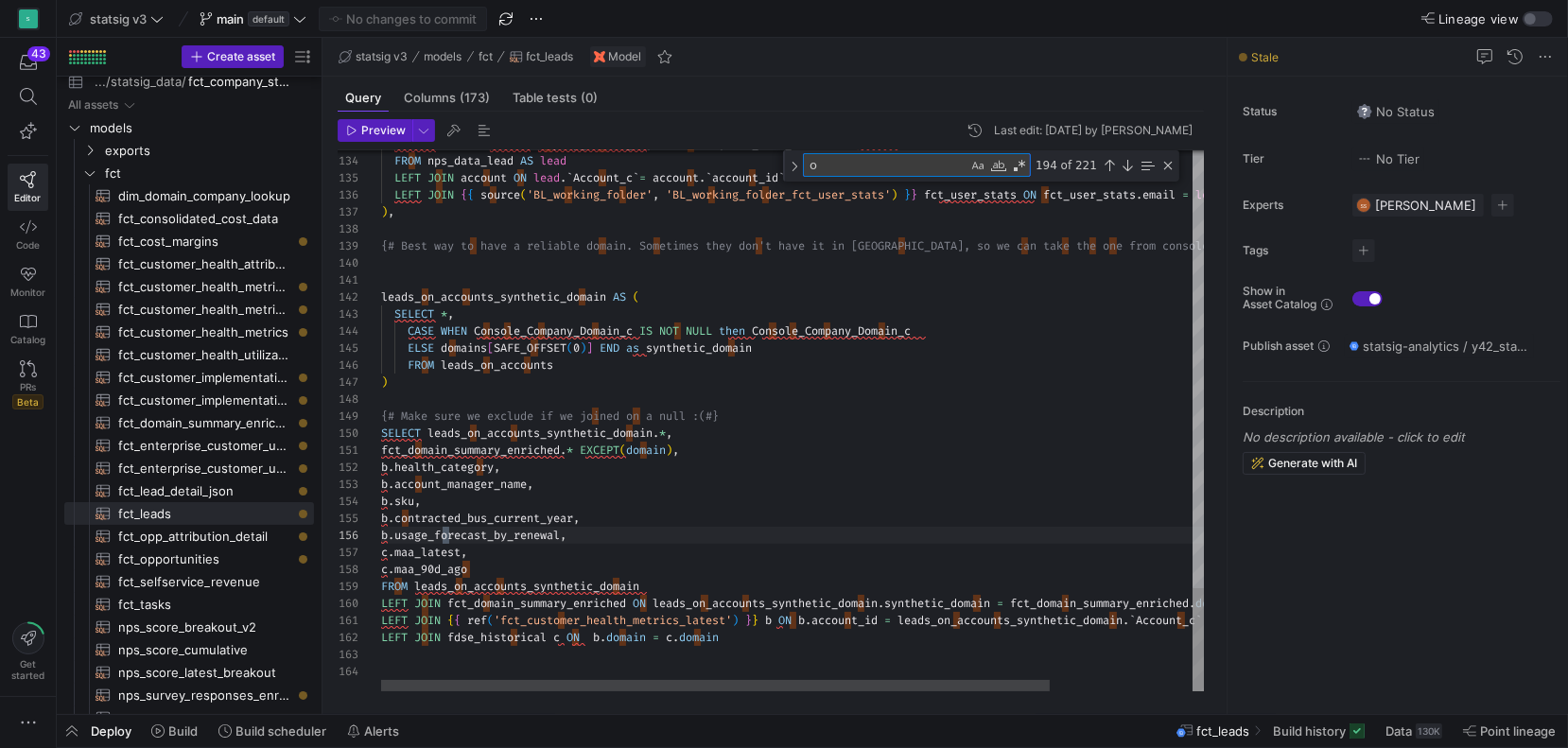
type textarea "`Has_Competitor_Data_c`, `Industry_GPT_c`, `Integration_Amp_Seg_c`, `Intent_Sco…"
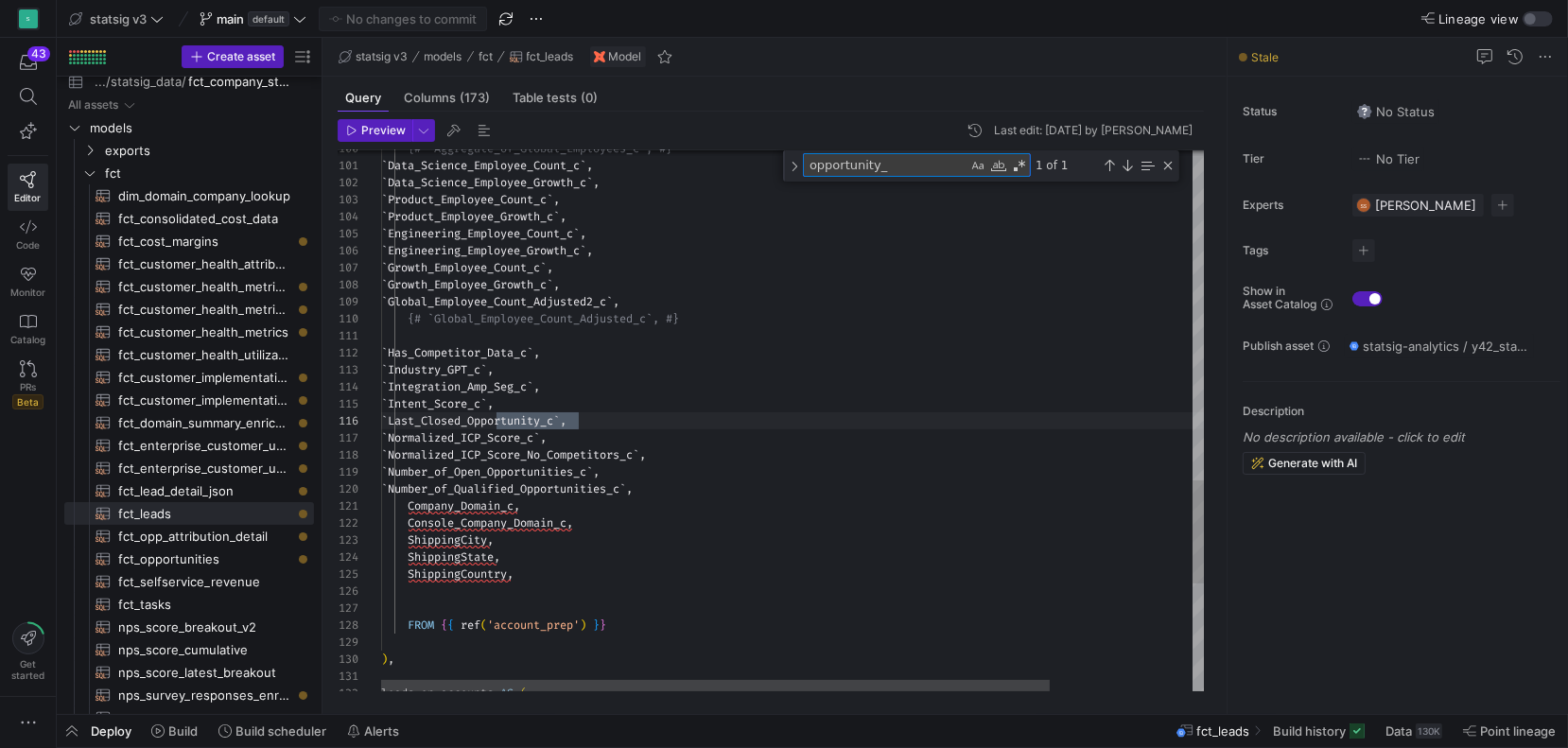
scroll to position [170, 197]
type textarea "op"
type textarea "fct_domain_summary_enriched.* EXCEPT(domain), [DOMAIN_NAME]_category, b.account…"
type textarea "o"
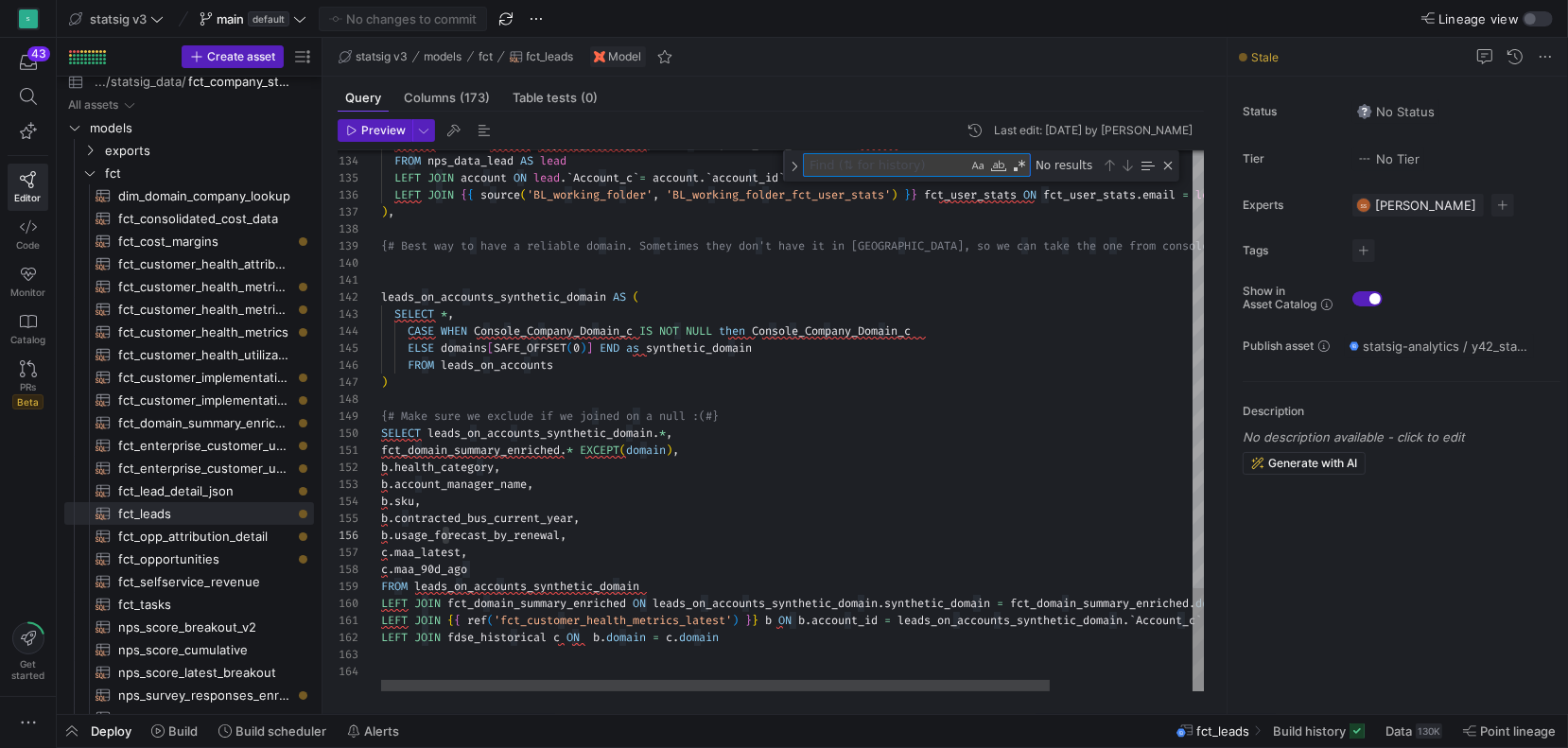
type textarea "### all lead fields selected WITH lead AS ( SELECT * FROM {{ ref('lead_prep') }…"
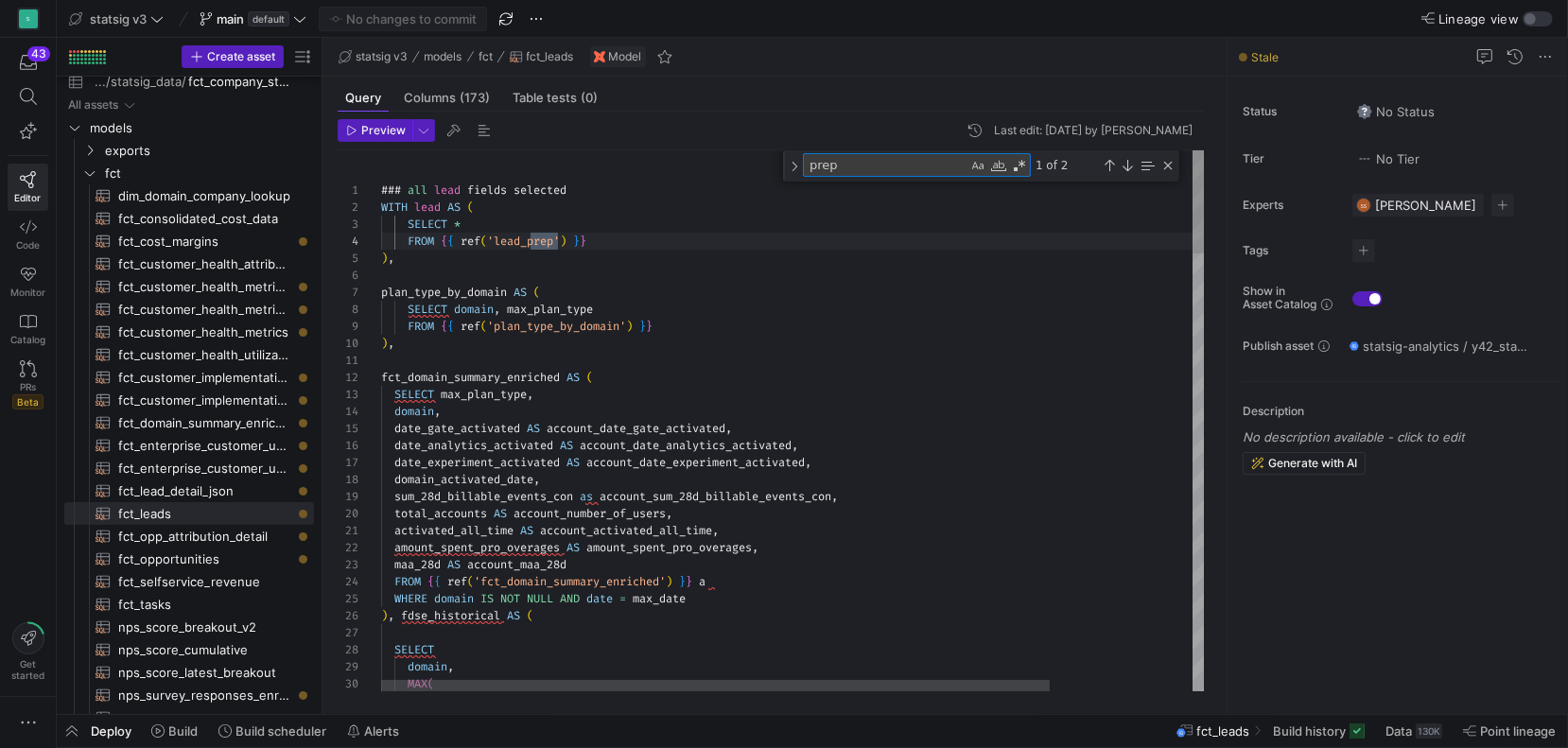
scroll to position [170, 176]
type textarea "prep"
click at [1130, 167] on div "Next Match (Enter)" at bounding box center [1127, 166] width 15 height 15
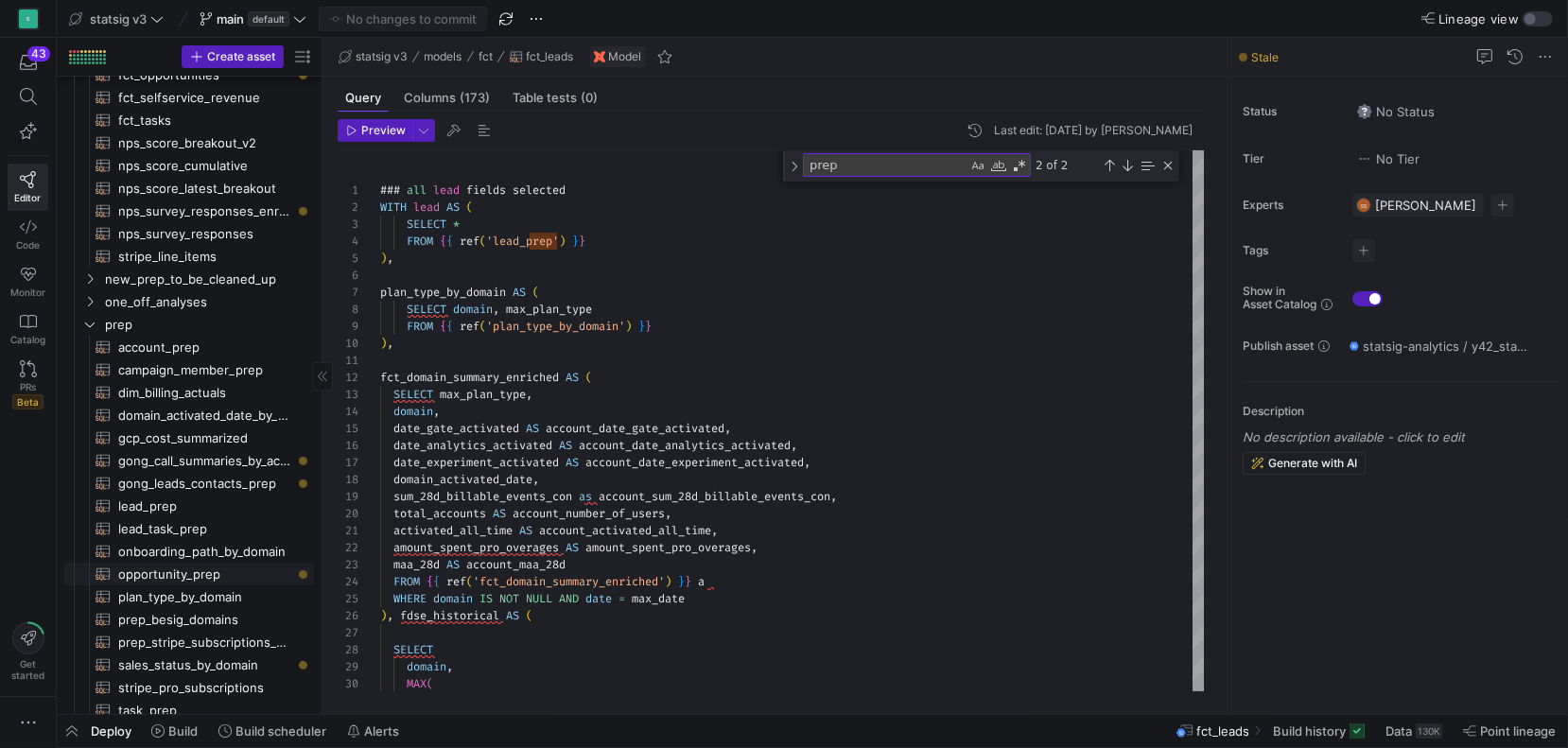
scroll to position [523, 0]
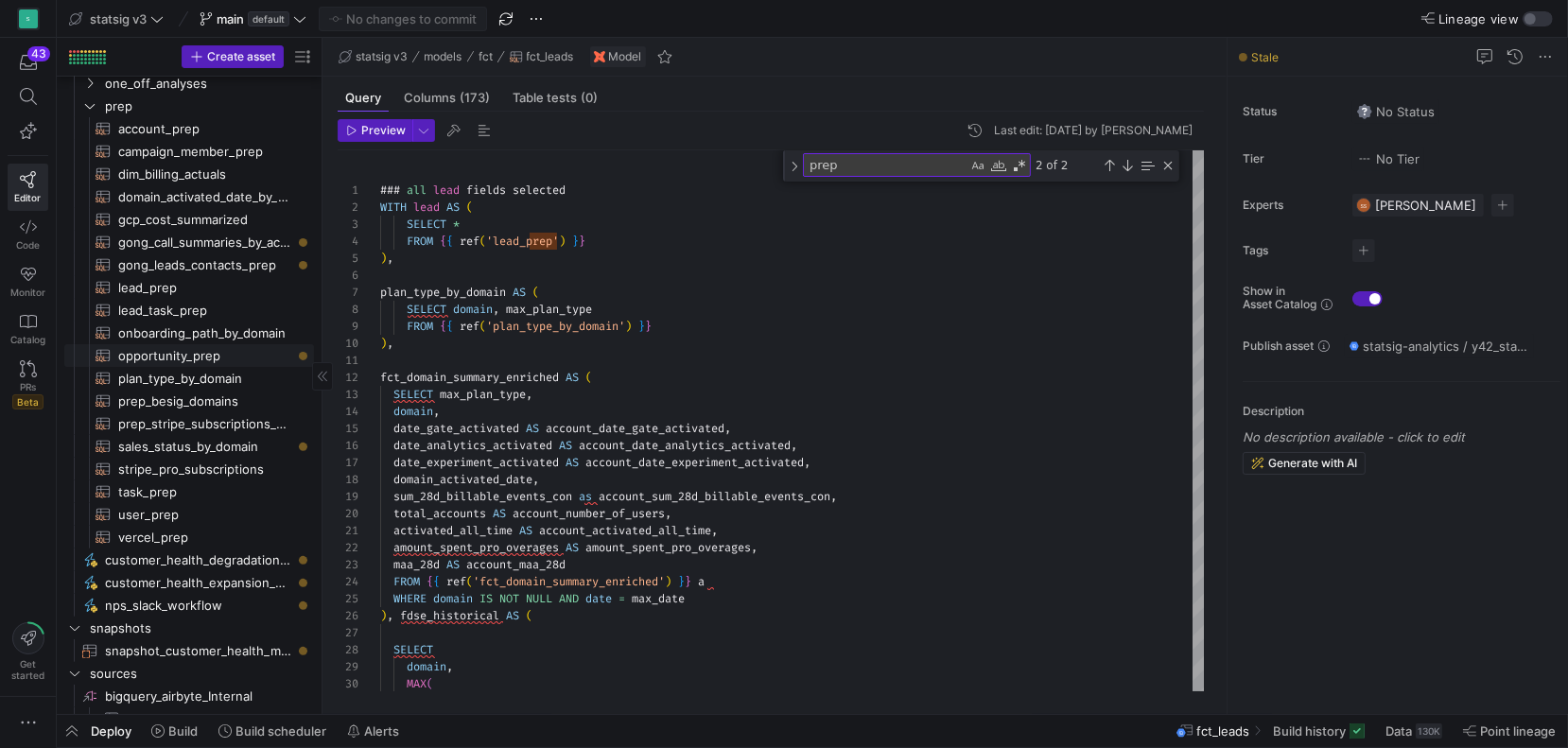
click at [196, 361] on span "opportunity_prep​​​​​​​​​​" at bounding box center [205, 356] width 174 height 22
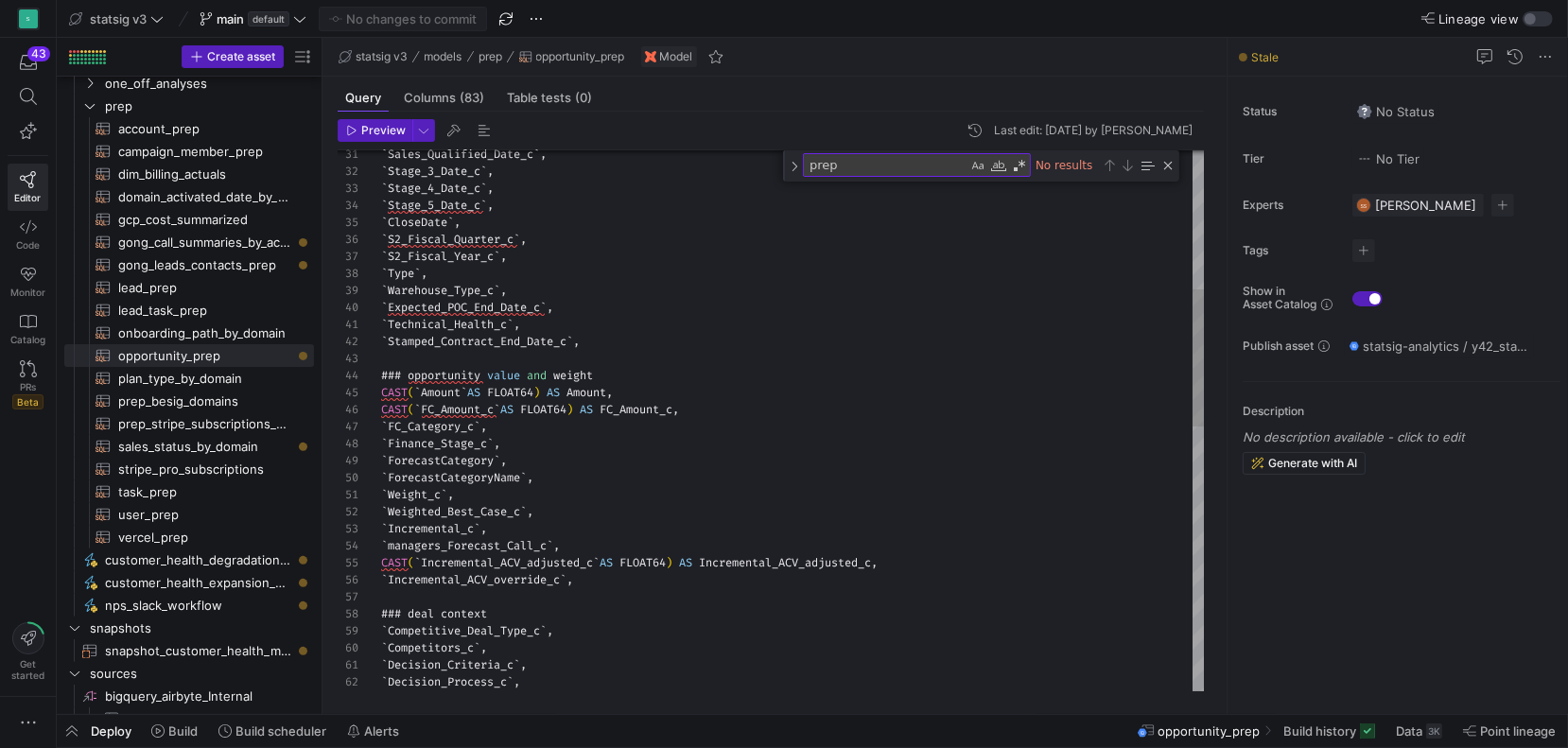
click at [526, 347] on div "` Sales_Qualified_Date_c ` , ` Stage_3_Date_c ` , ` Stage_4_Date_c ` , ` Stage_…" at bounding box center [794, 667] width 825 height 2126
click at [73, 732] on span "button" at bounding box center [72, 732] width 31 height 32
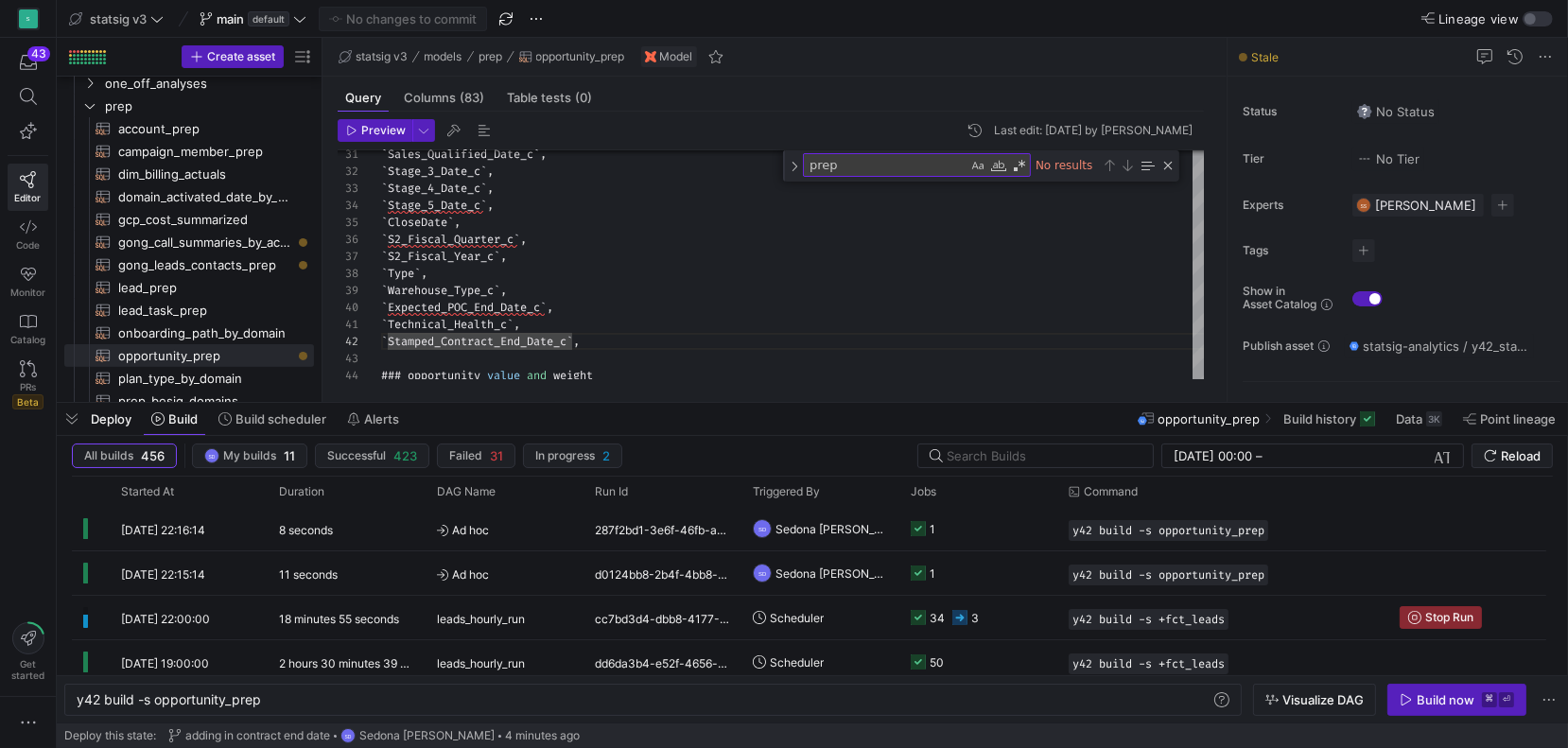
drag, startPoint x: 933, startPoint y: 131, endPoint x: 1083, endPoint y: 138, distance: 150.2
click at [1083, 138] on y42-asset-history "Last edit: [DATE] by [PERSON_NAME]" at bounding box center [1078, 131] width 229 height 23
click at [1078, 134] on div "Last edit: [DATE] by [PERSON_NAME]" at bounding box center [1093, 131] width 198 height 13
click at [76, 420] on span "button" at bounding box center [72, 419] width 31 height 32
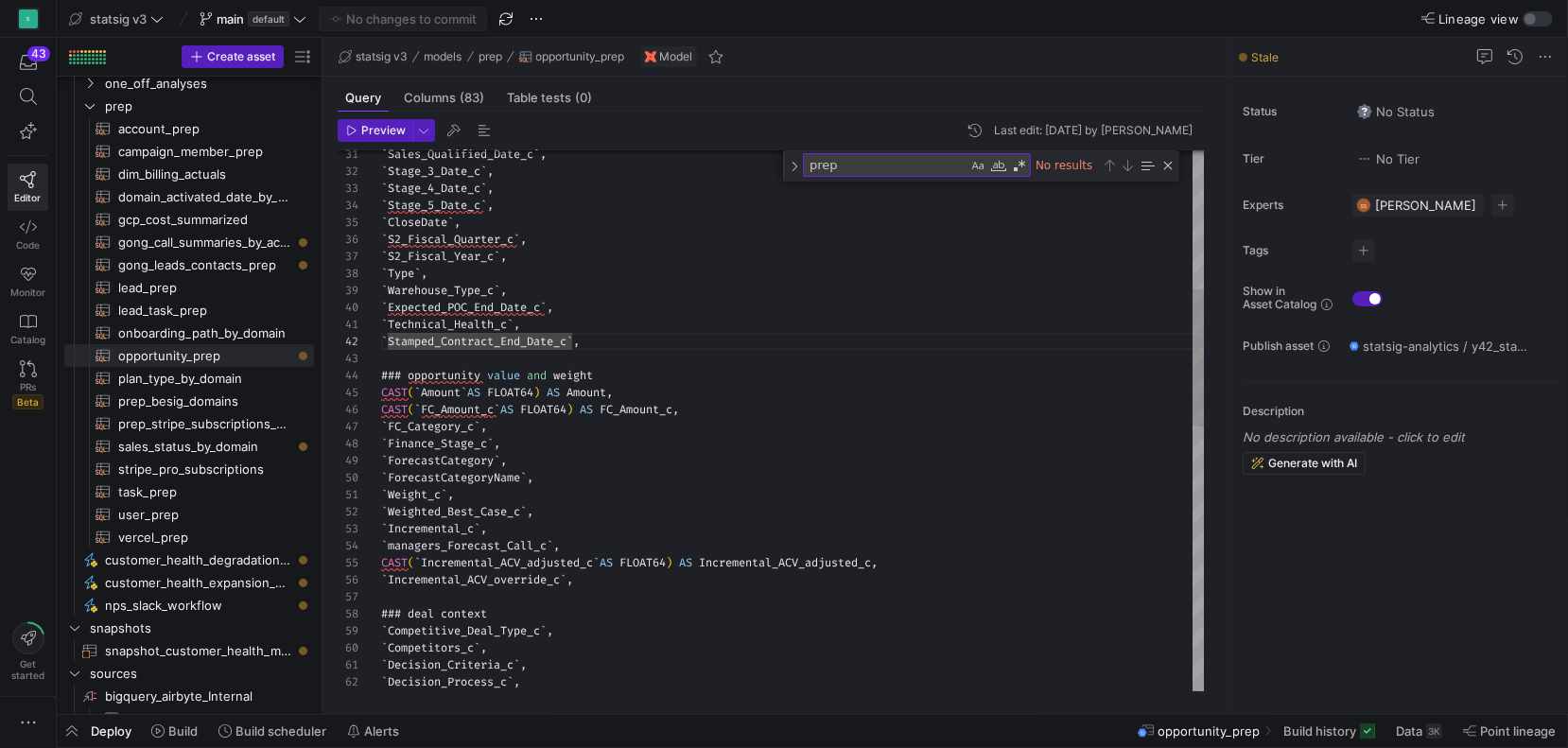
click at [517, 376] on div "` Sales_Qualified_Date_c ` , ` Stage_3_Date_c ` , ` Stage_4_Date_c ` , ` Stage_…" at bounding box center [794, 667] width 825 height 2126
drag, startPoint x: 591, startPoint y: 347, endPoint x: 372, endPoint y: 347, distance: 219.0
click at [372, 347] on div "31 32 33 34 35 36 37 38 39 40 41 42 43 44 45 46 47 48 49 50 51 52 53 54 55 56 5…" at bounding box center [772, 421] width 868 height 541
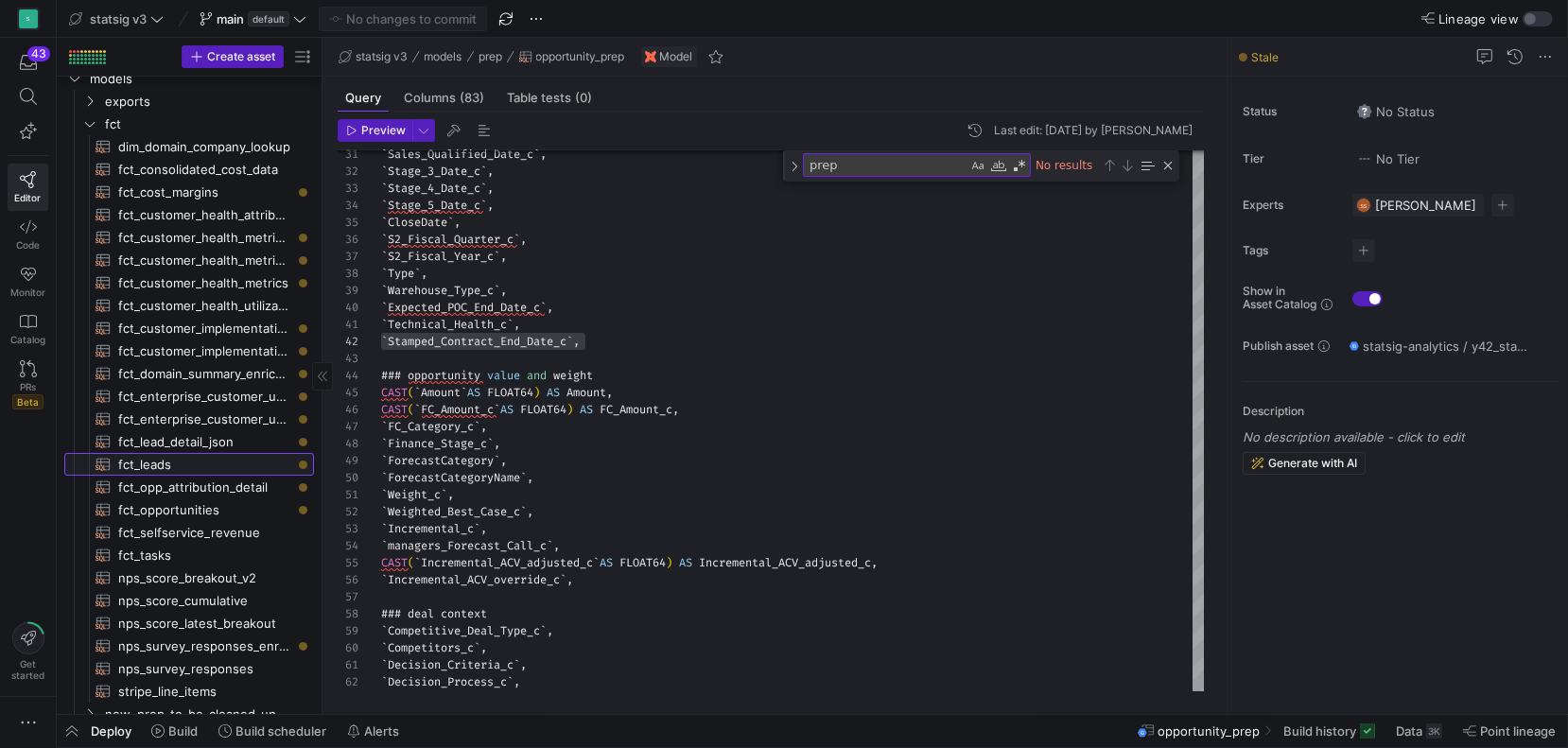
click at [160, 458] on span "fct_leads​​​​​​​​​​" at bounding box center [205, 465] width 174 height 22
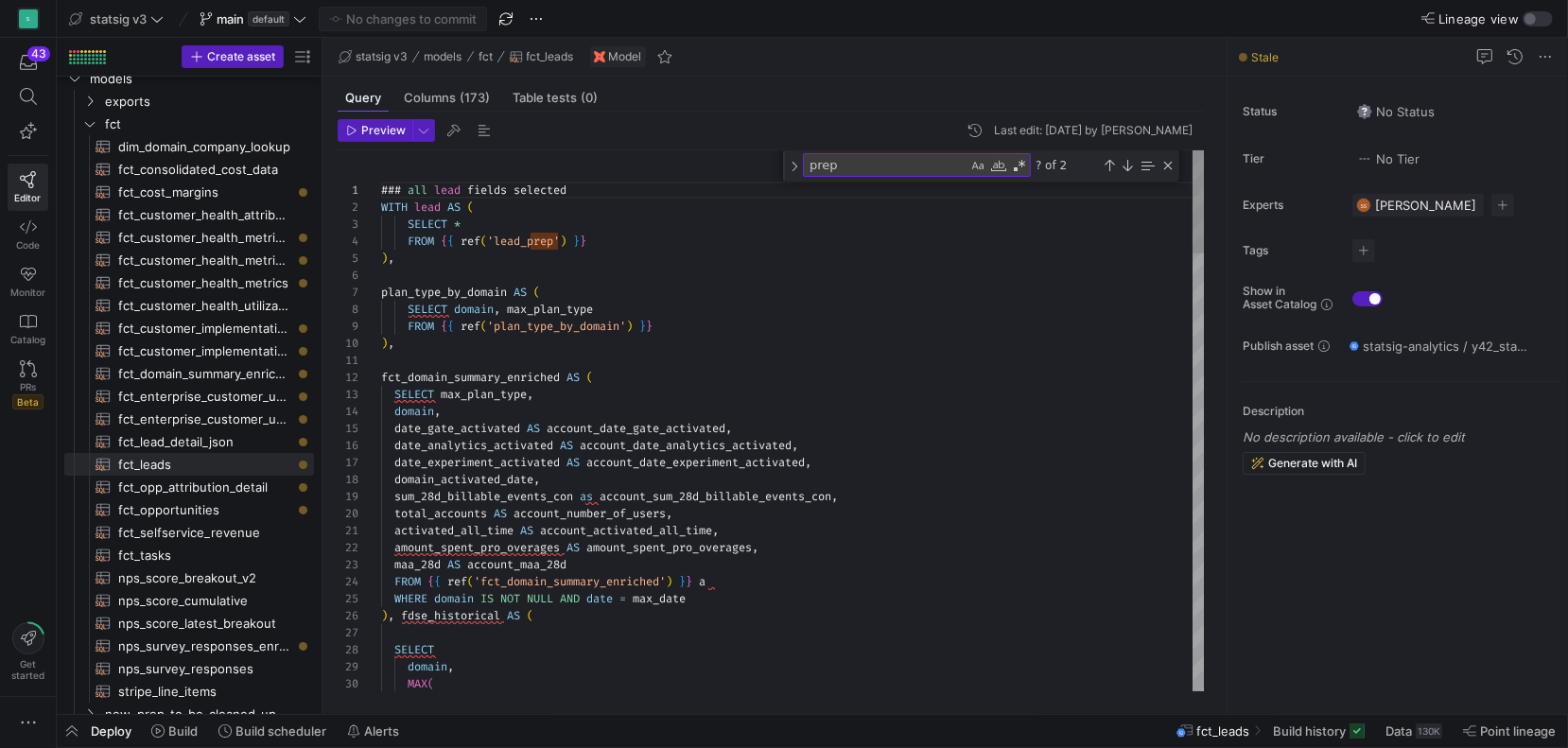
drag, startPoint x: 462, startPoint y: 260, endPoint x: 367, endPoint y: 202, distance: 111.3
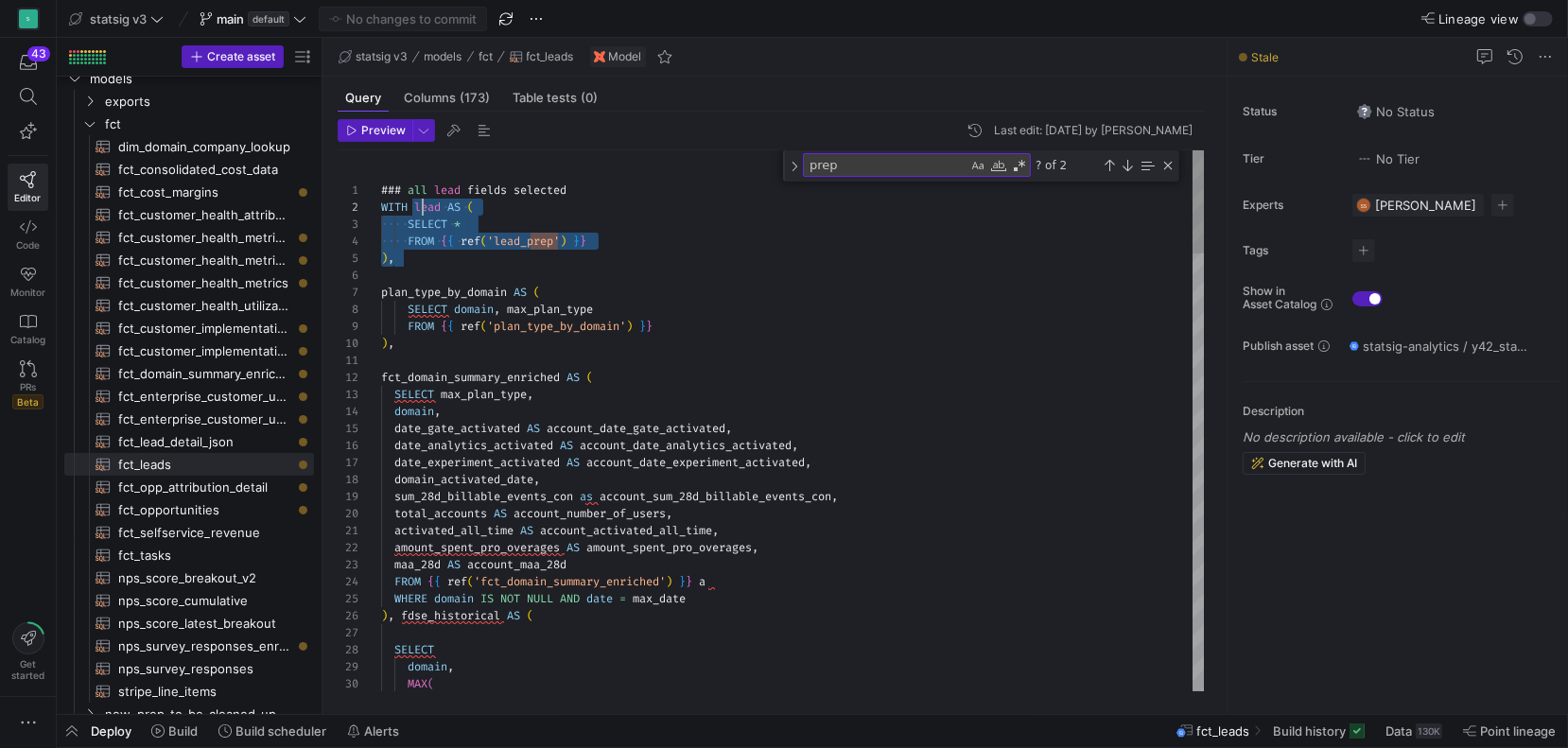
drag, startPoint x: 440, startPoint y: 260, endPoint x: 419, endPoint y: 203, distance: 60.7
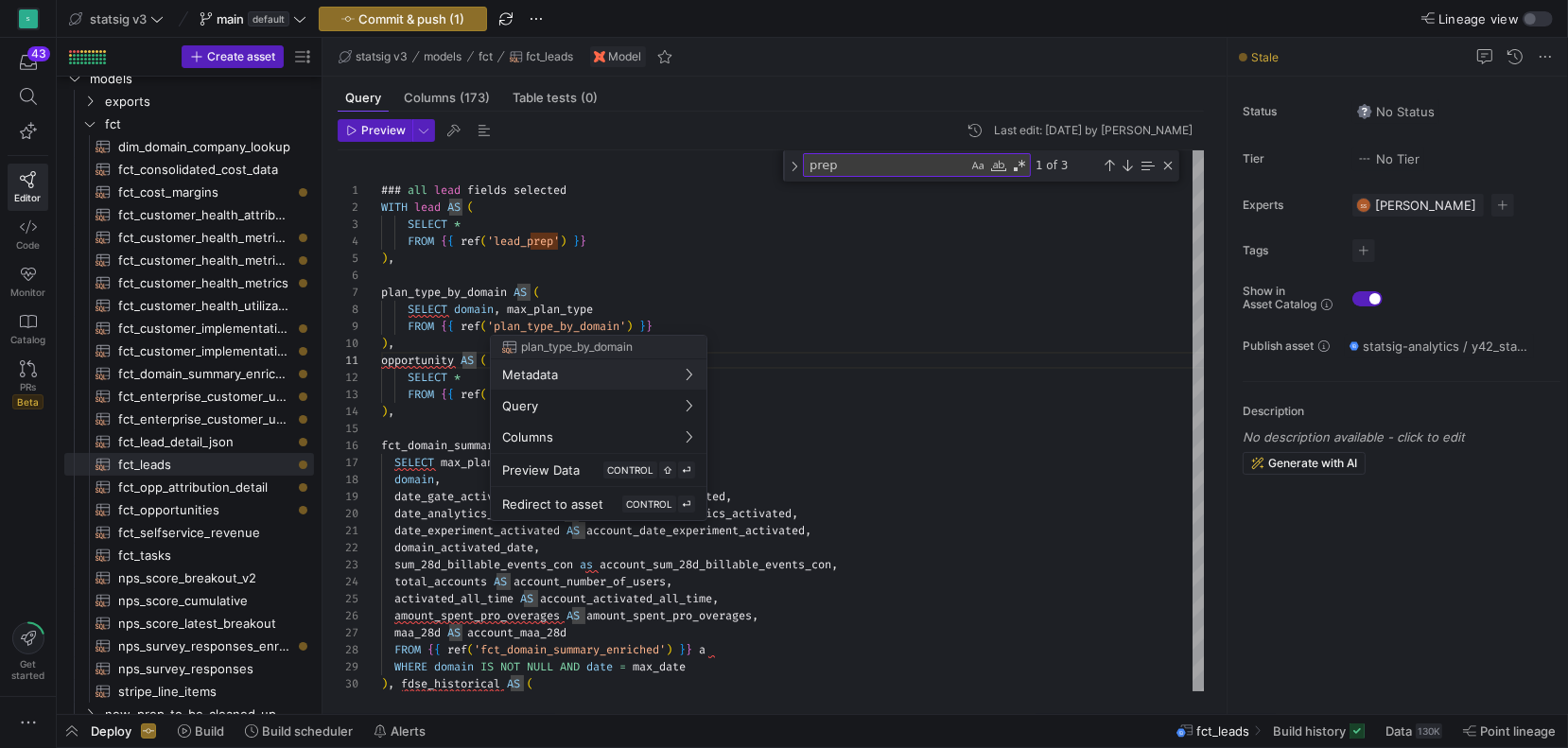
click at [438, 373] on div at bounding box center [784, 374] width 1568 height 748
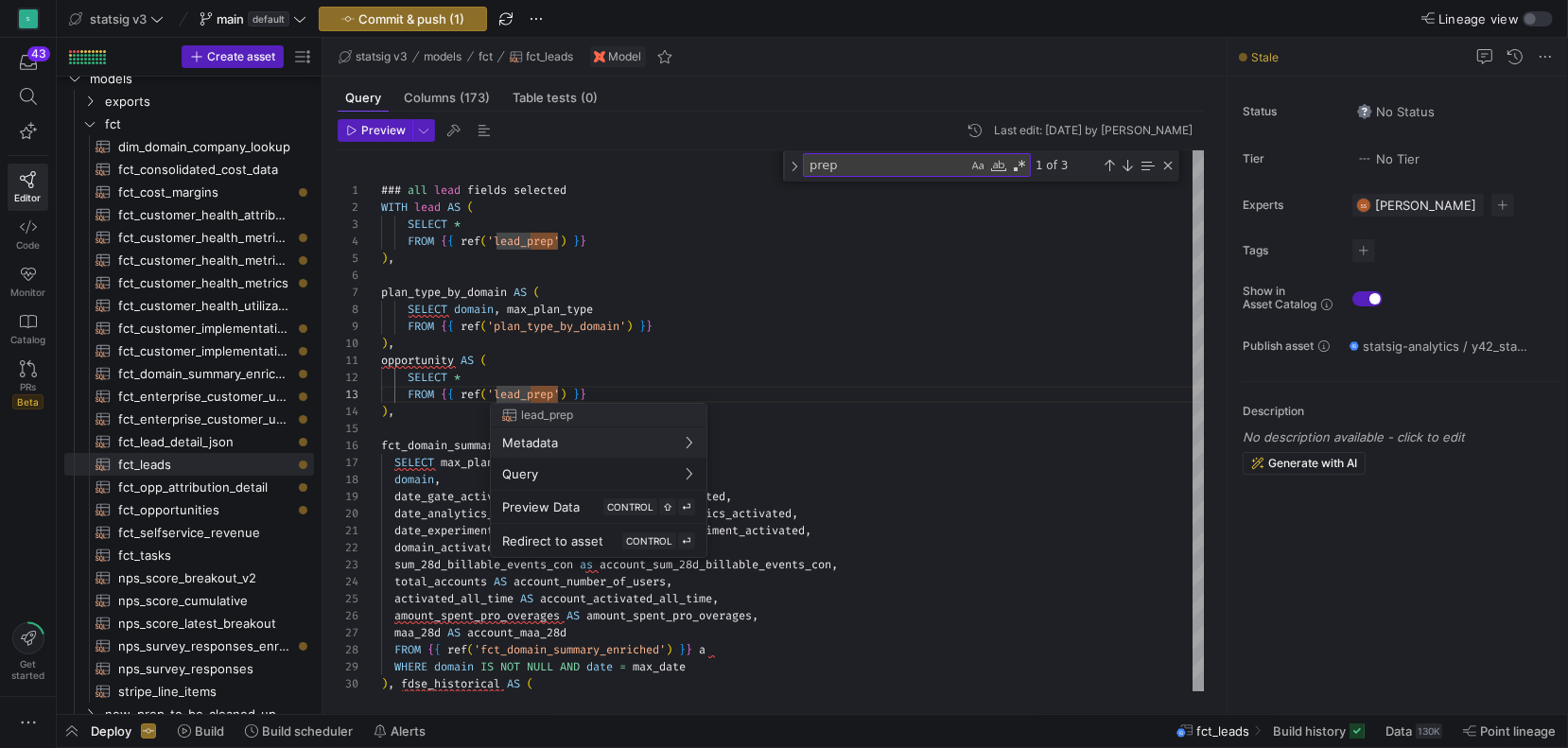
click at [508, 396] on div at bounding box center [784, 374] width 1568 height 748
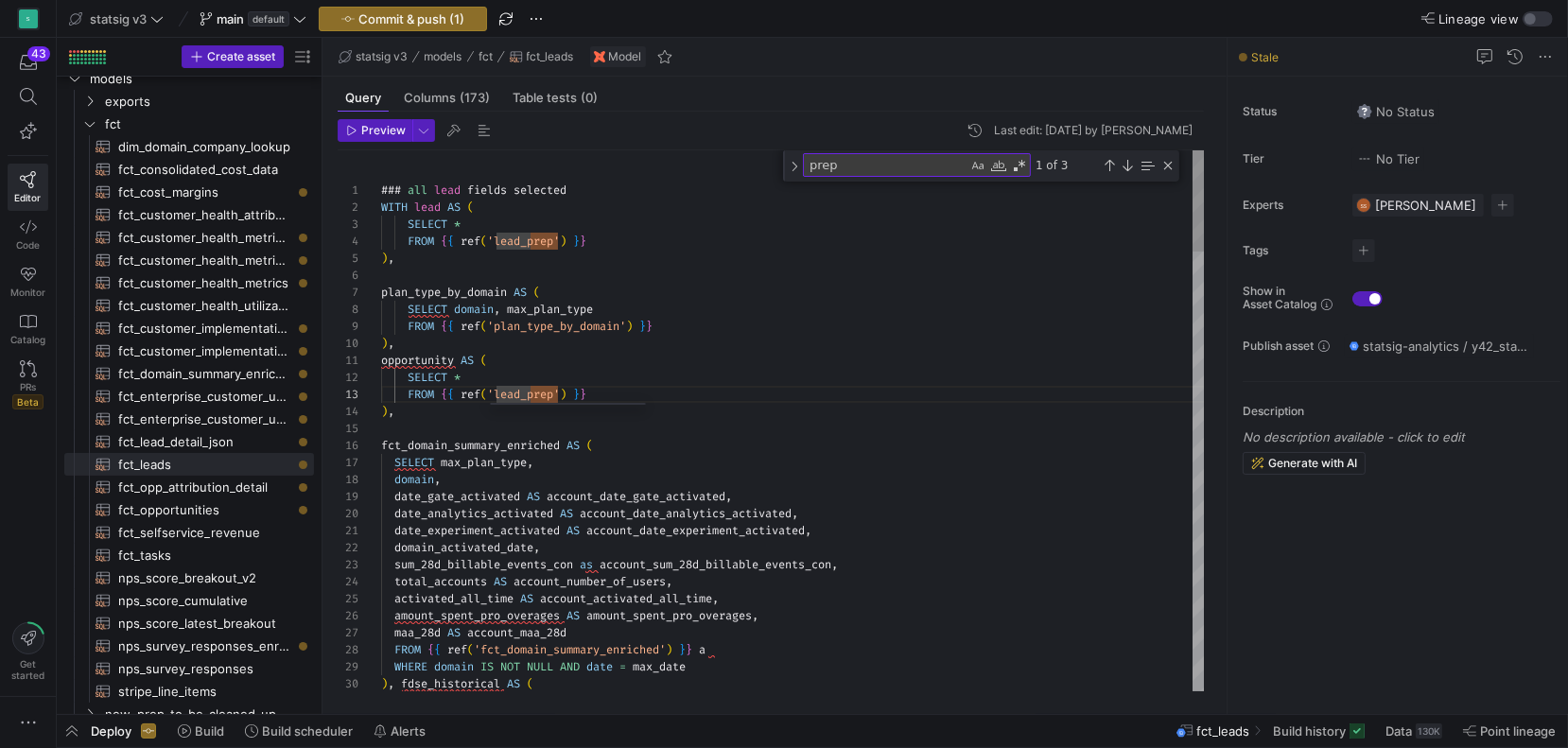
click at [528, 390] on div at bounding box center [784, 374] width 1568 height 748
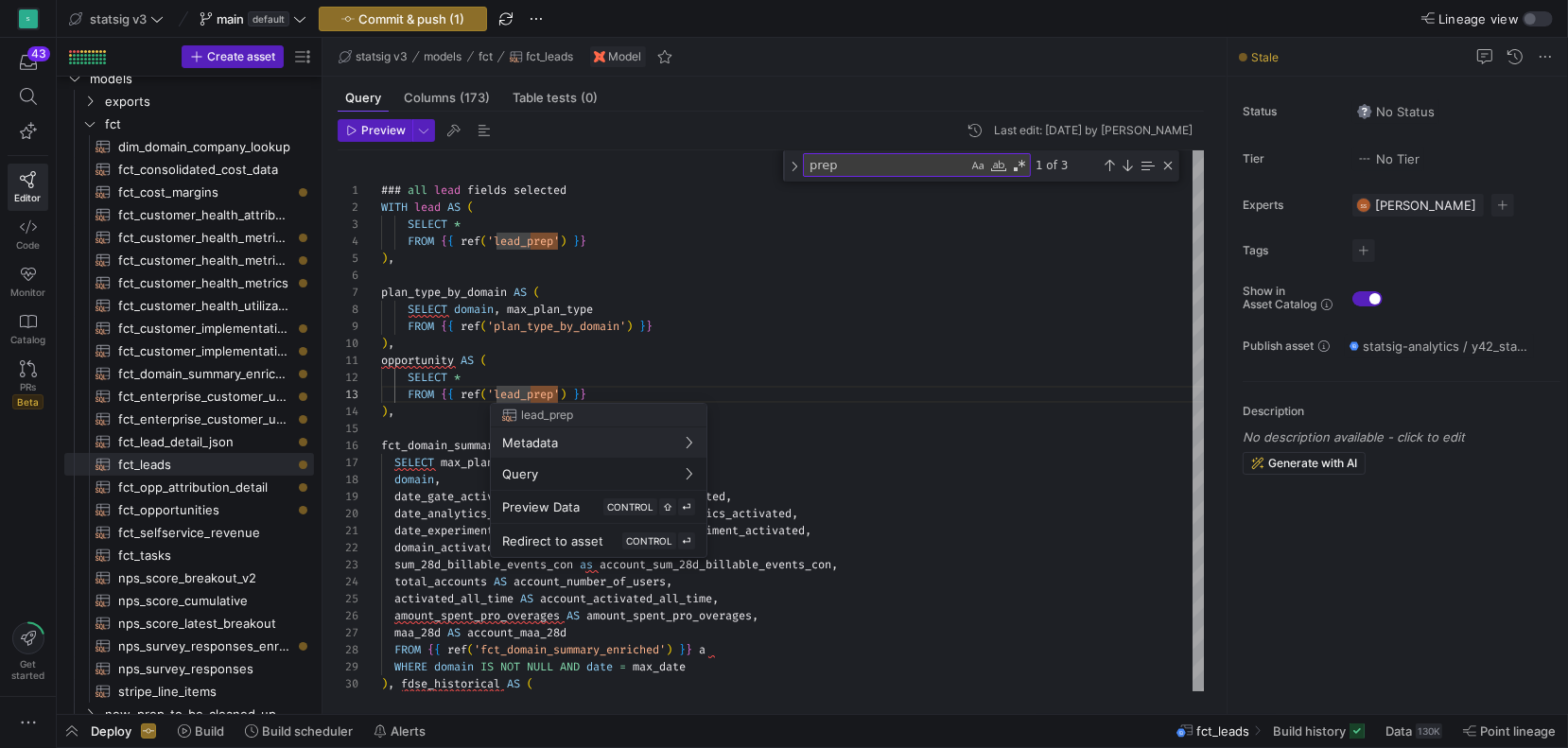
click at [523, 394] on div at bounding box center [784, 374] width 1568 height 748
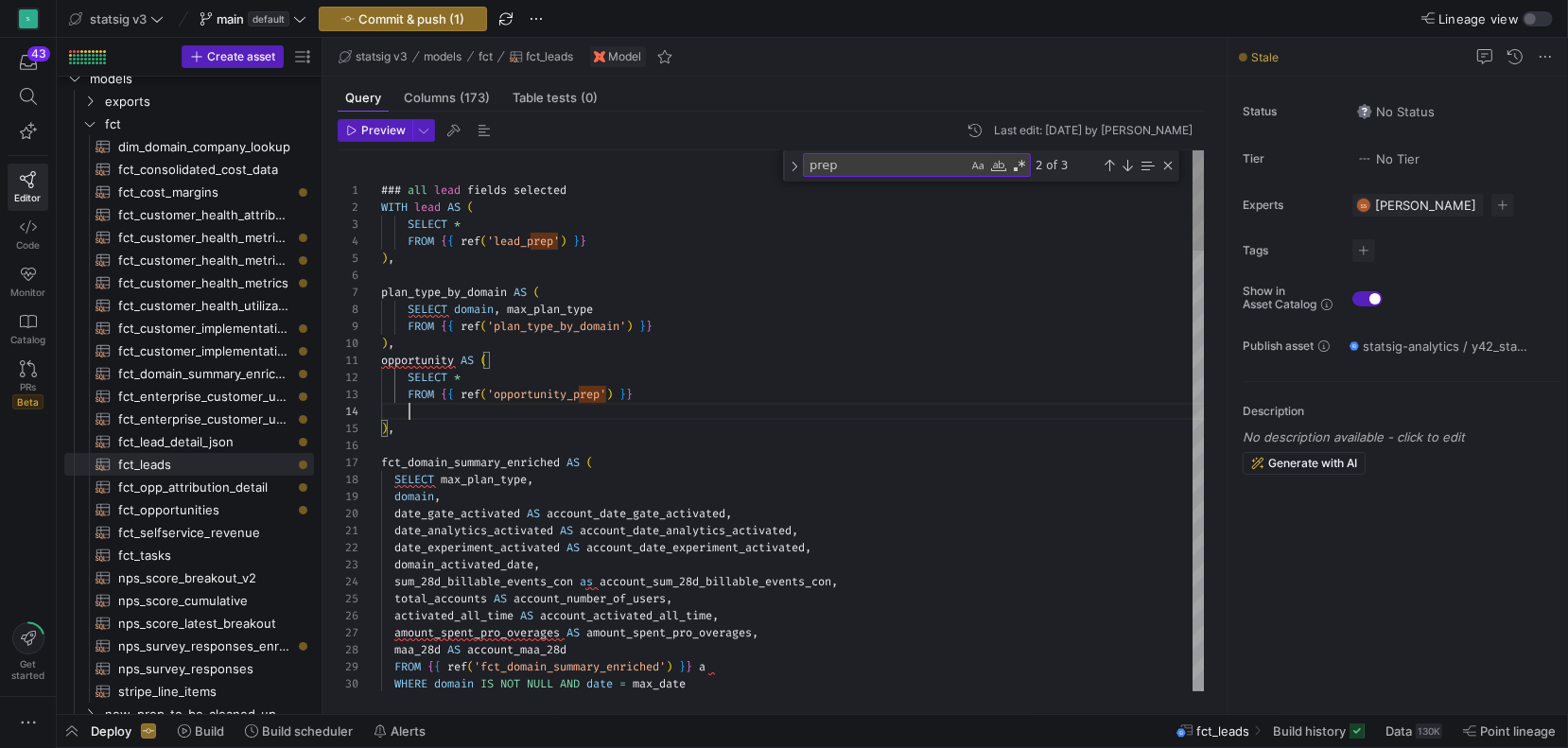
scroll to position [51, 28]
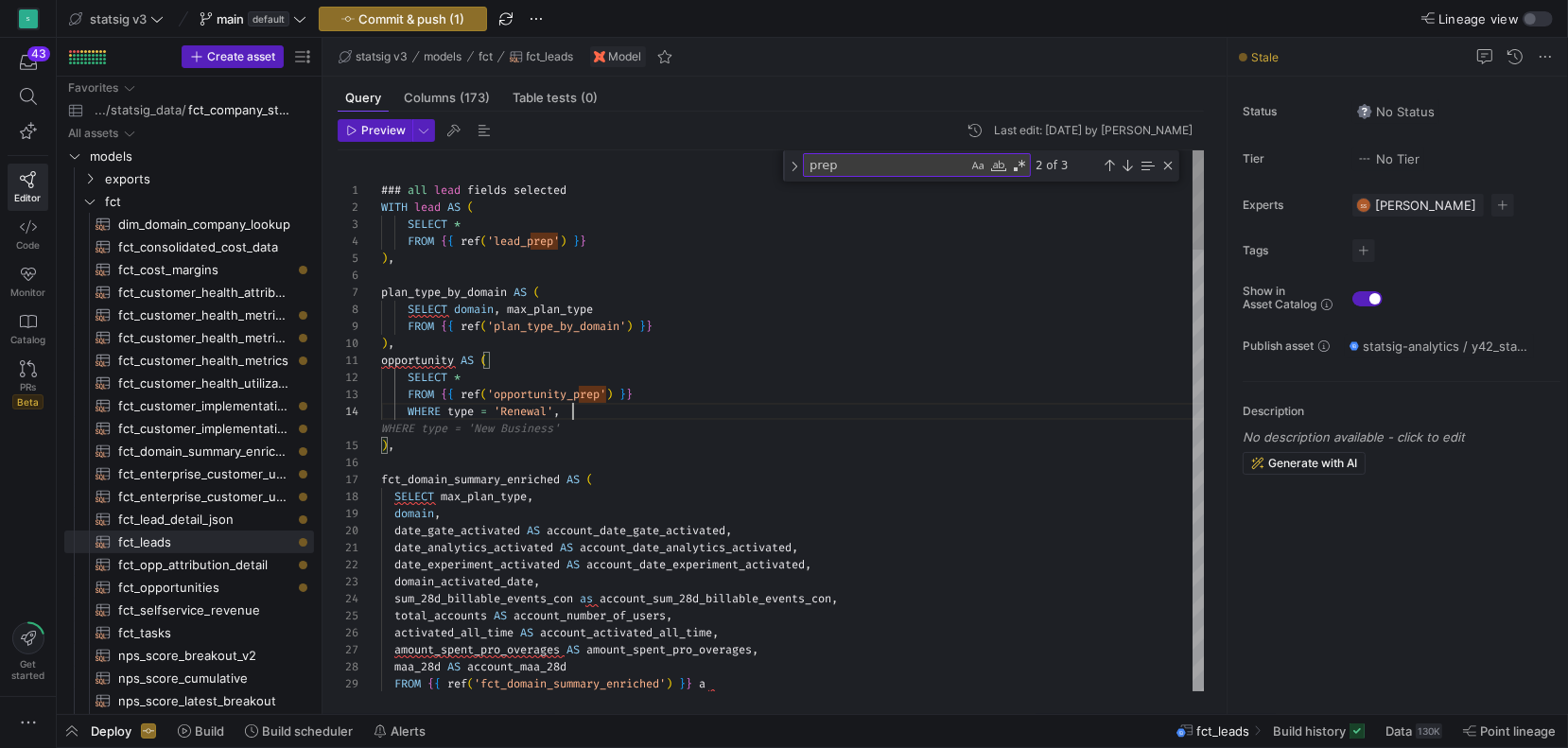
scroll to position [51, 197]
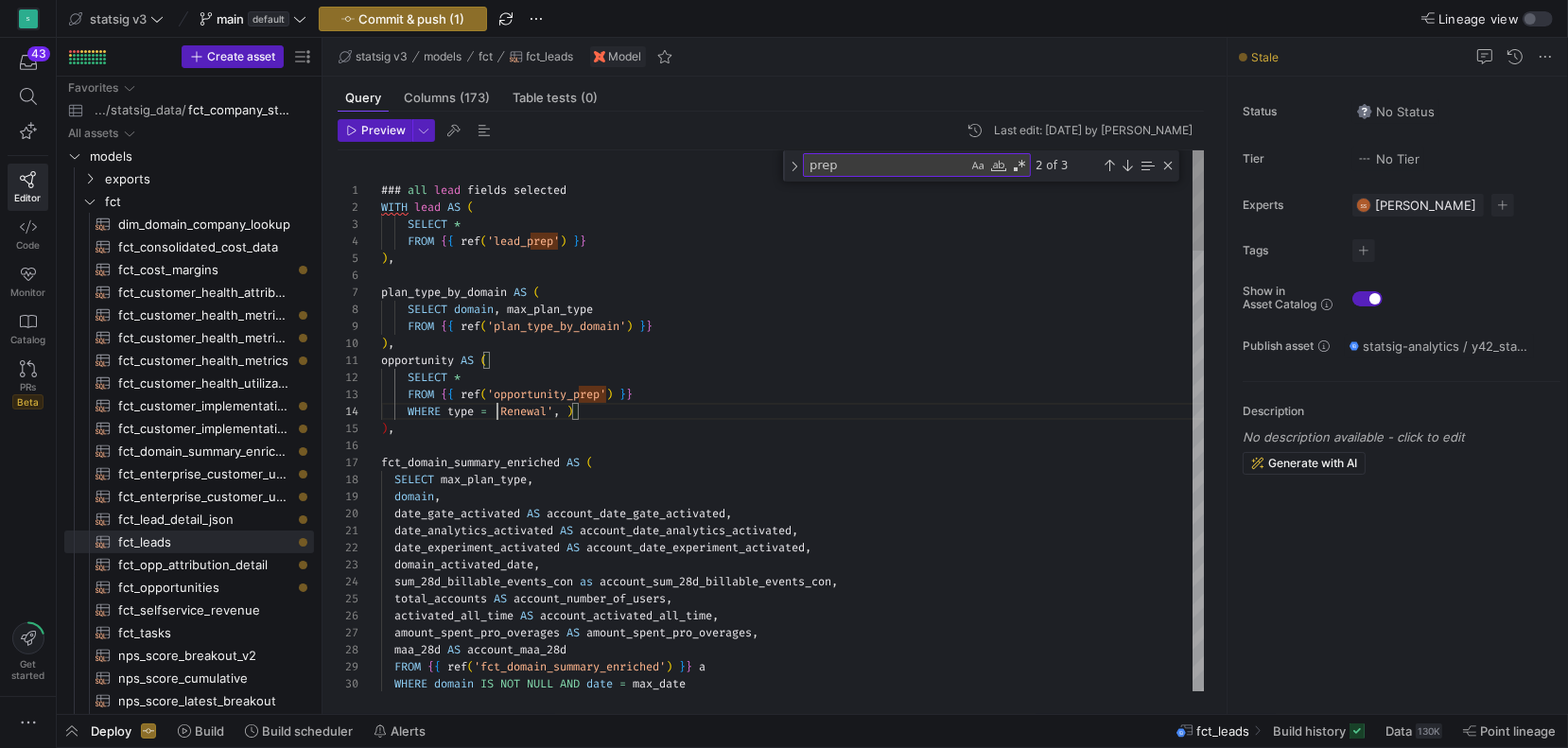
drag, startPoint x: 497, startPoint y: 410, endPoint x: 504, endPoint y: 440, distance: 30.8
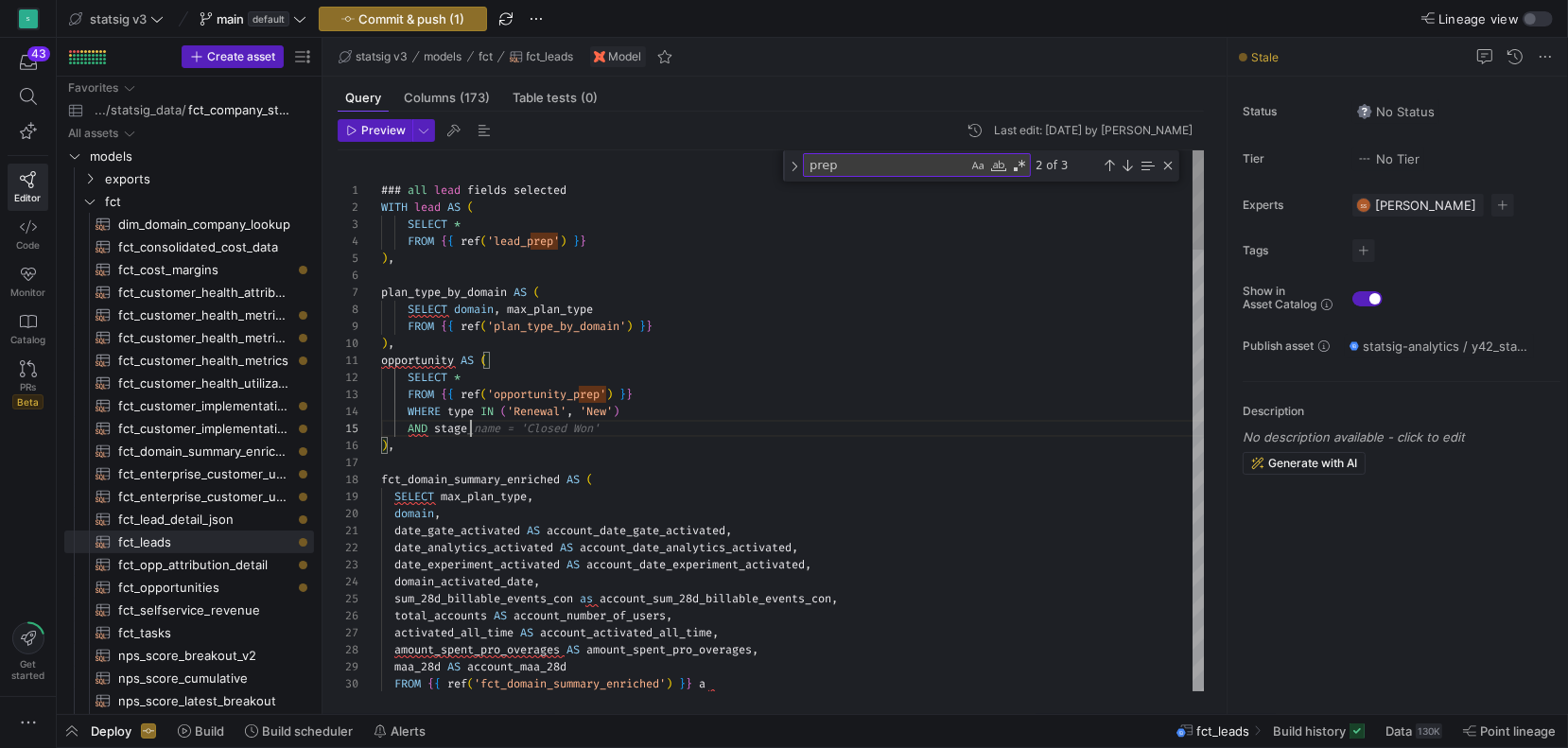
scroll to position [67, 225]
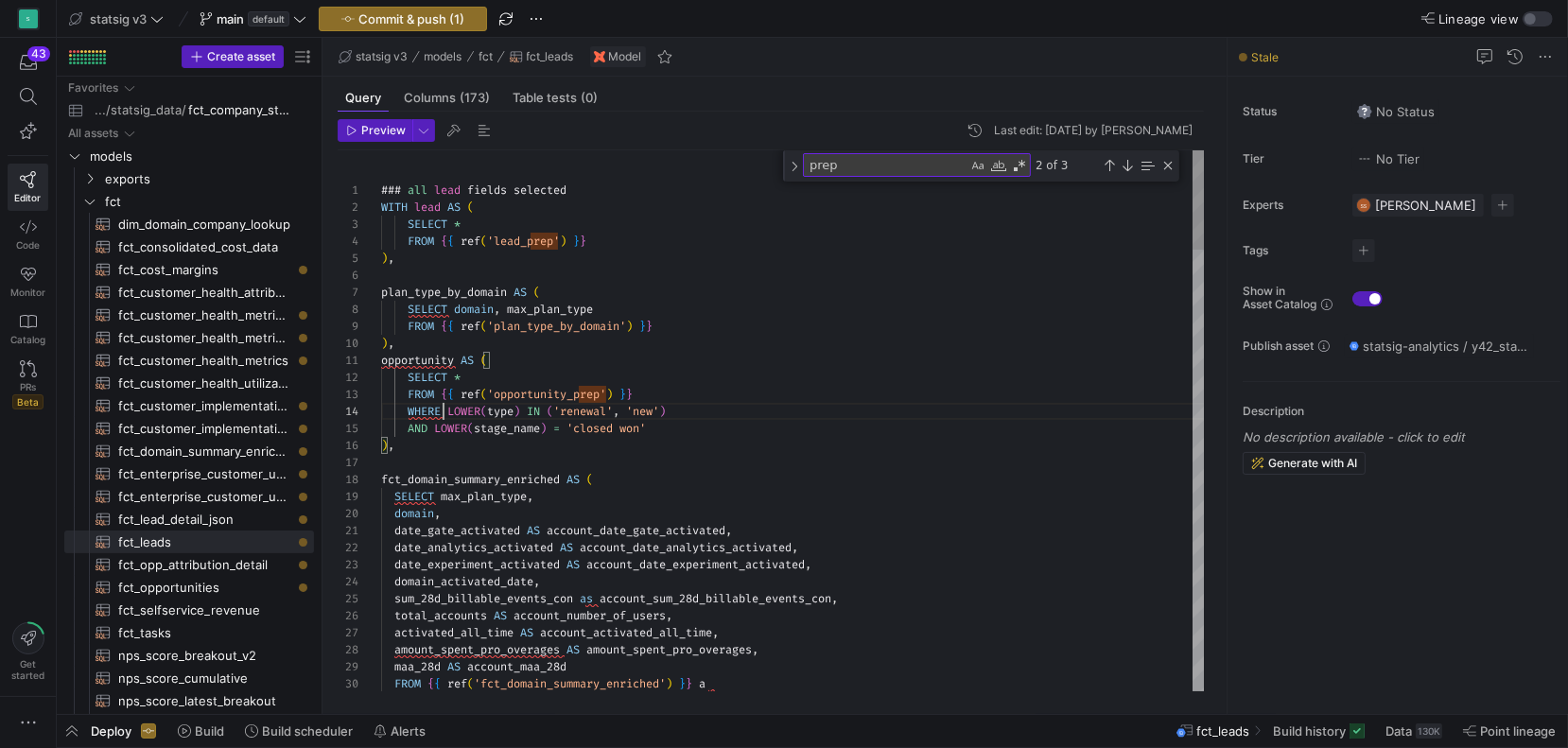
drag, startPoint x: 444, startPoint y: 405, endPoint x: 480, endPoint y: 458, distance: 64.1
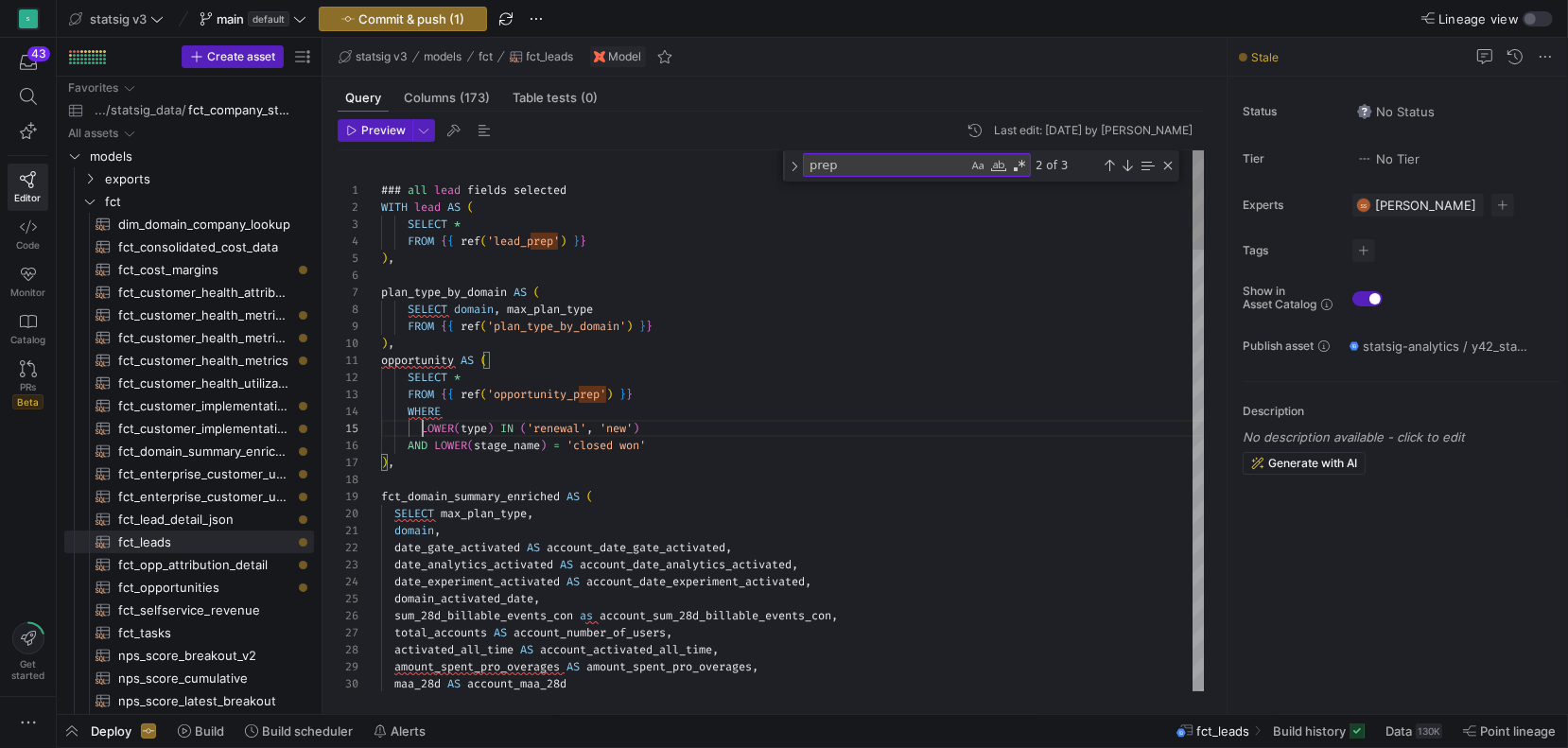
scroll to position [67, 40]
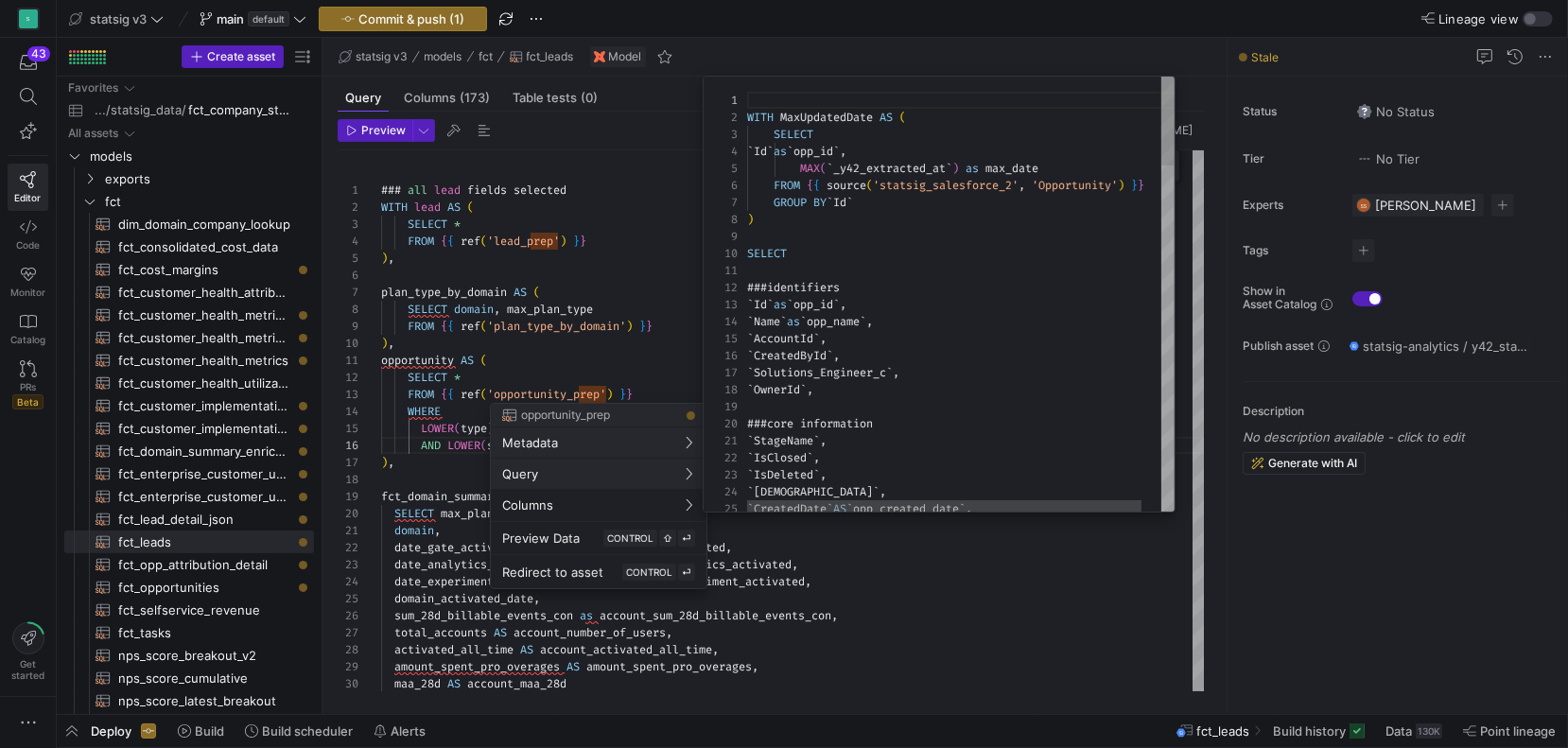
scroll to position [170, 0]
click at [456, 455] on div at bounding box center [784, 374] width 1568 height 748
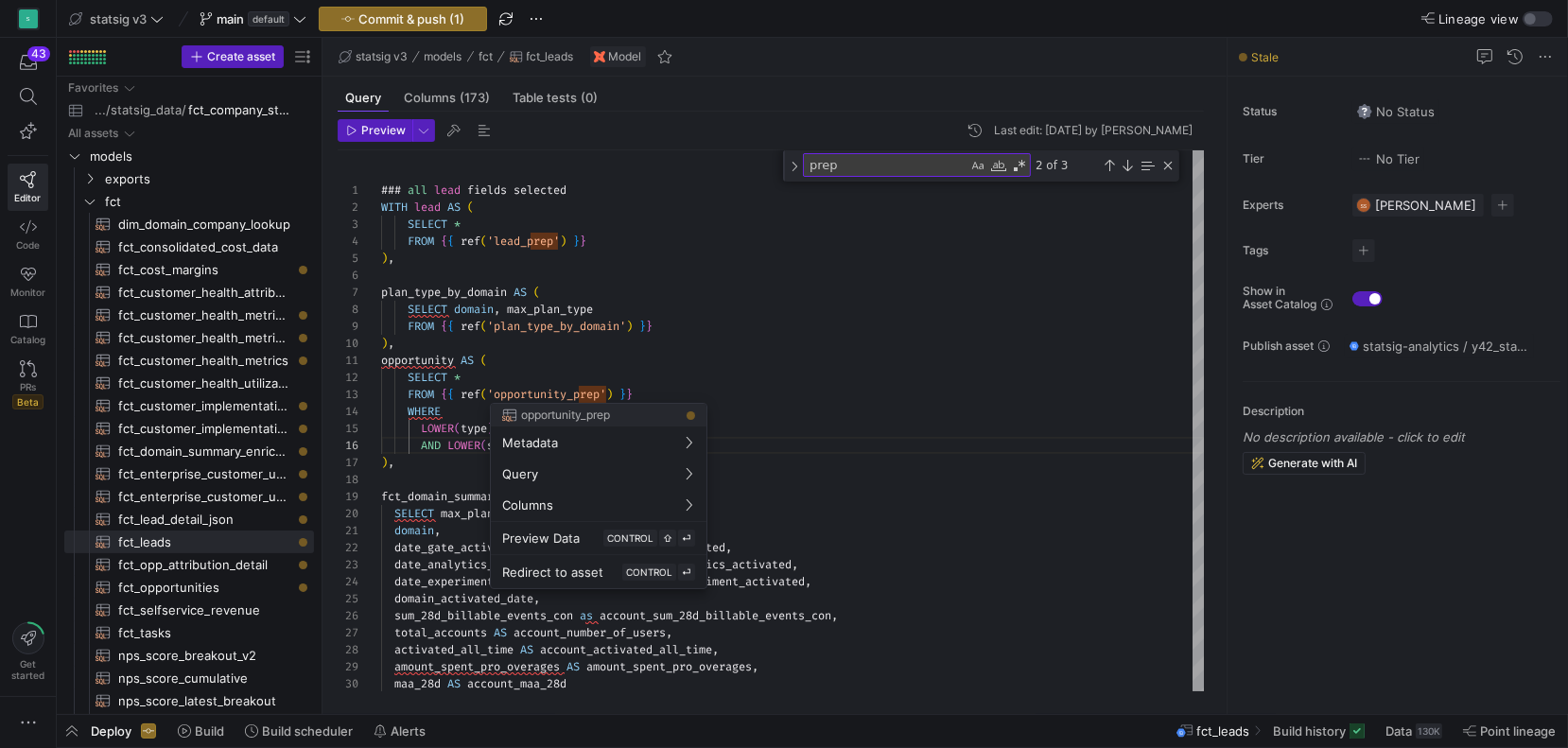
click at [492, 385] on div at bounding box center [784, 374] width 1568 height 748
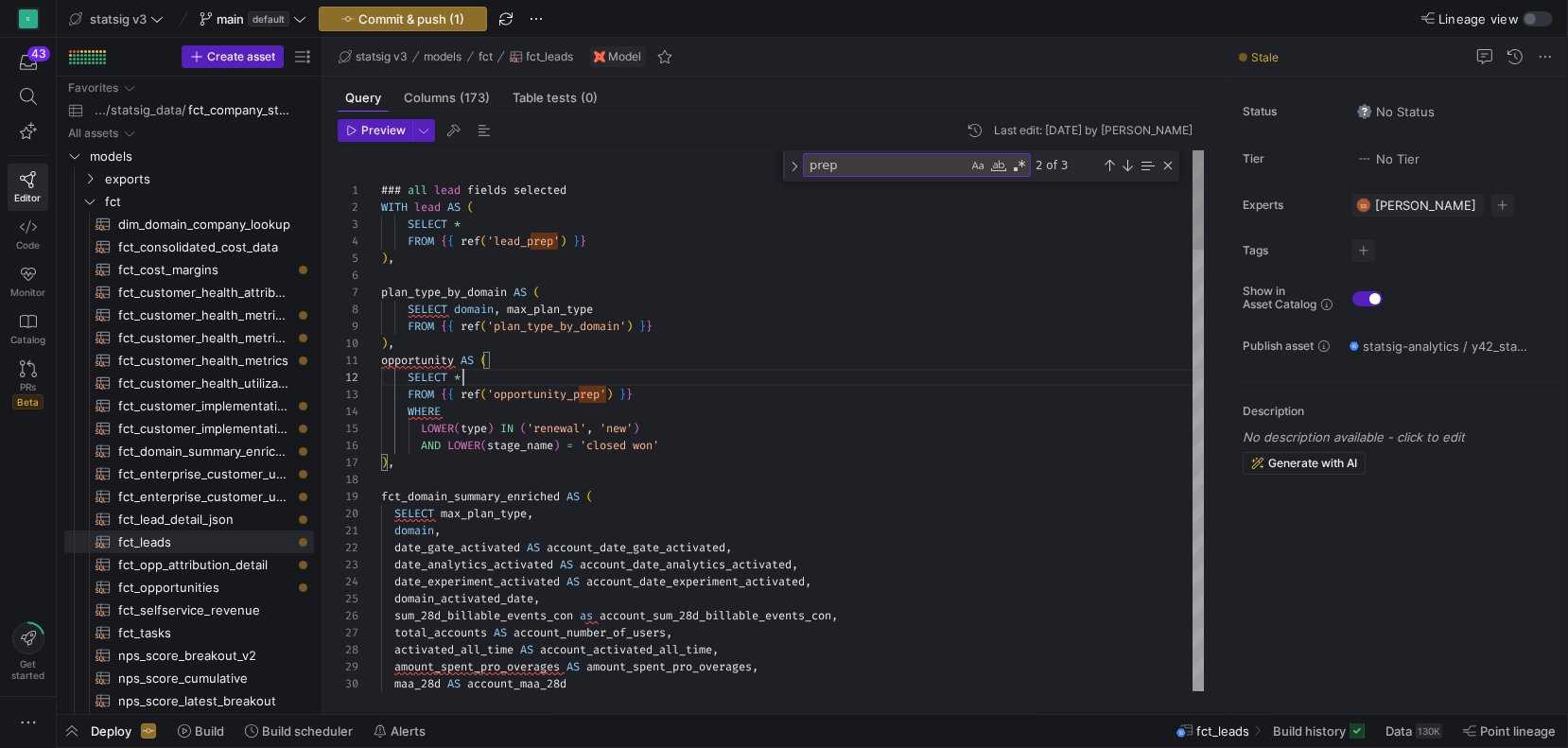
scroll to position [17, 81]
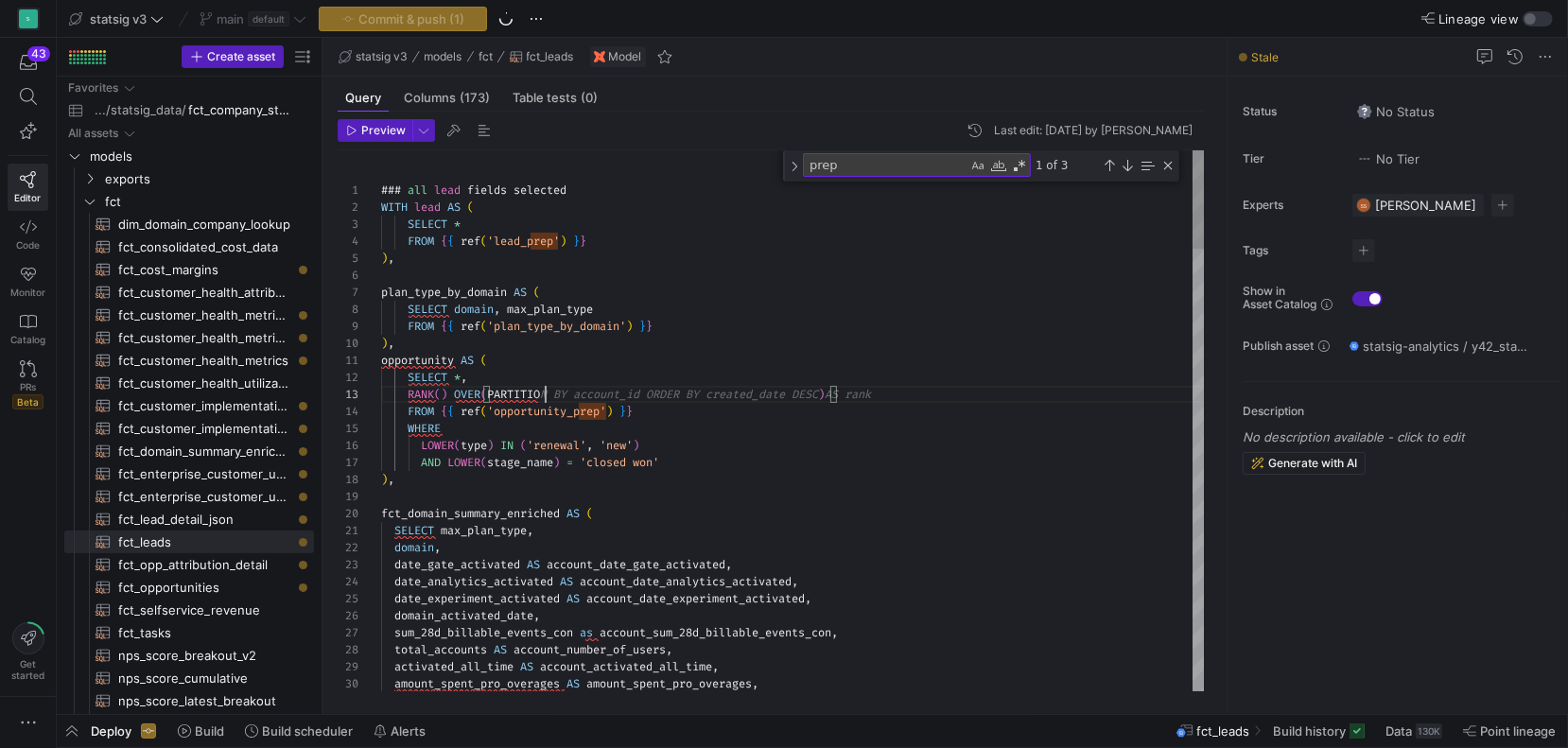
scroll to position [34, 509]
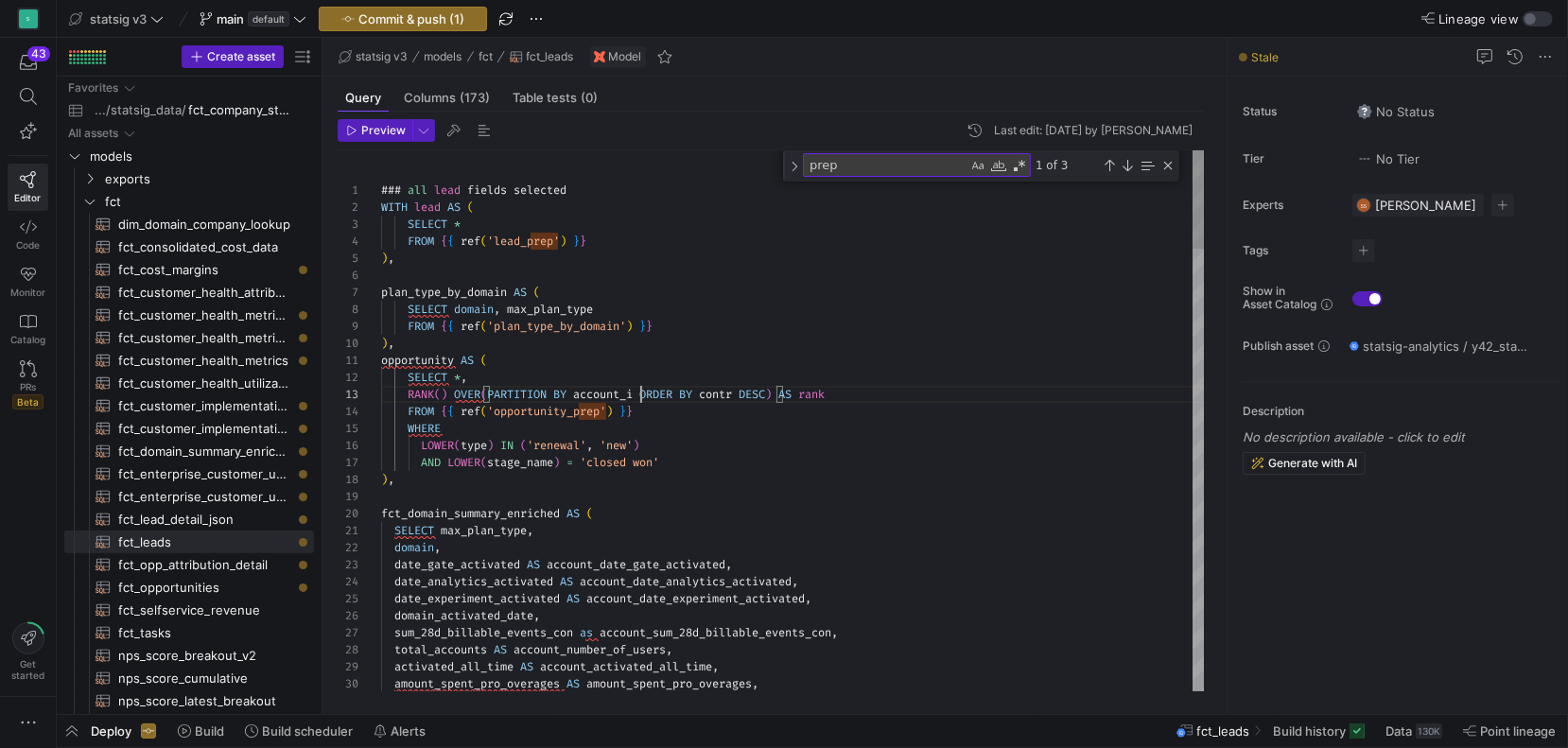
scroll to position [34, 265]
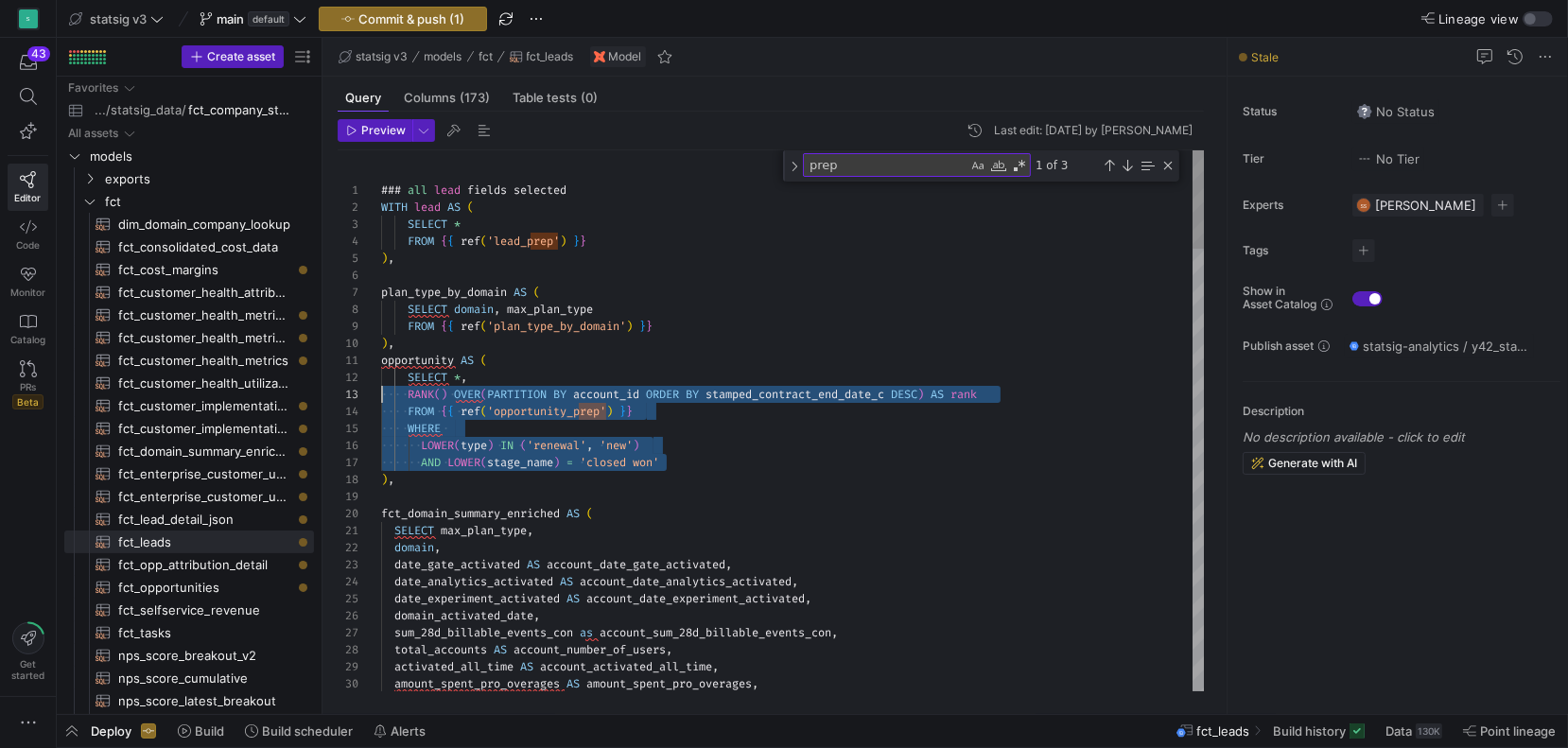
scroll to position [17, 0]
drag, startPoint x: 699, startPoint y: 460, endPoint x: 342, endPoint y: 376, distance: 366.7
drag, startPoint x: 673, startPoint y: 460, endPoint x: 368, endPoint y: 369, distance: 318.3
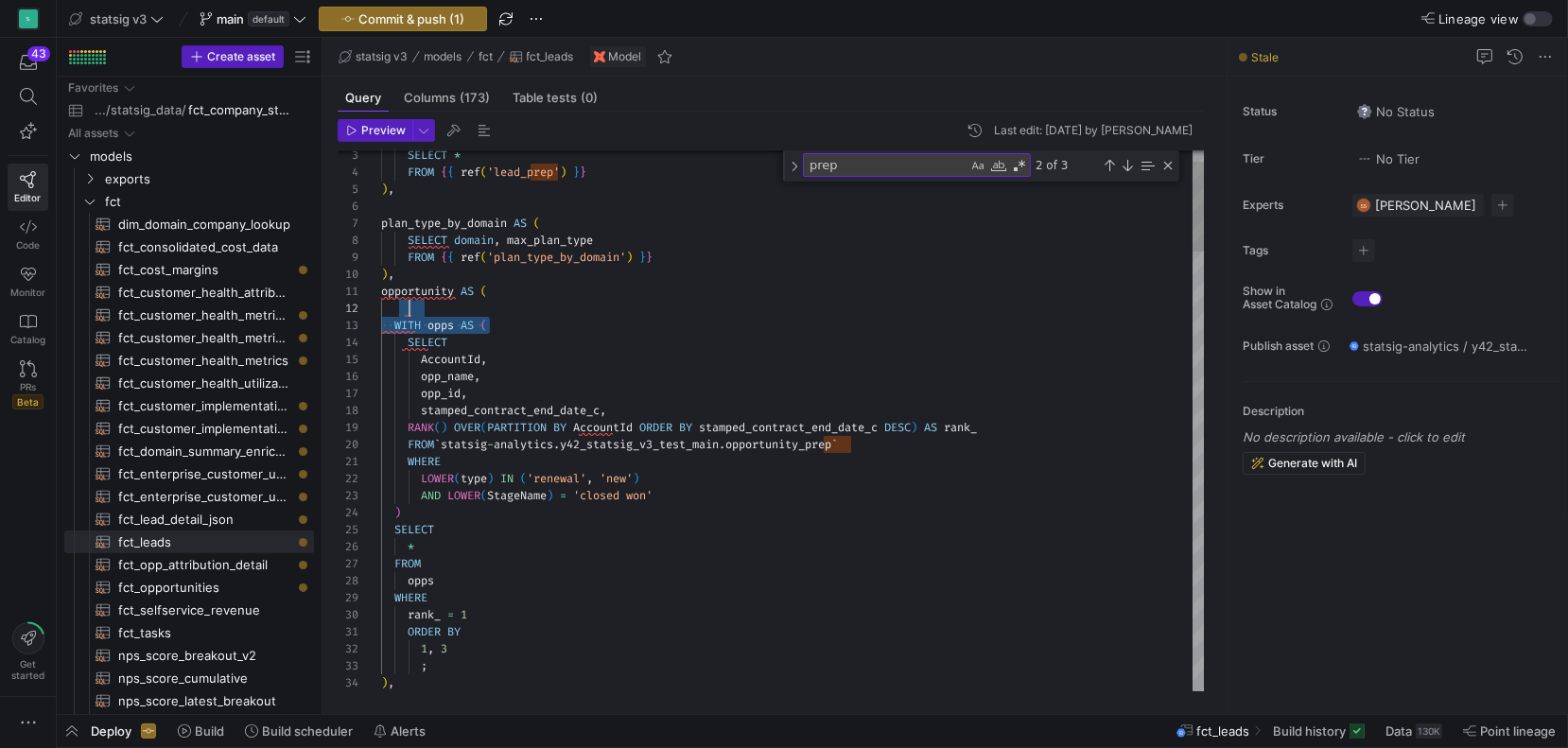
scroll to position [0, 109]
drag, startPoint x: 507, startPoint y: 324, endPoint x: 507, endPoint y: 292, distance: 32.0
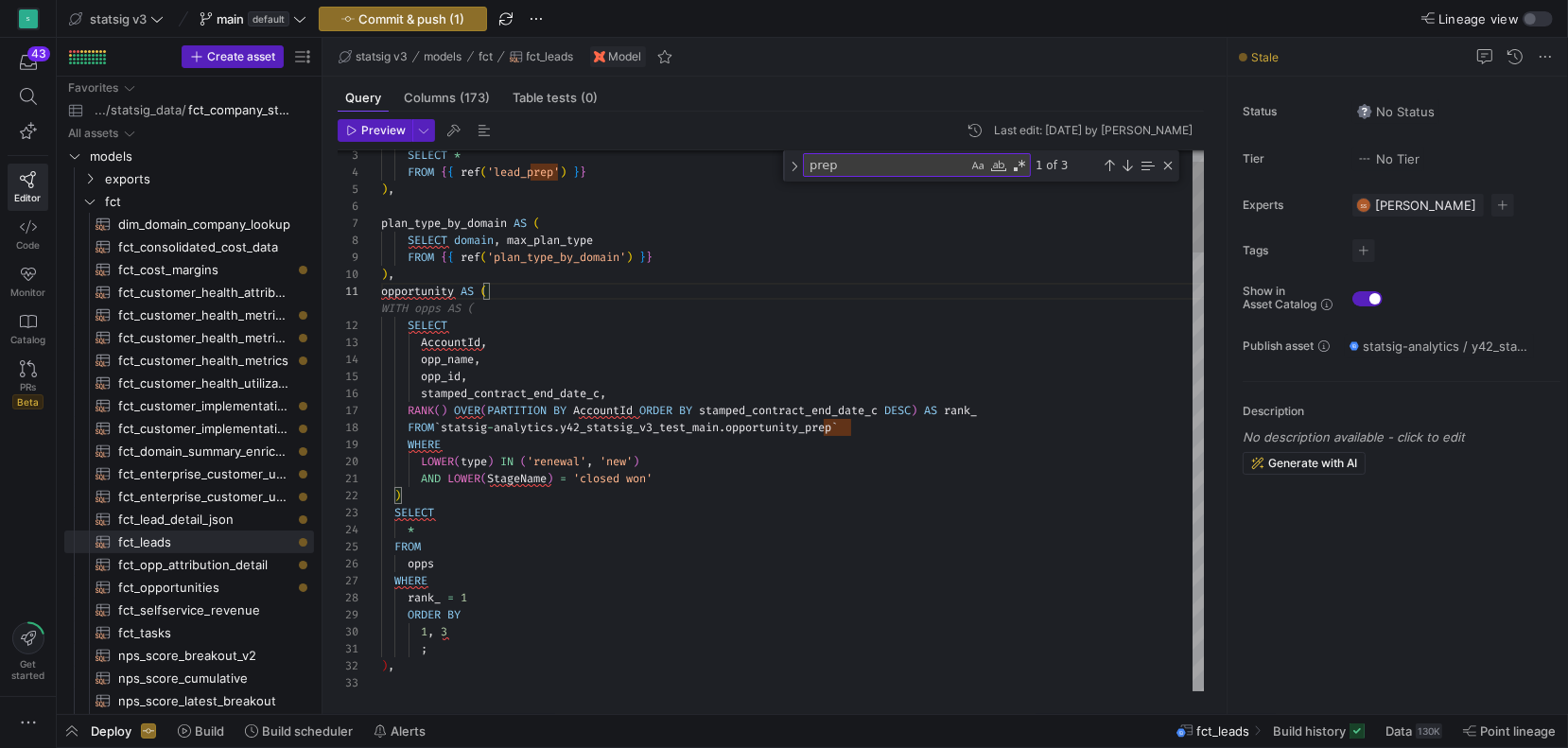
click at [381, 488] on div "11 6 7 8 9 10 3 4 5 12 13 15 14 16 17 18 19 20 21 22 23 24 25 26 27 28 29 30 31…" at bounding box center [772, 421] width 868 height 541
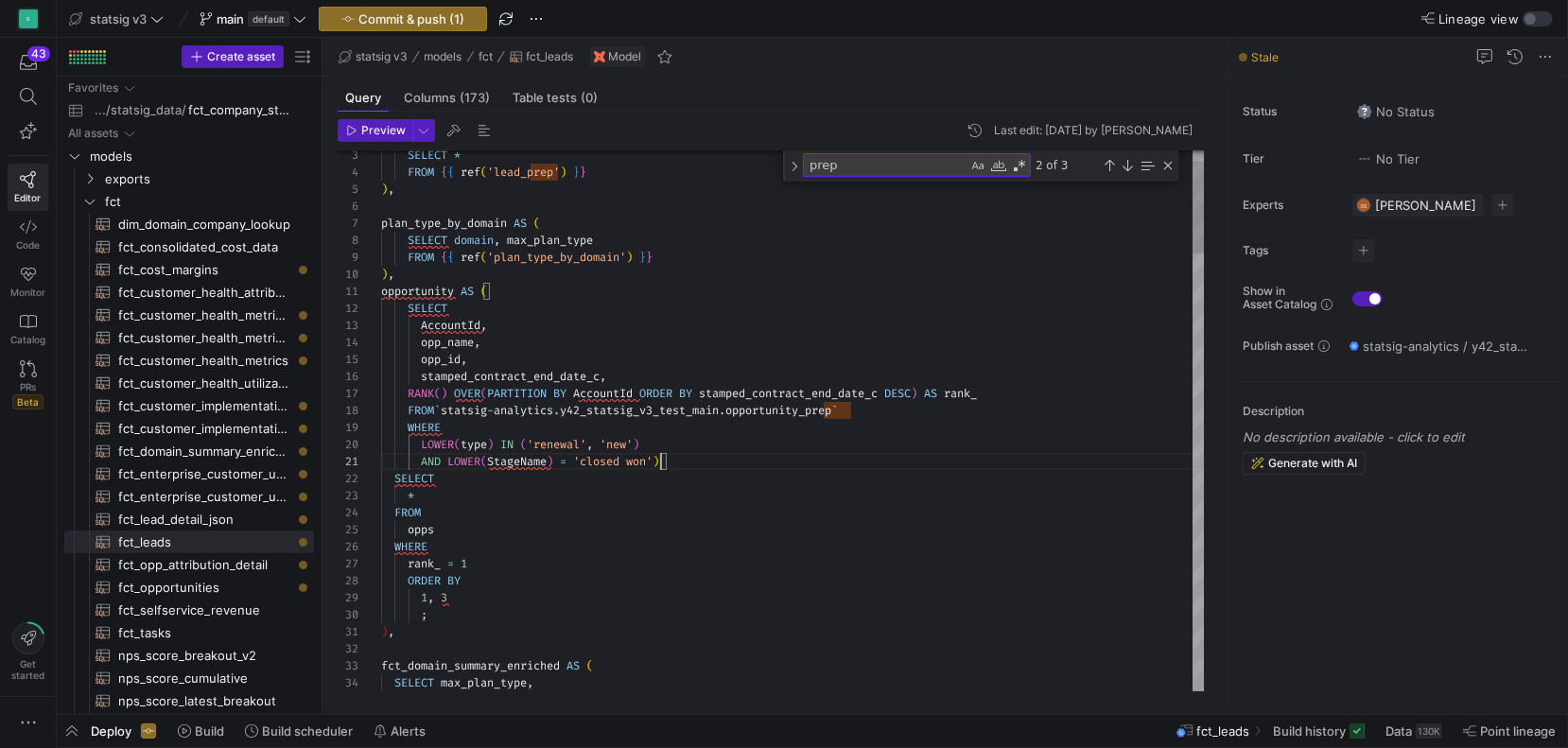
scroll to position [0, 279]
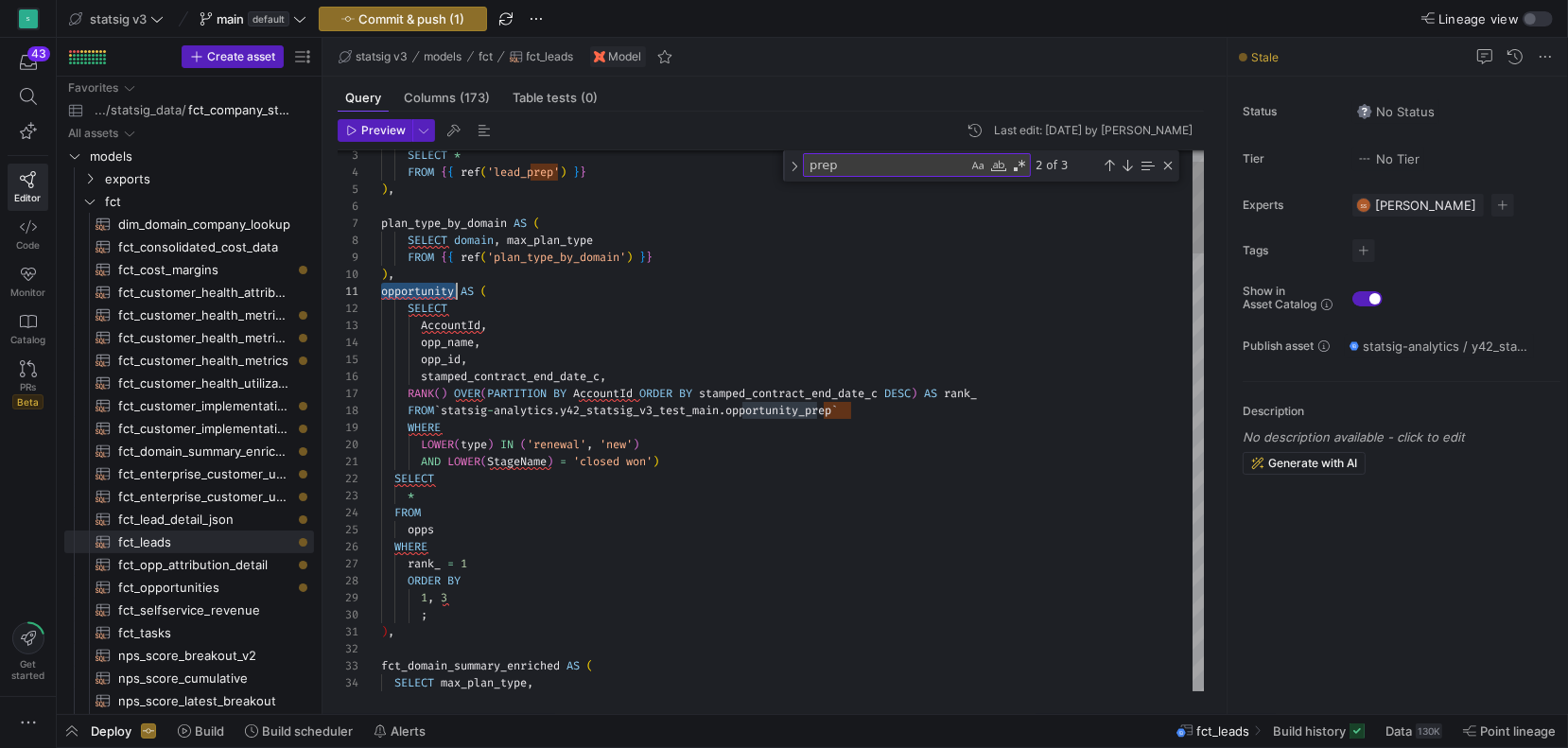
drag, startPoint x: 447, startPoint y: 614, endPoint x: 362, endPoint y: 579, distance: 91.9
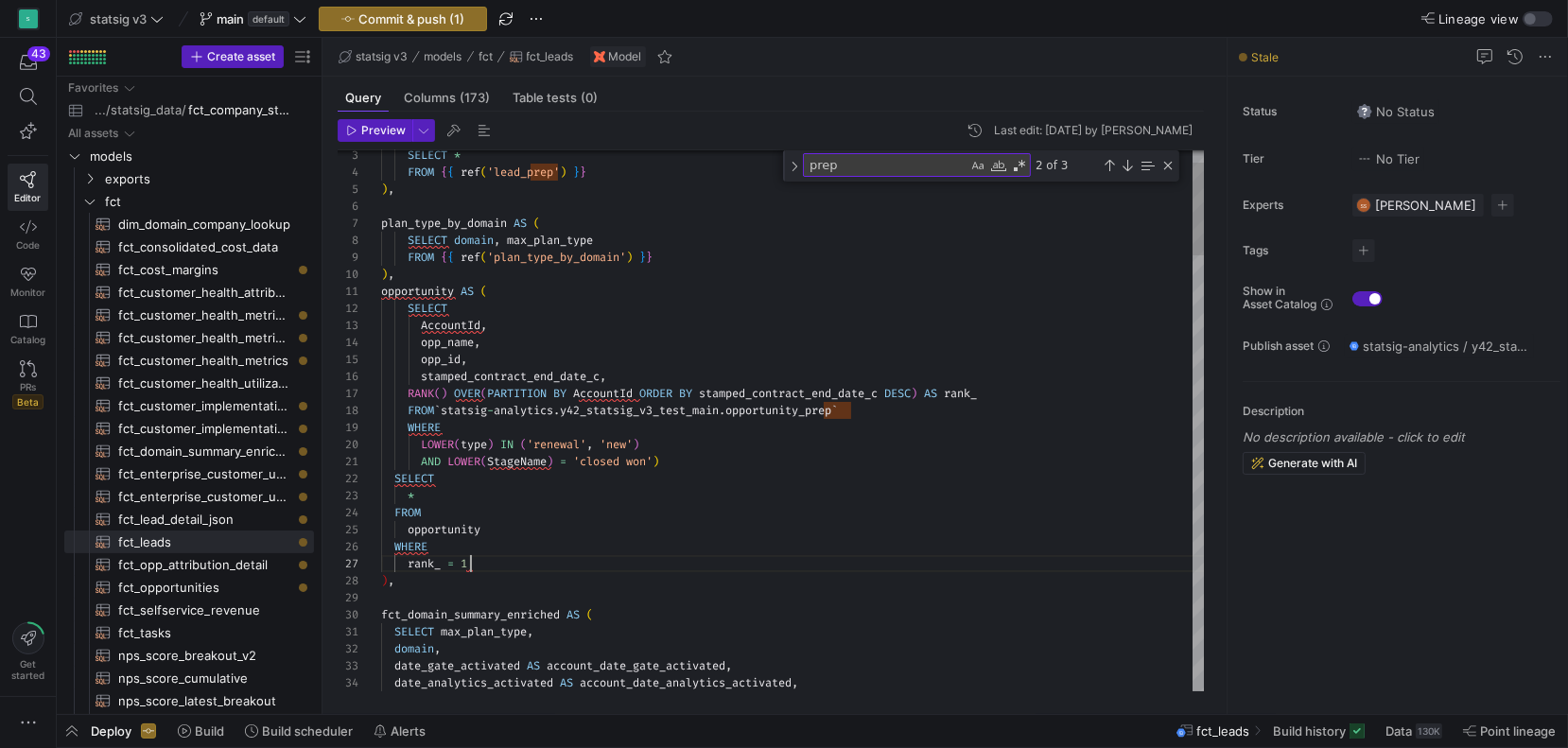
scroll to position [102, 88]
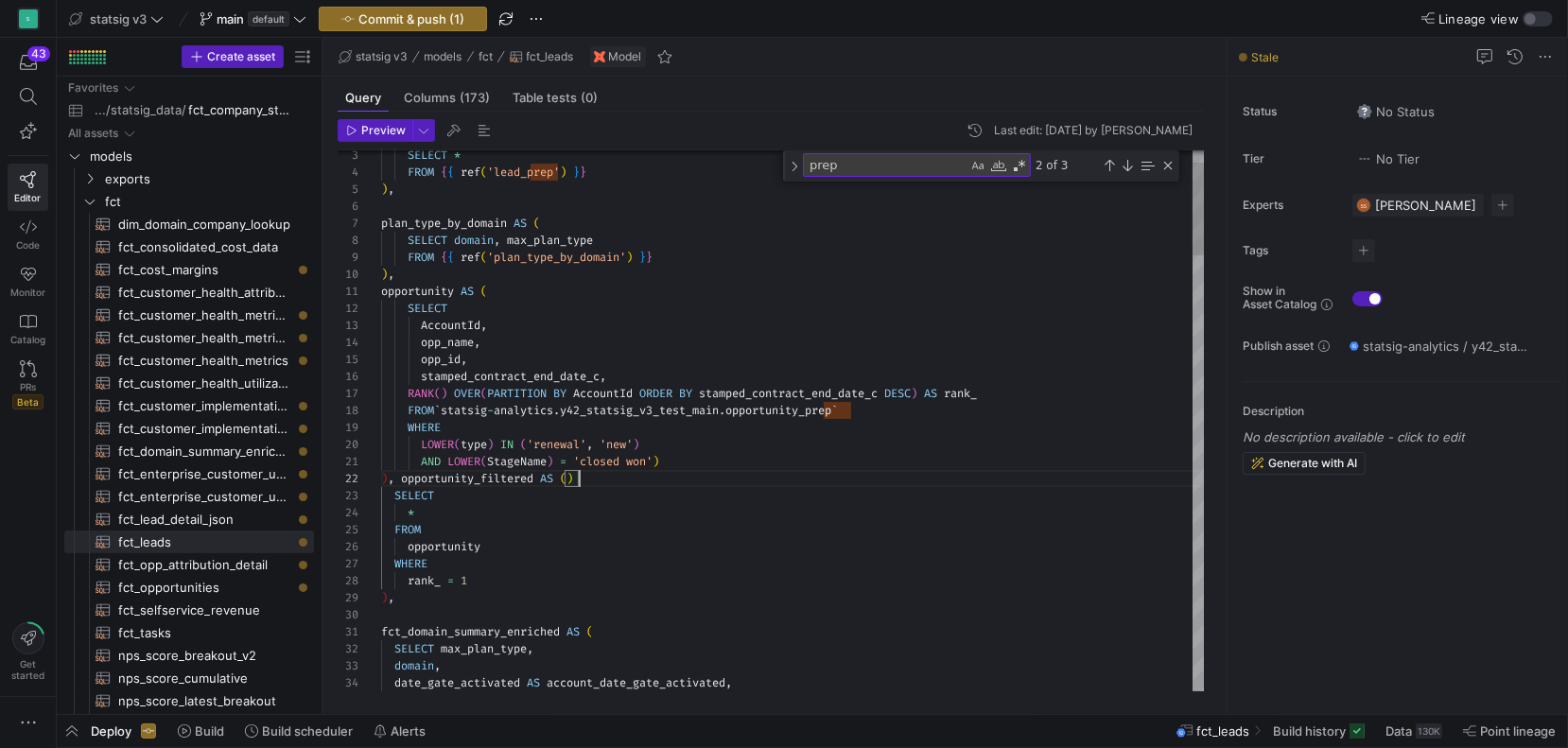
scroll to position [17, 190]
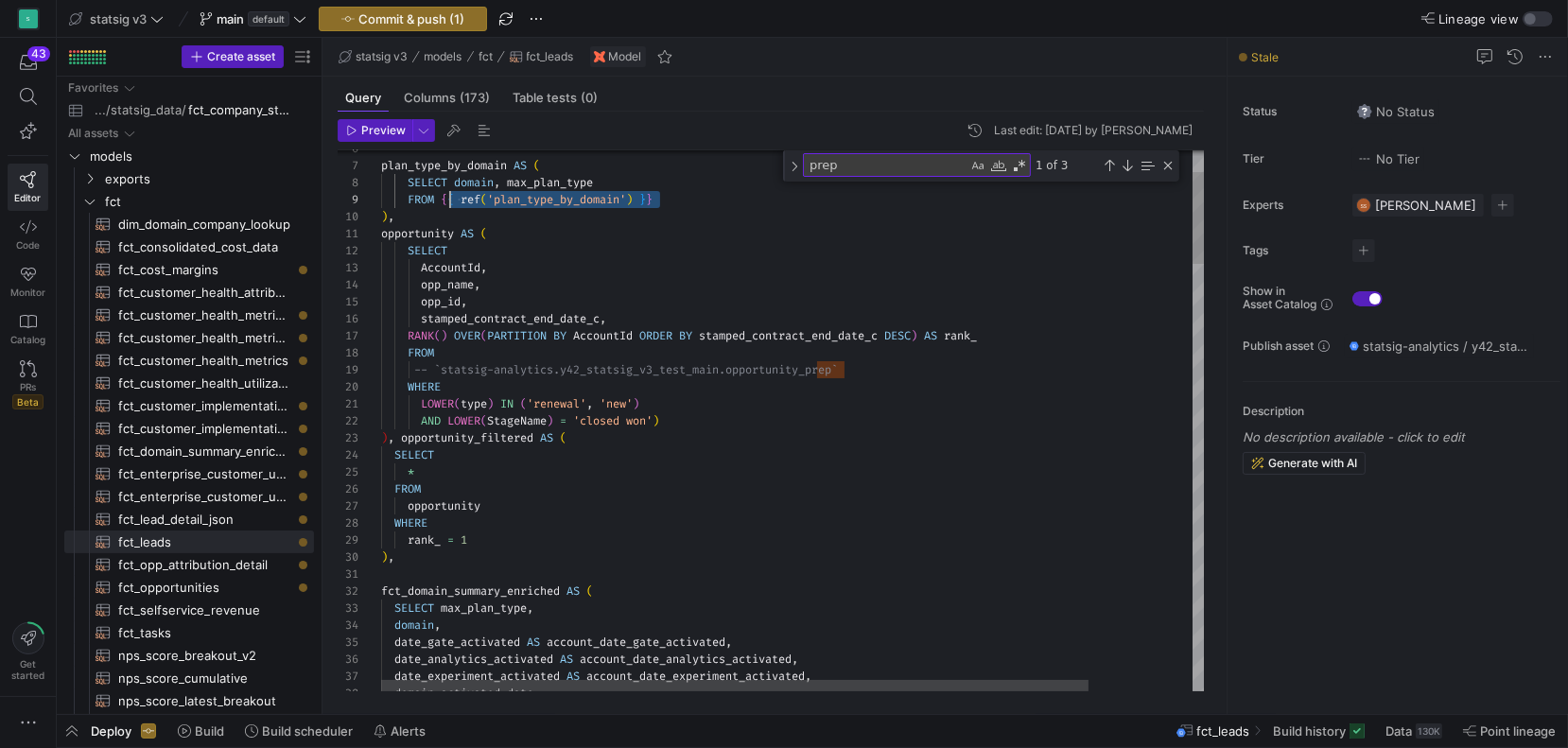
scroll to position [135, 61]
drag, startPoint x: 670, startPoint y: 199, endPoint x: 439, endPoint y: 197, distance: 231.0
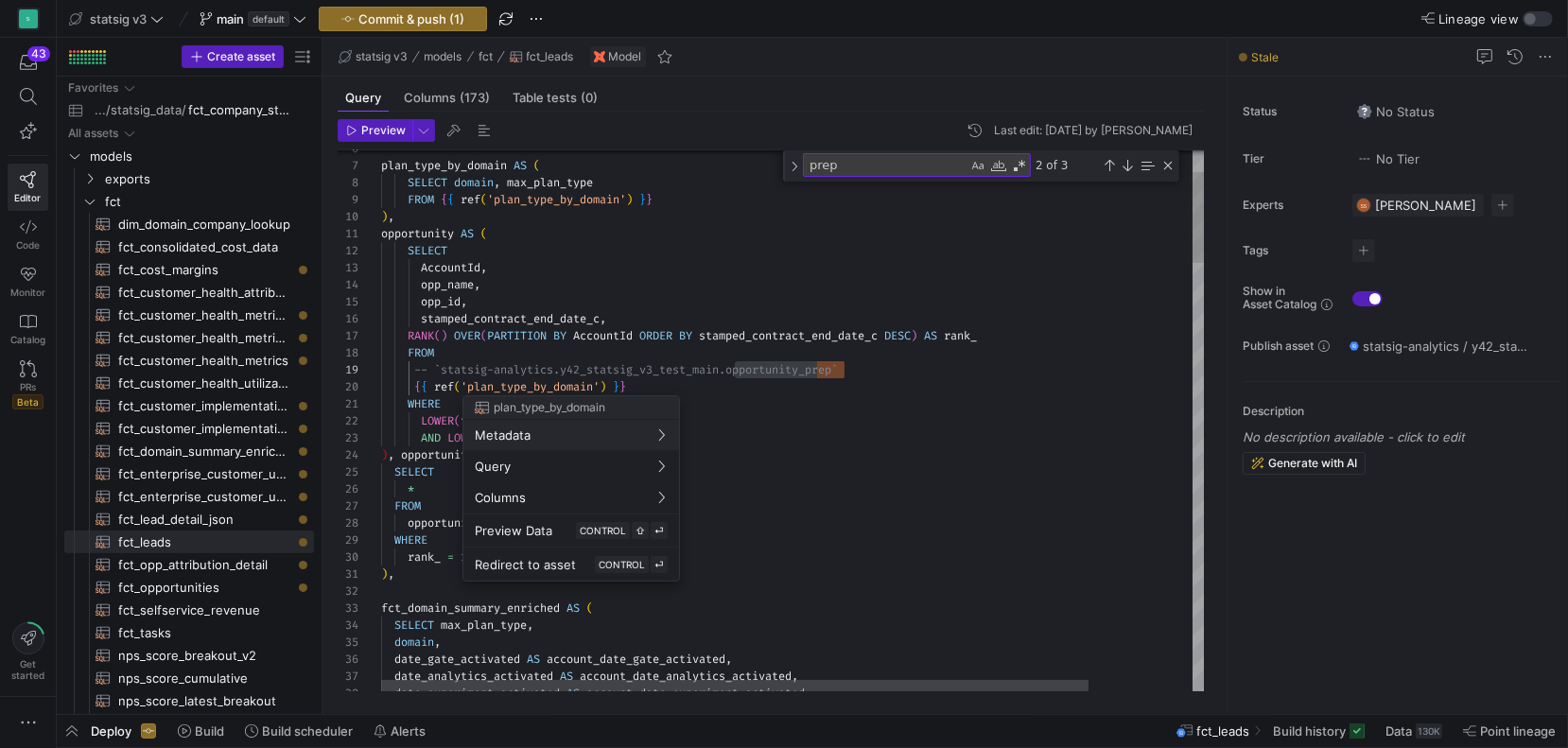
click at [564, 388] on div at bounding box center [784, 374] width 1568 height 748
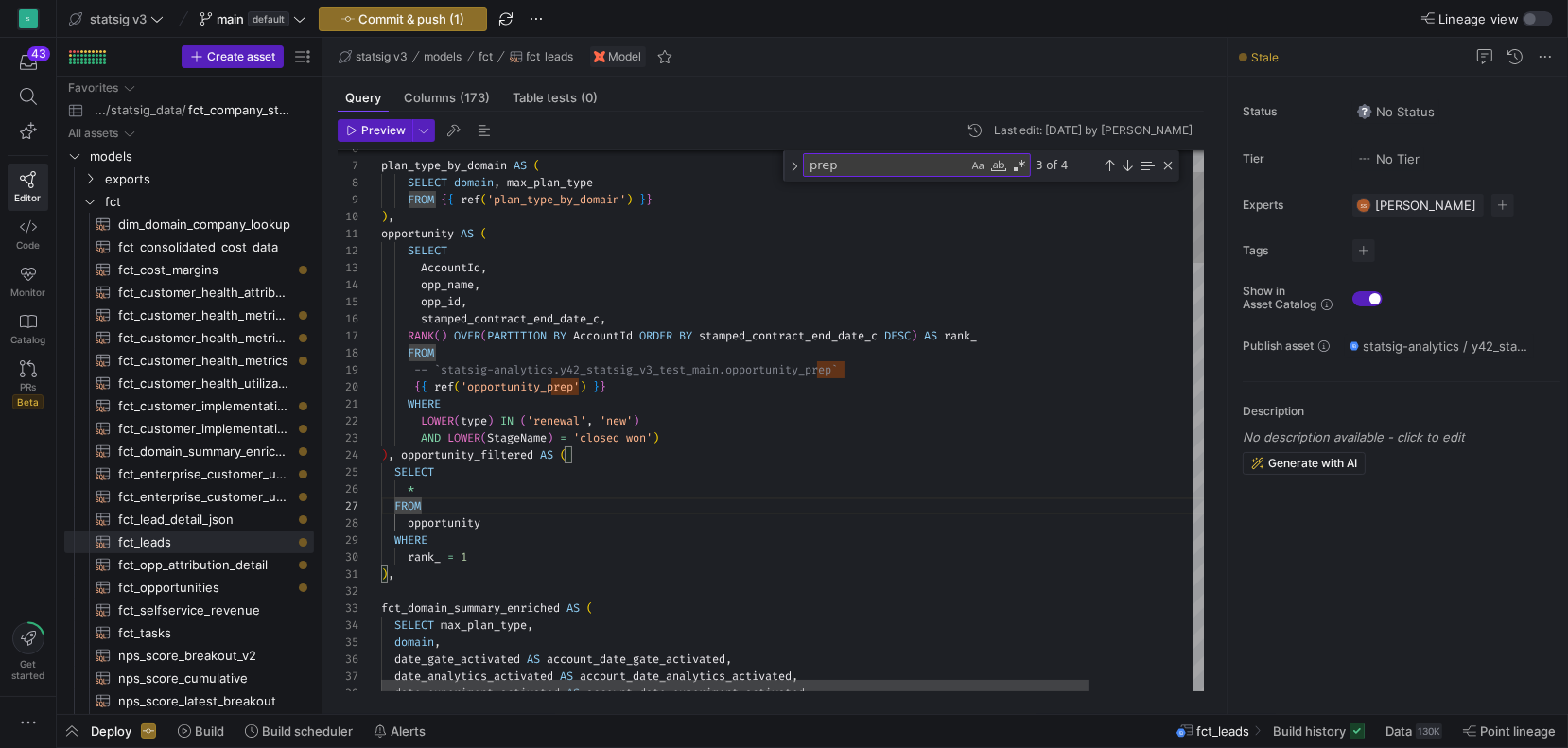
type textarea "WHERE LOWER(type) IN ('renewal', 'new') AND LOWER(StageName) = 'closed won' ), …"
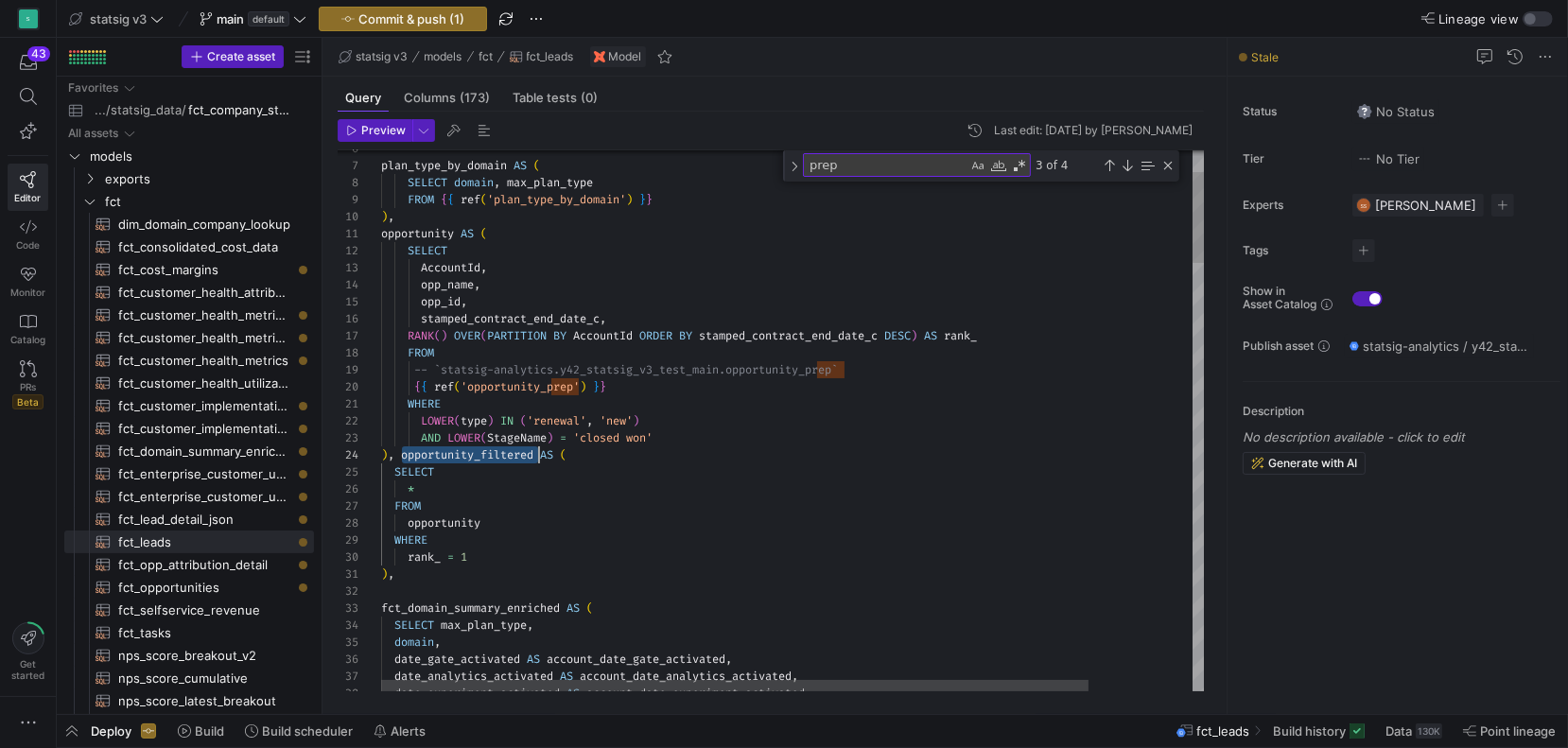
scroll to position [51, 157]
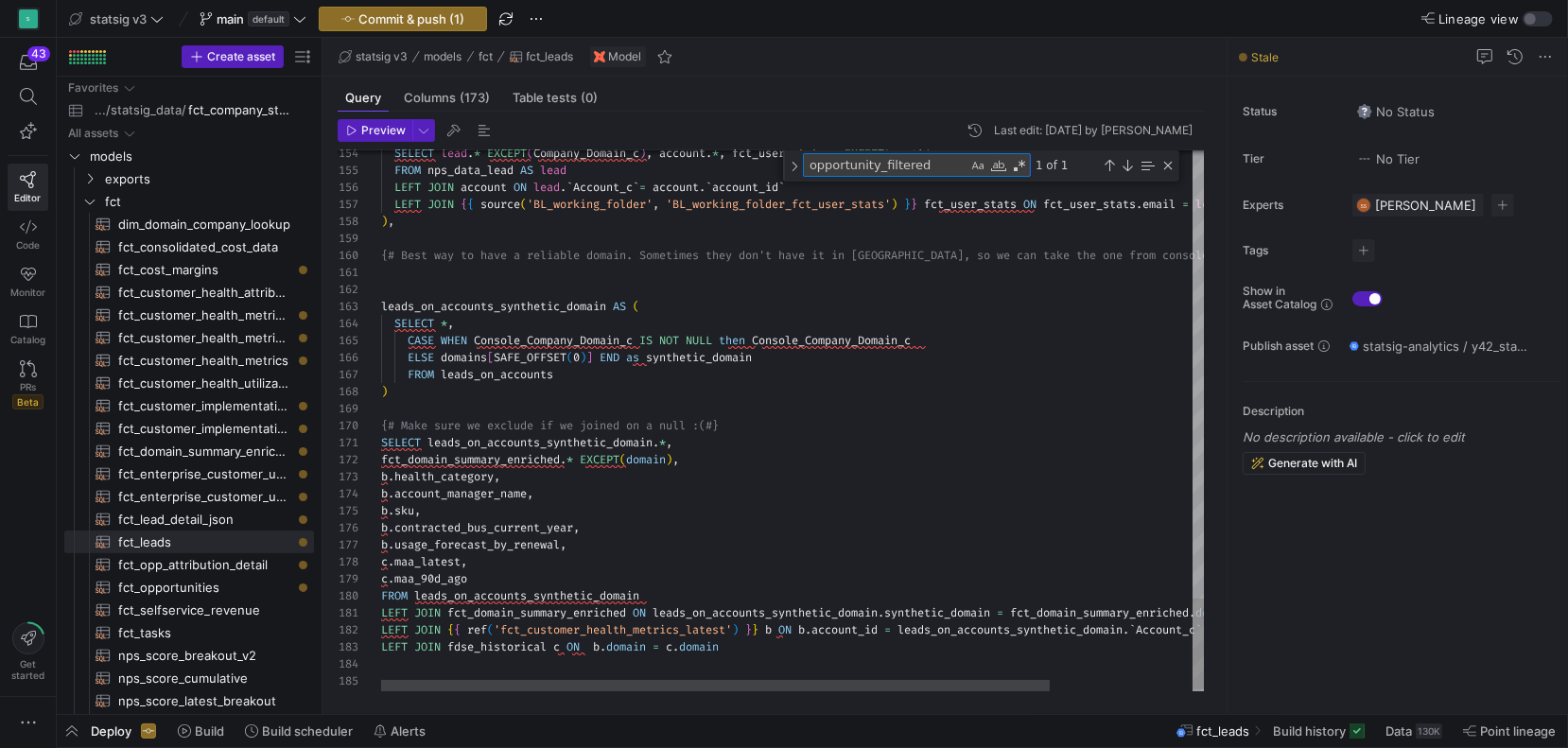
type textarea "c"
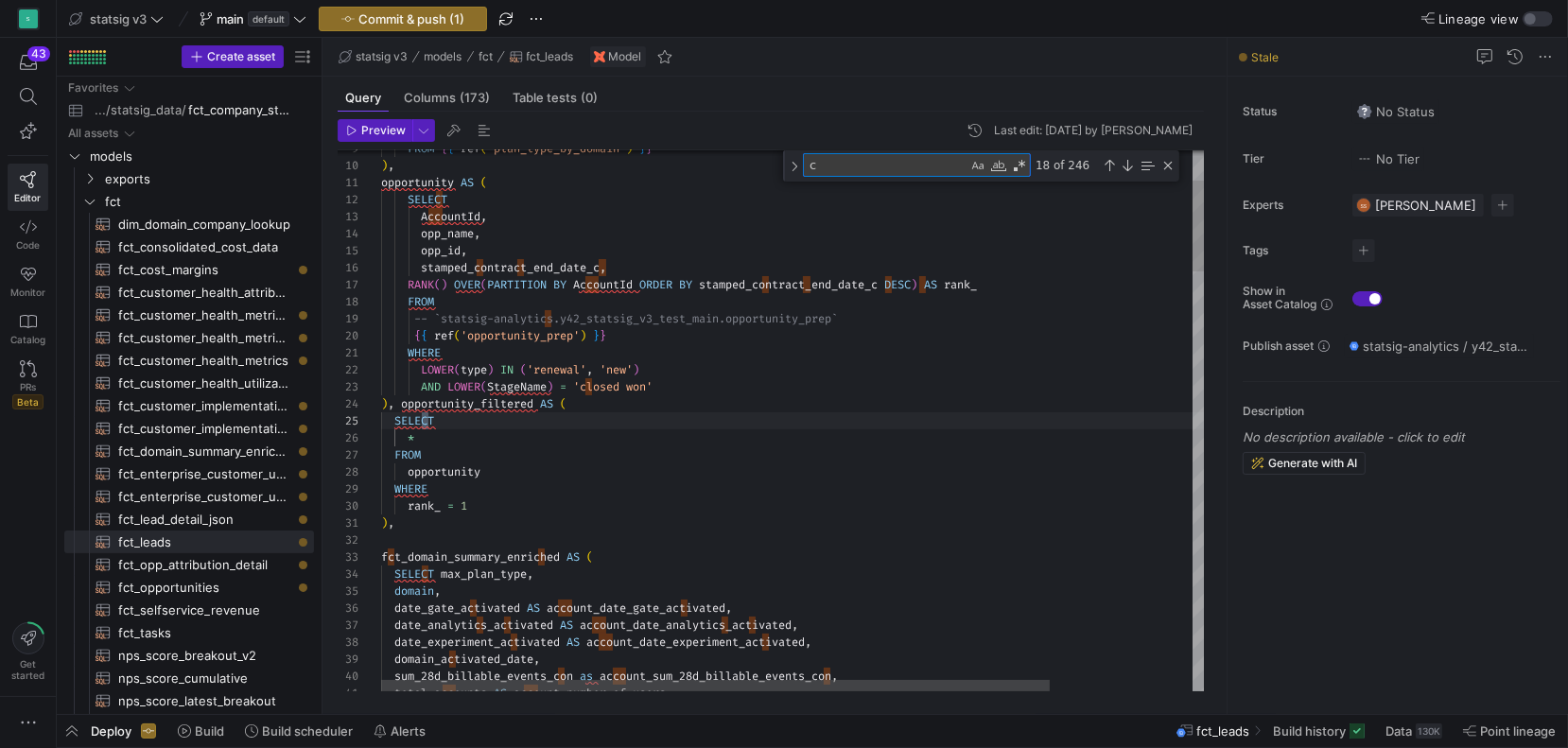
type textarea "MAX( CASE WHEN date = DATE_SUB(CURRENT_DATE(), INTERVAL 1 DAY) THEN maa_28d END…"
type textarea "cu"
type textarea "### add any account fields you need here account AS ( SELECT account_name, acco…"
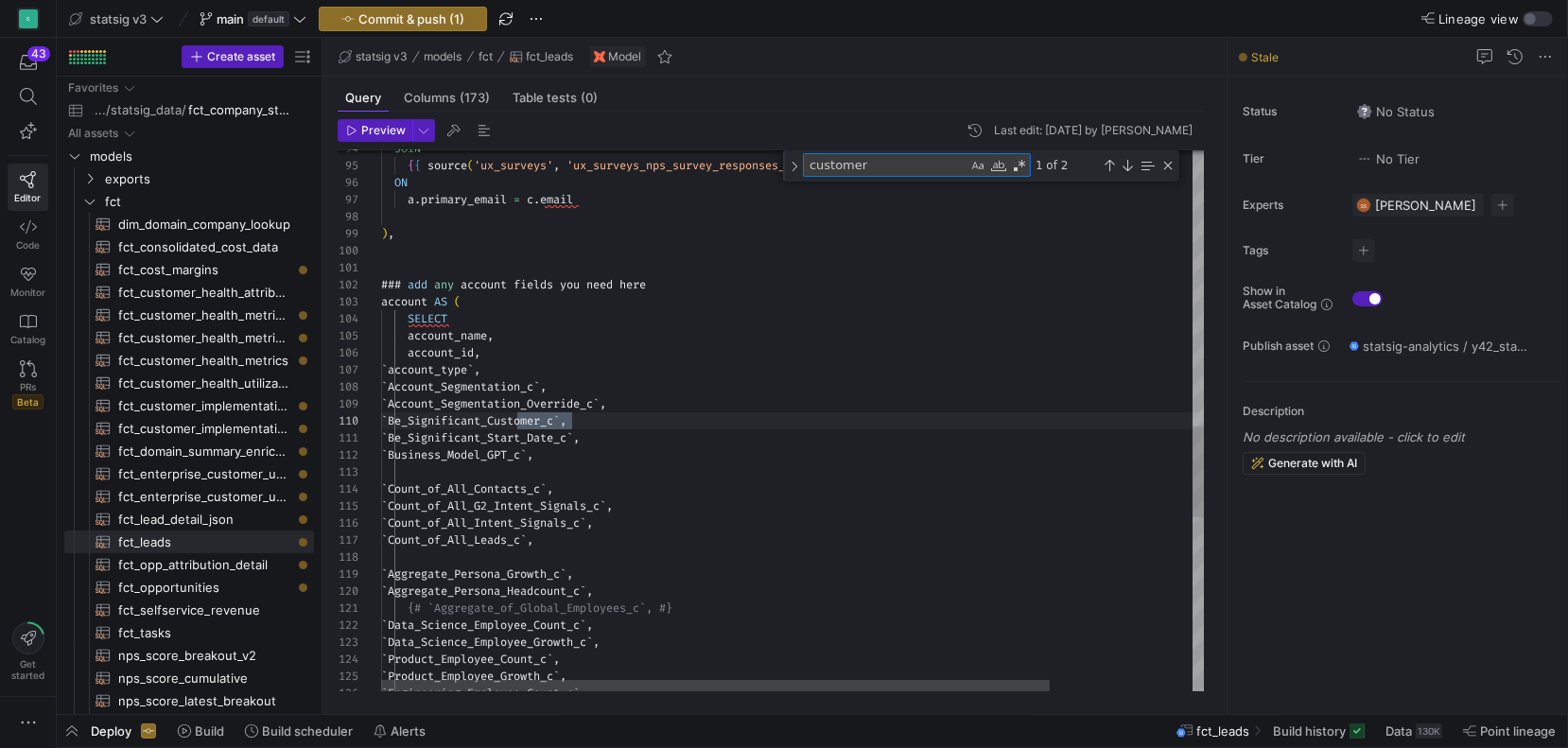
type textarea "customer_"
type textarea "LEFT JOIN fct_domain_summary_enriched ON leads_on_accounts_synthetic_domain.syn…"
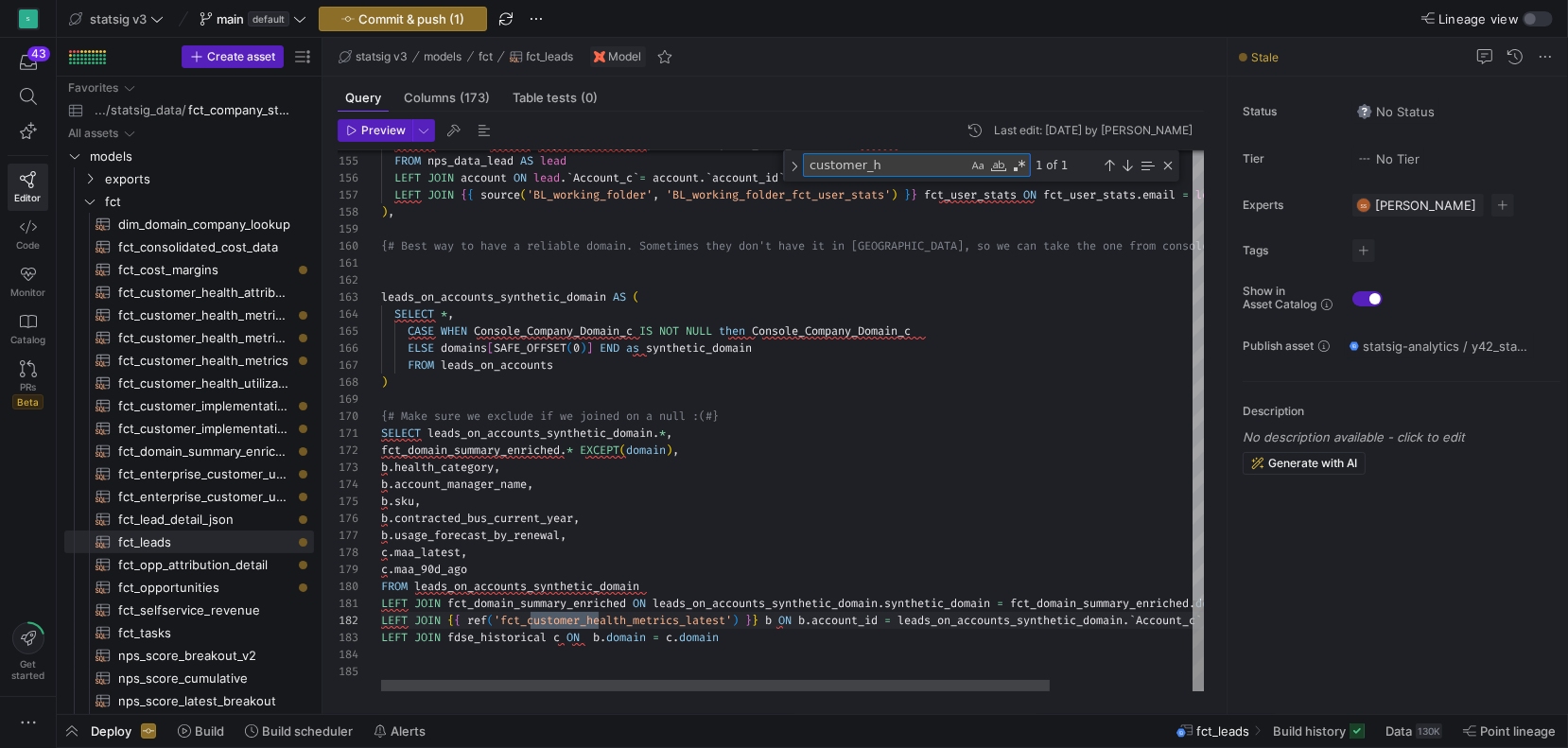
scroll to position [67, 225]
type textarea "customer_he"
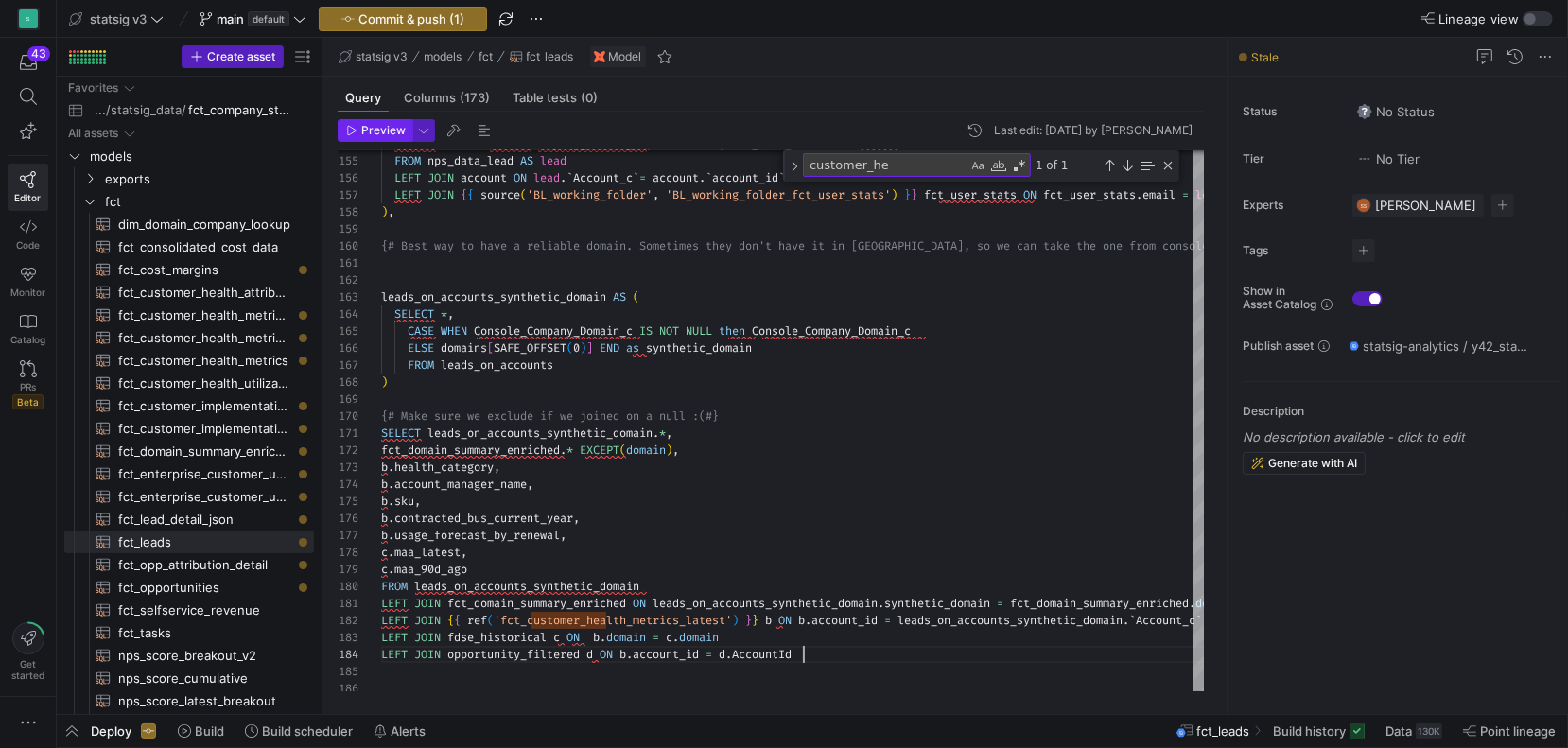
type textarea "LEFT JOIN fct_domain_summary_enriched ON leads_on_accounts_synthetic_domain.syn…"
click at [373, 135] on span "Preview" at bounding box center [383, 131] width 45 height 13
